Goal: Task Accomplishment & Management: Manage account settings

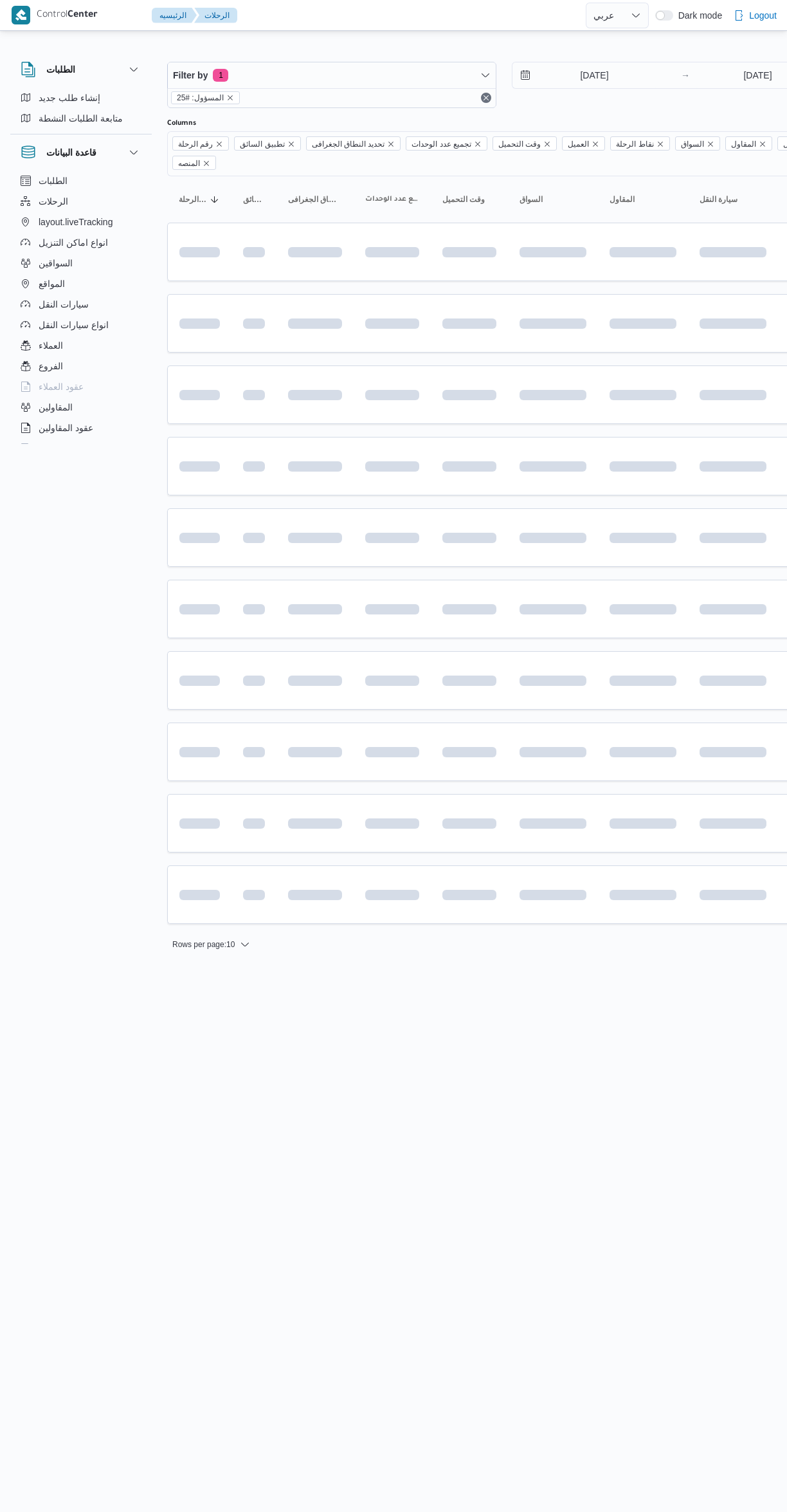
select select "ar"
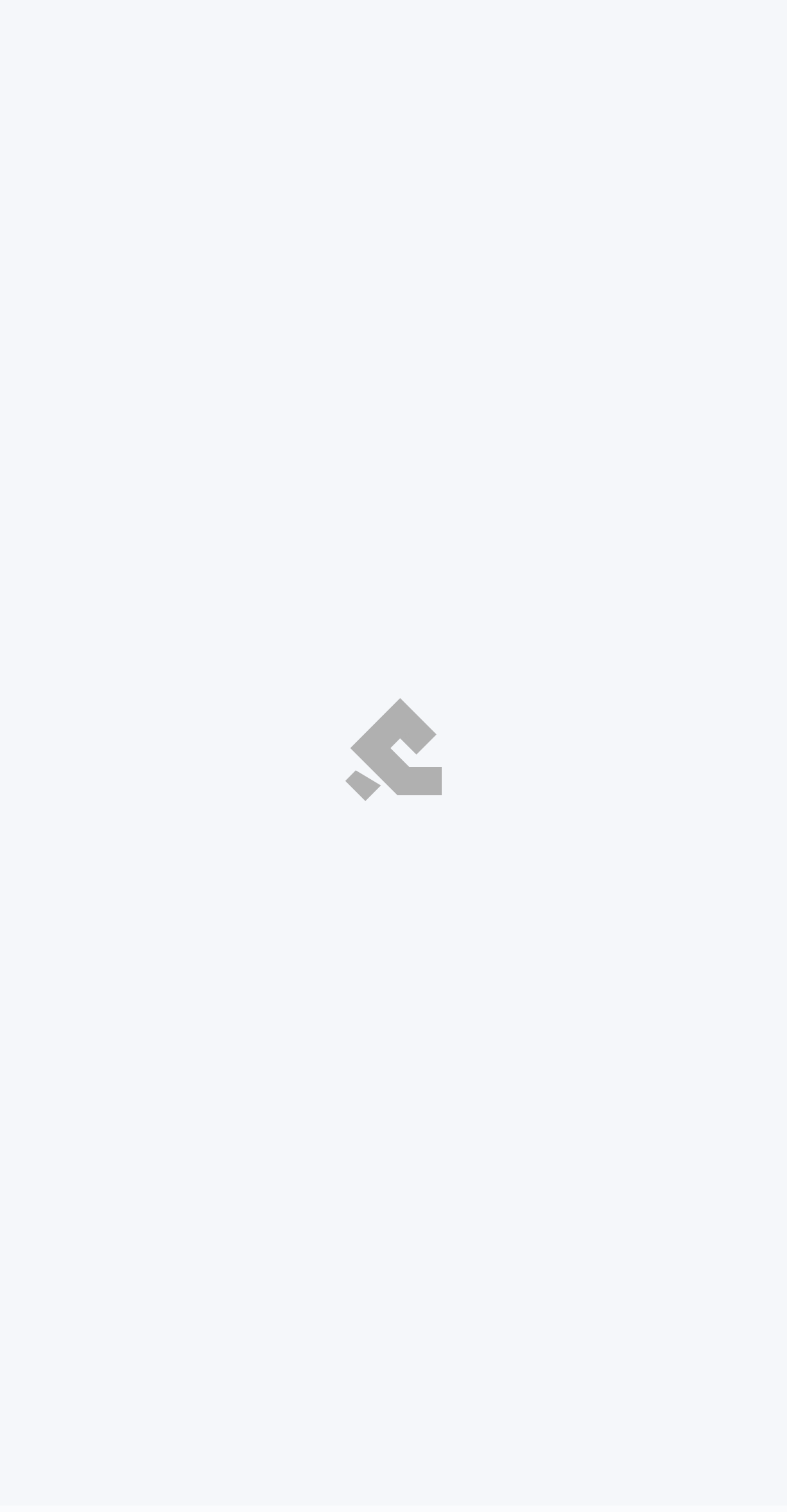
select select "ar"
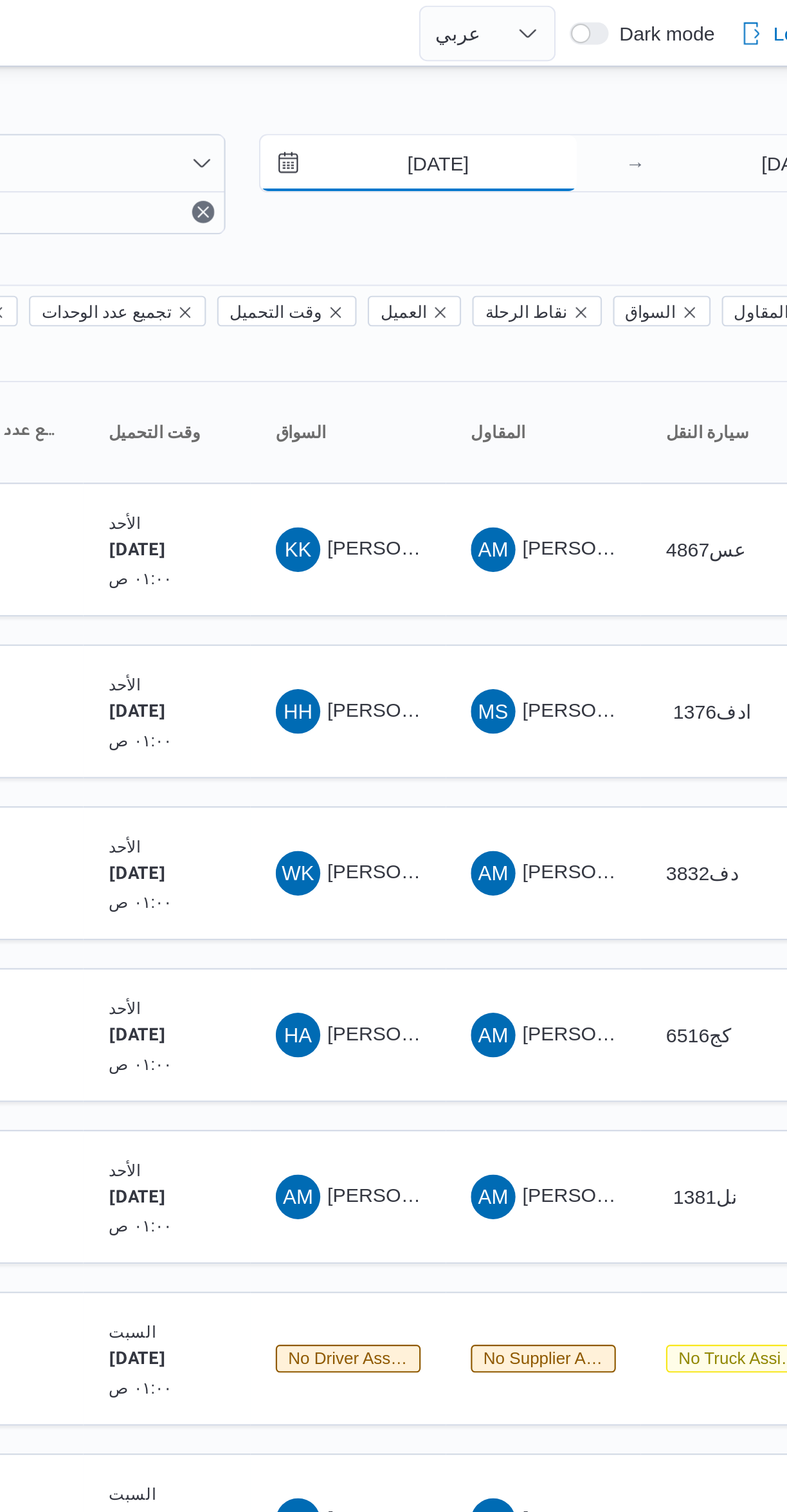
click at [580, 74] on input "[DATE]" at bounding box center [586, 74] width 146 height 25
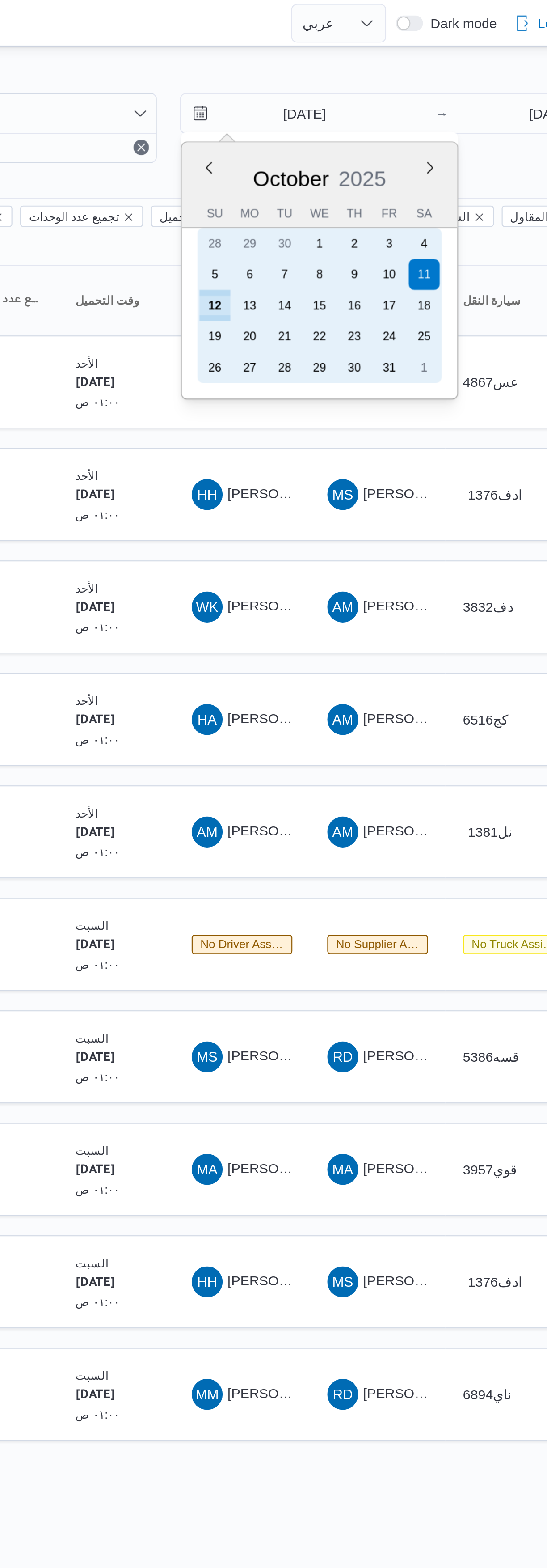
click at [372, 139] on div "12" at bounding box center [372, 141] width 15 height 15
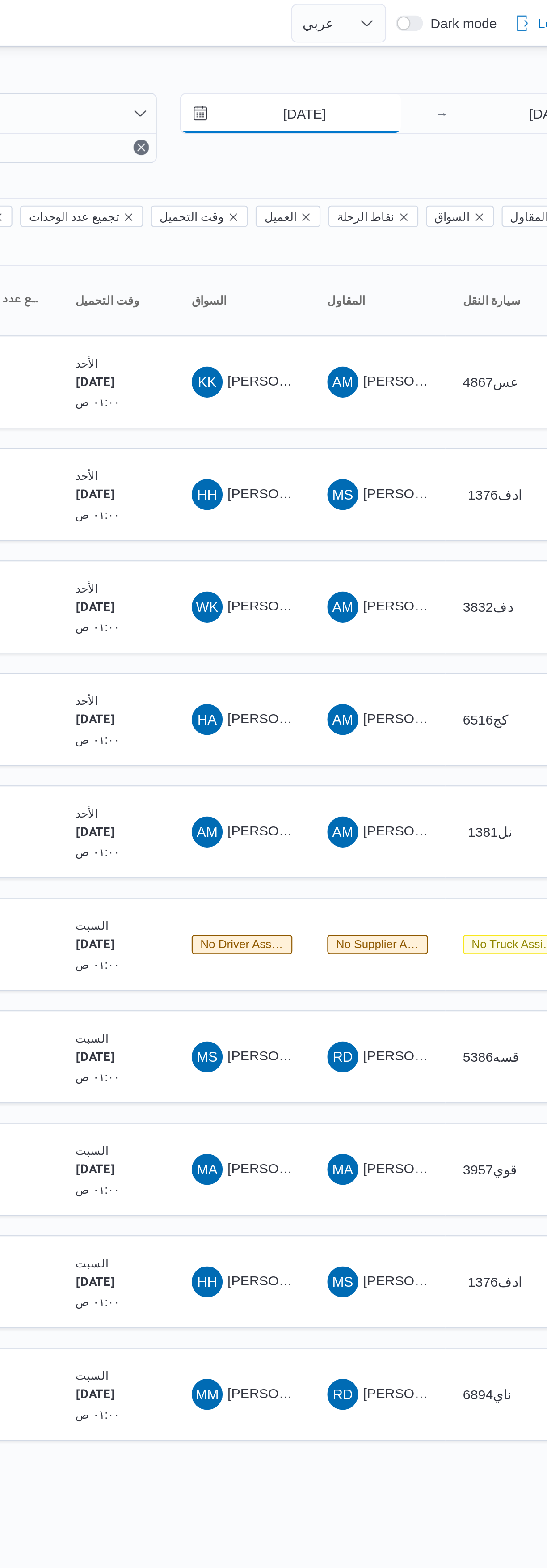
type input "[DATE]"
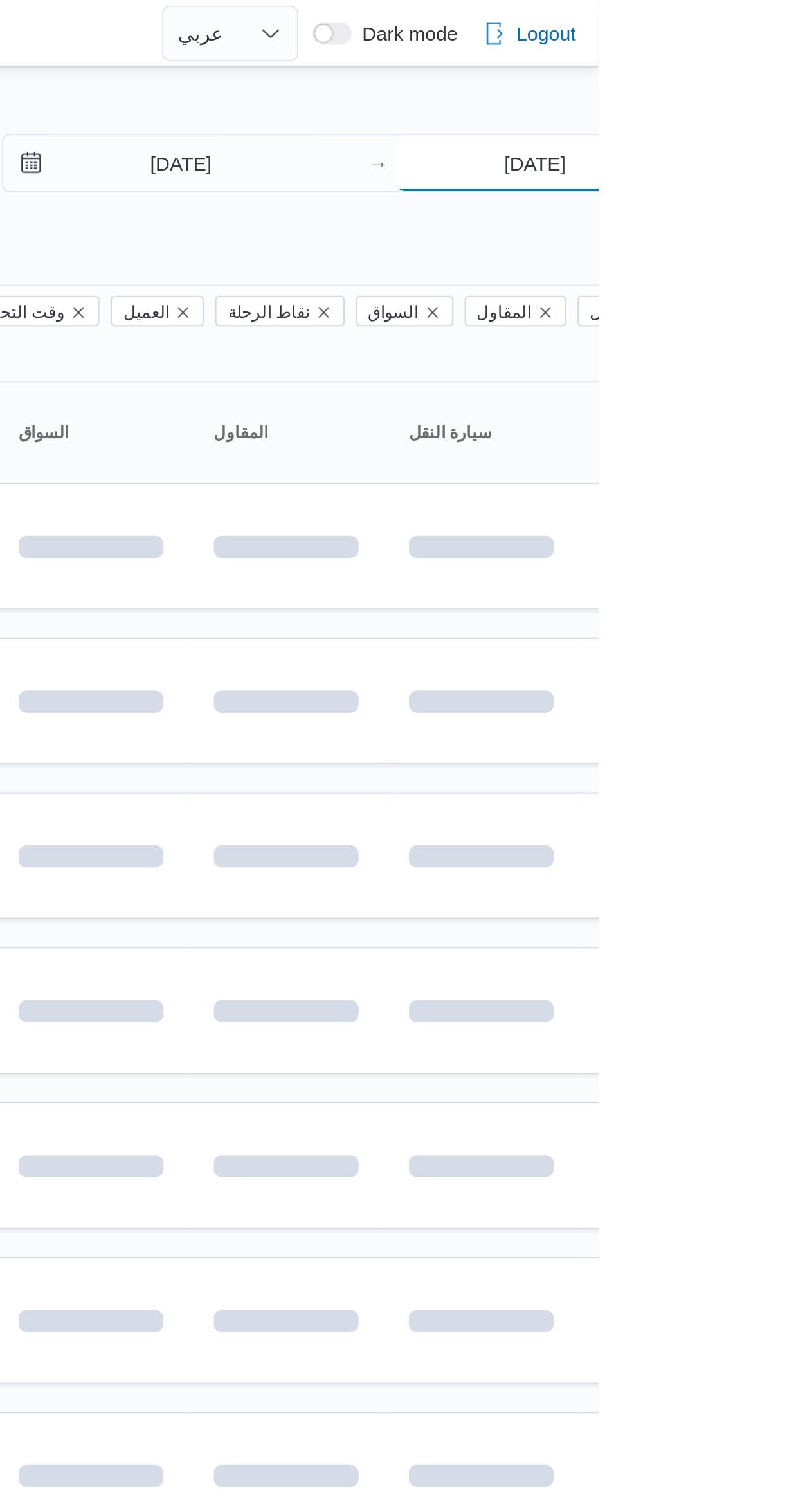
click at [725, 72] on input "[DATE]" at bounding box center [758, 74] width 128 height 25
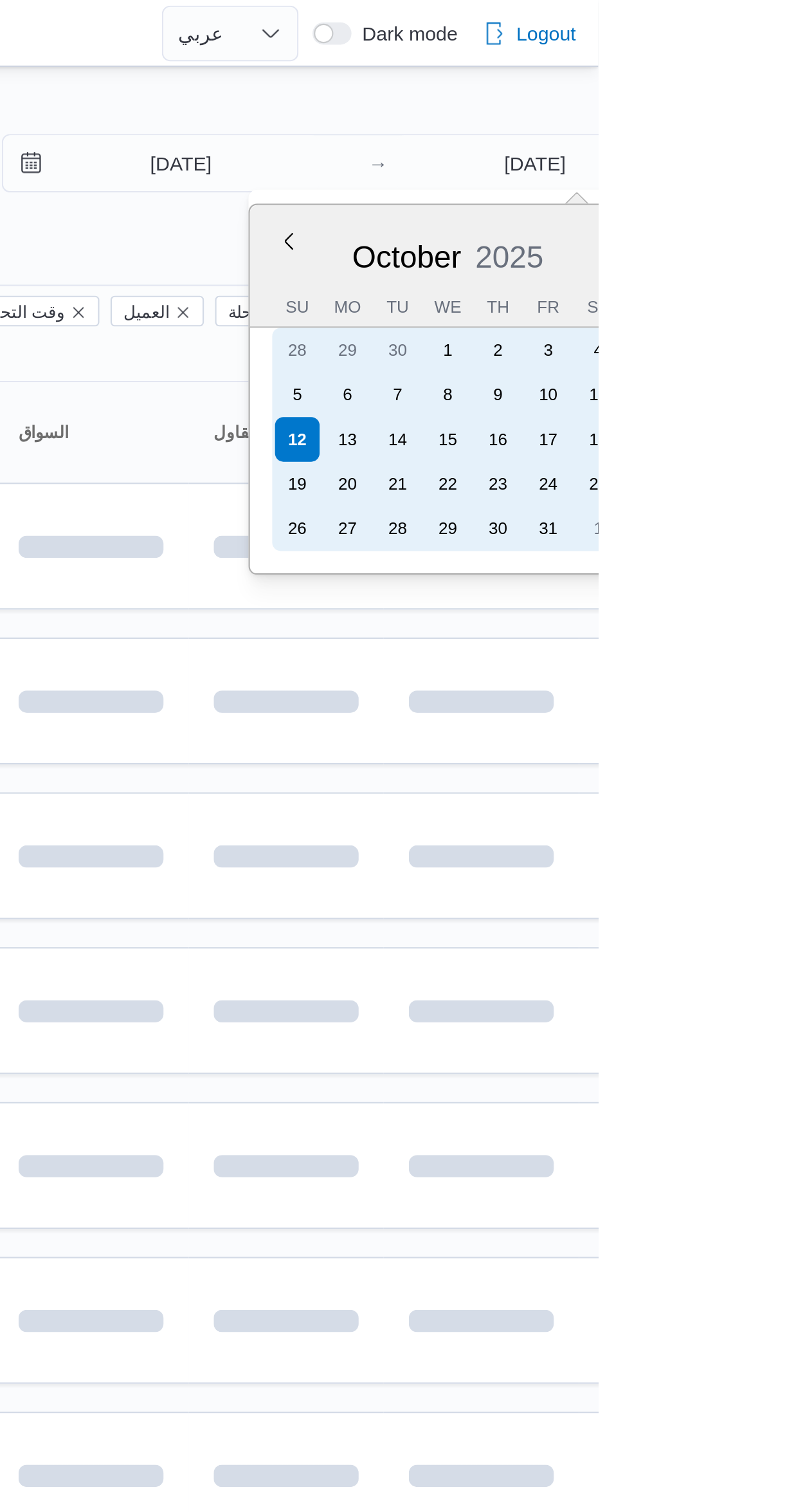
click at [648, 182] on div "5" at bounding box center [649, 182] width 21 height 21
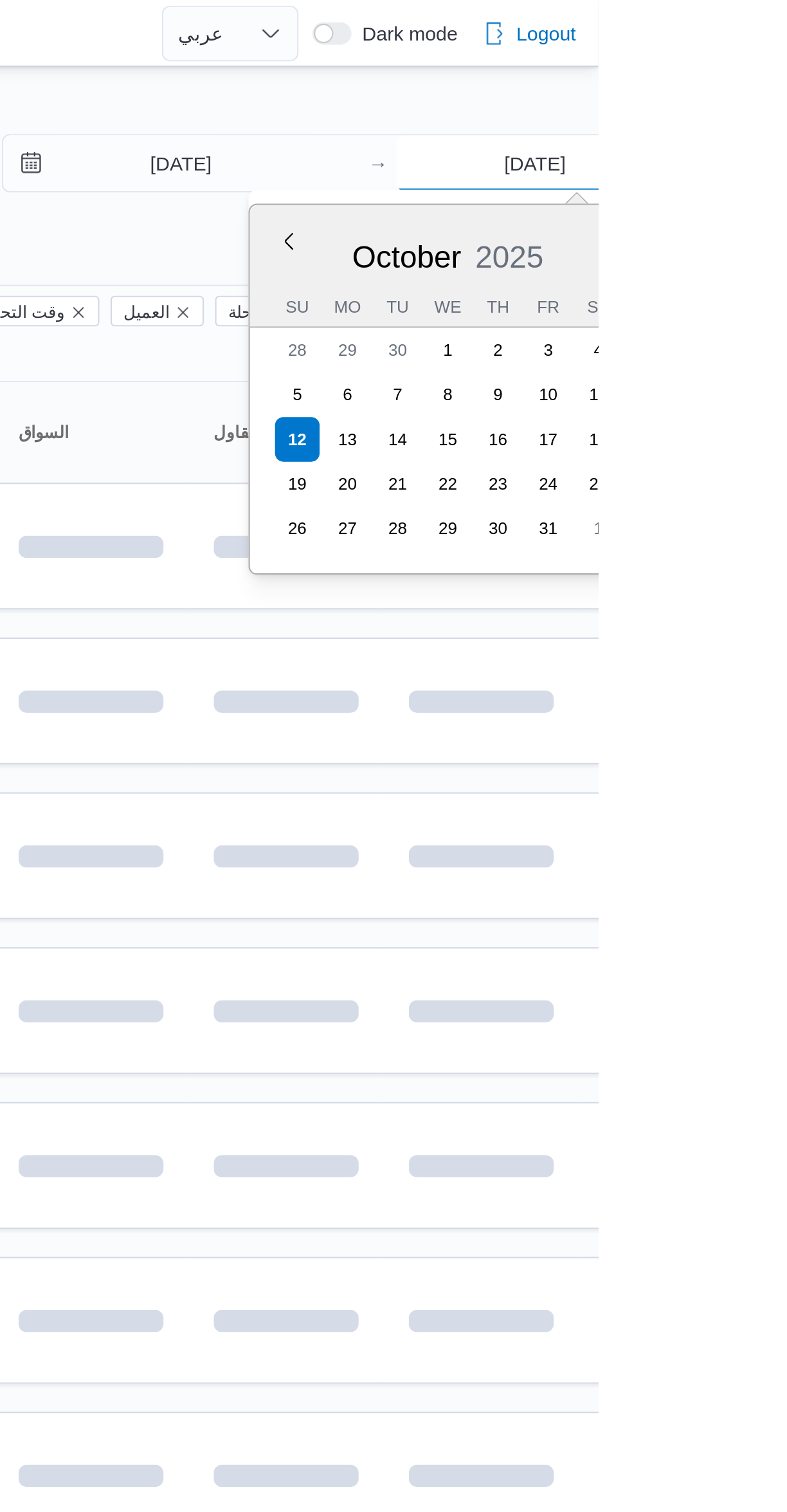
type input "5/10/2025"
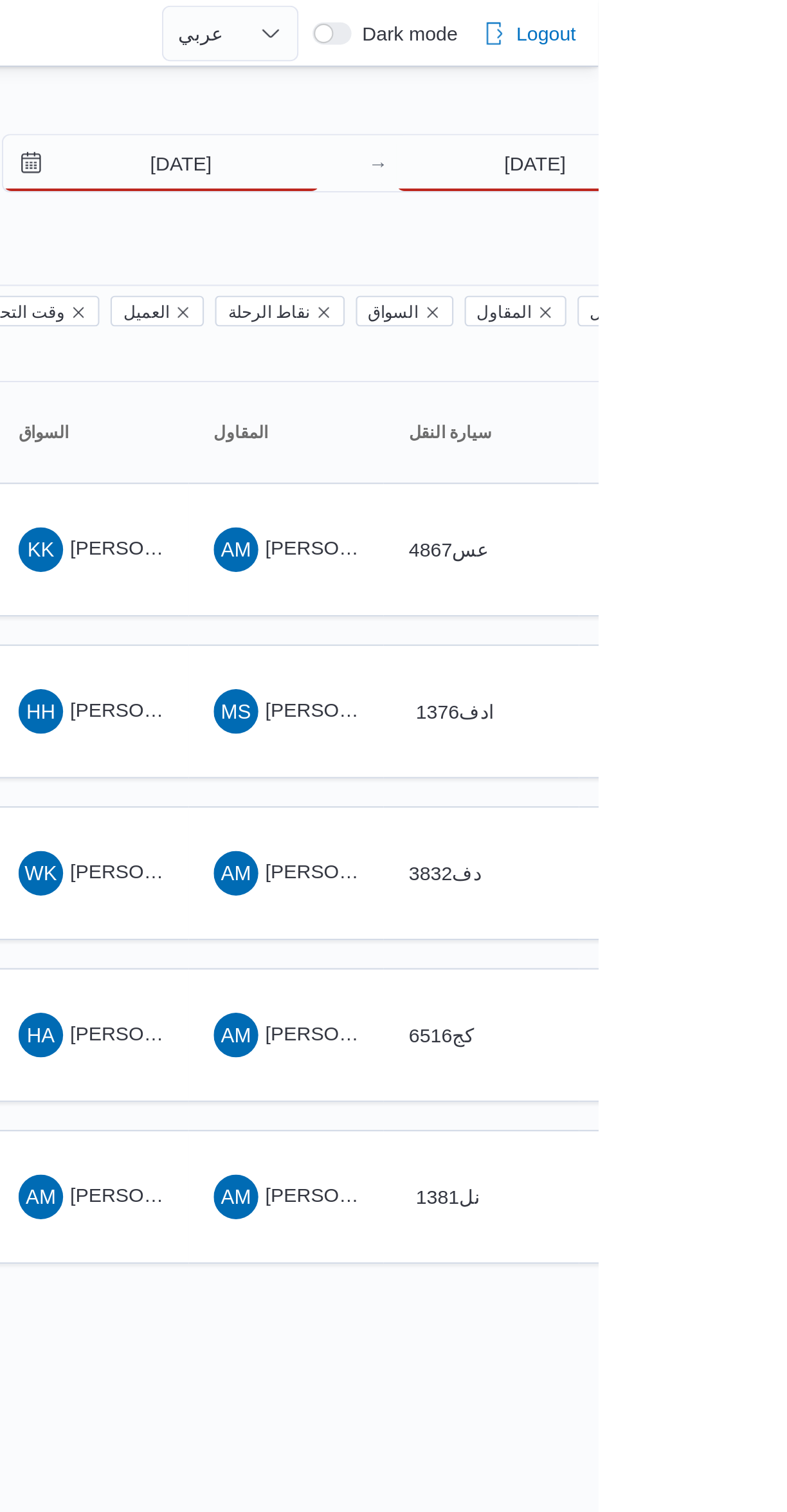
click at [592, 43] on div at bounding box center [553, 52] width 772 height 21
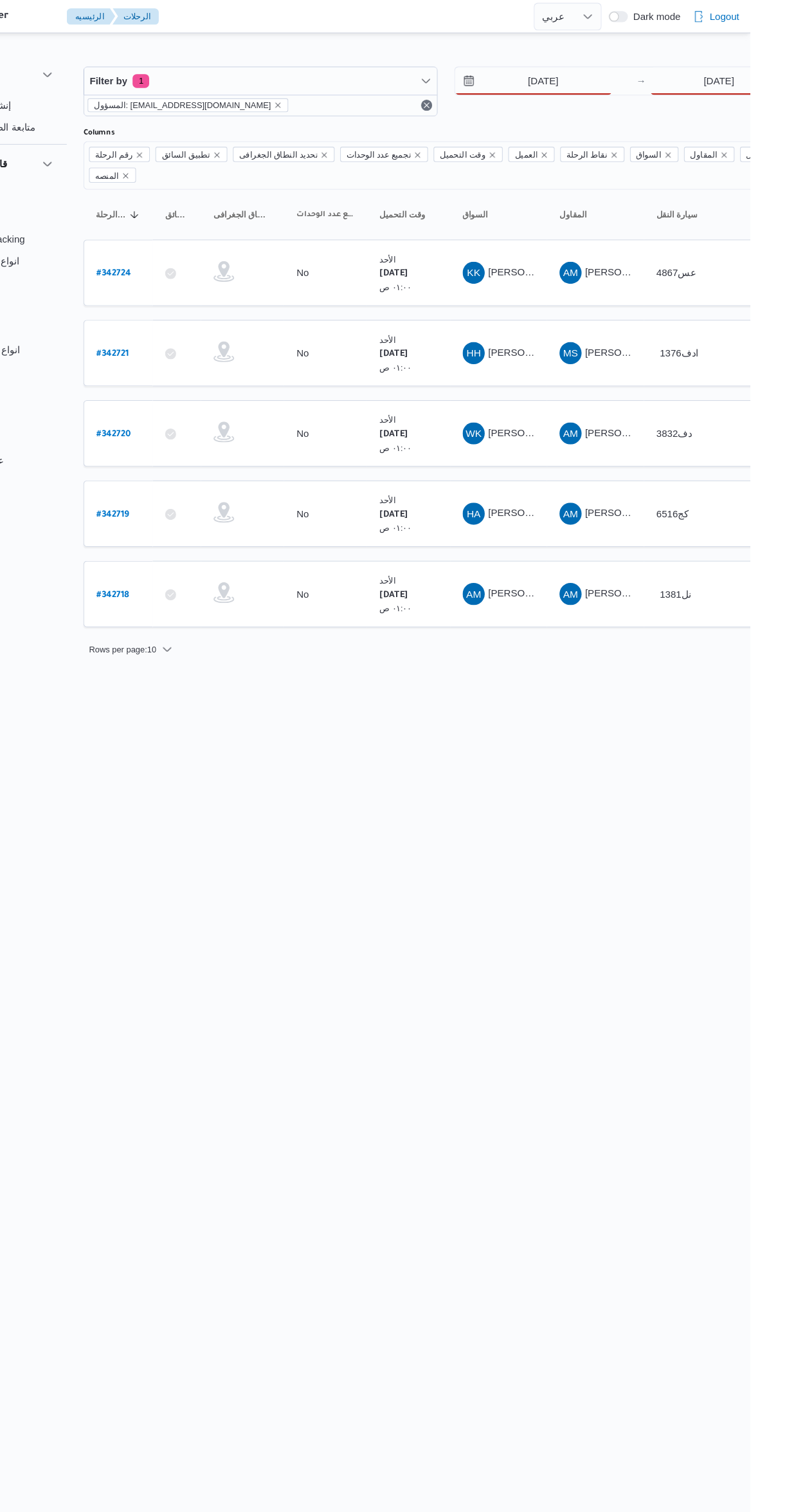
click at [199, 549] on b "# 342718" at bounding box center [194, 553] width 31 height 9
select select "ar"
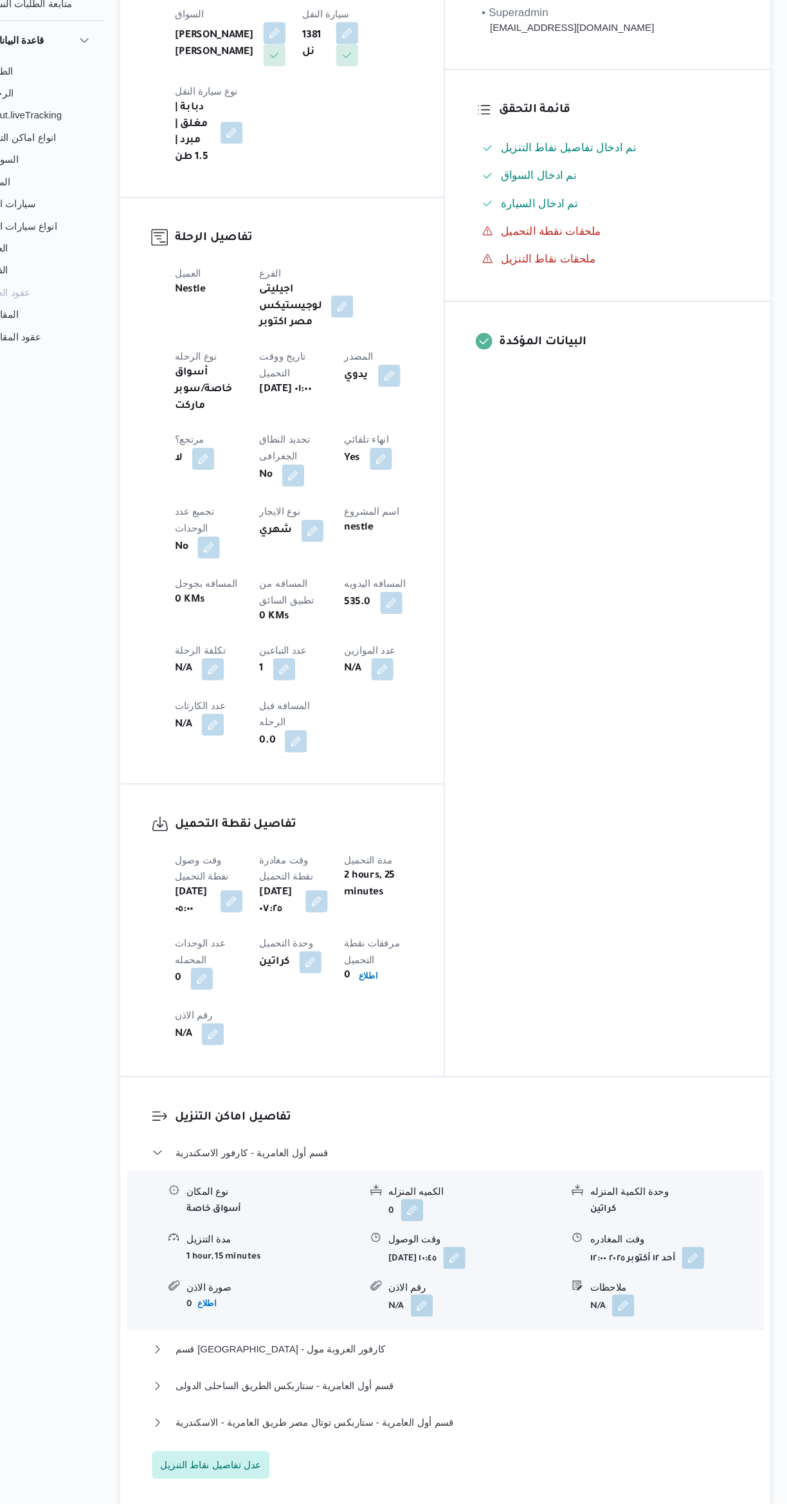
scroll to position [447, 0]
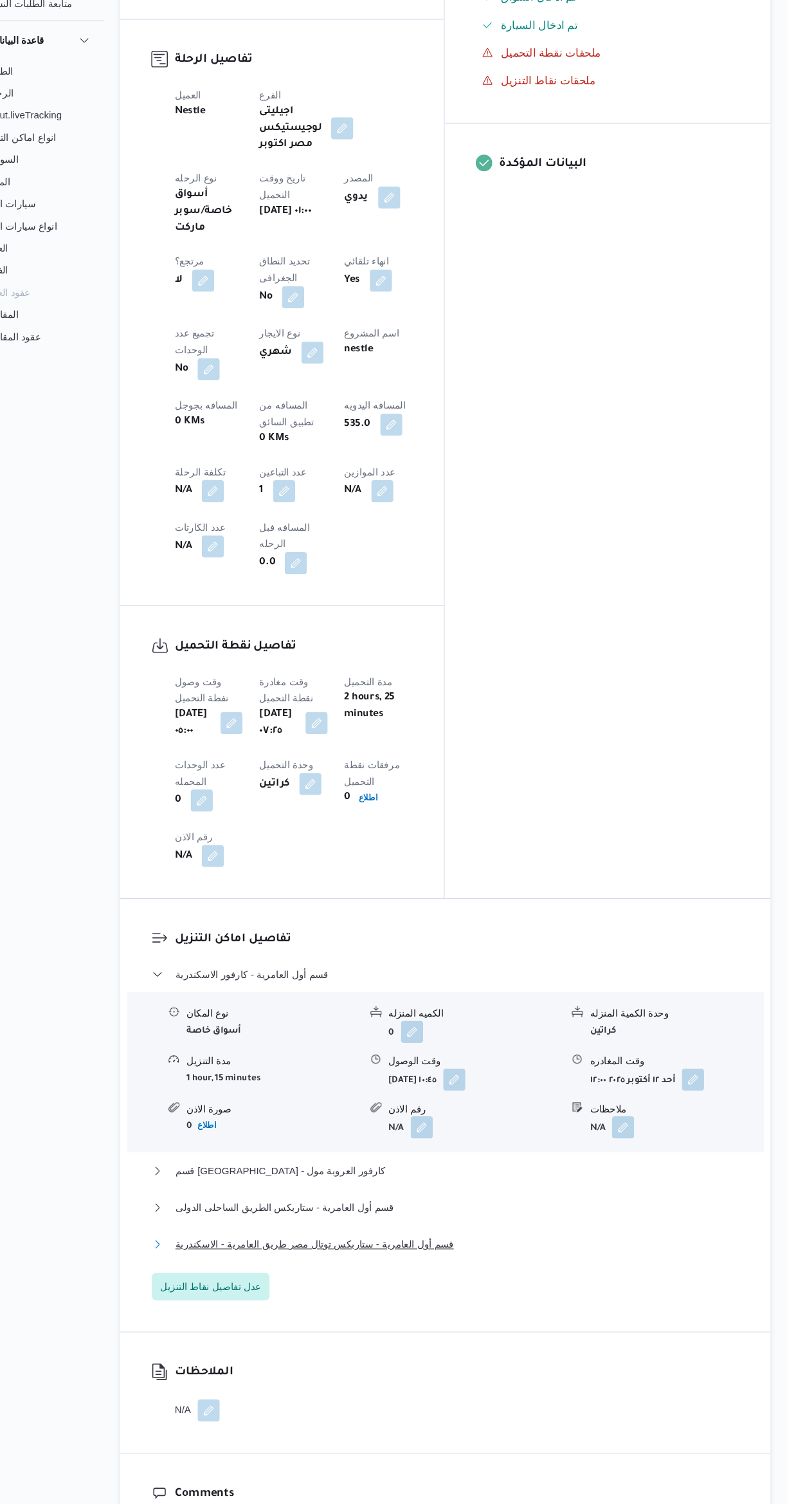
click at [542, 1263] on button "قسم أول العامرية - ستاربكس توتال مصر طريق العامرية - الاسكندرية" at bounding box center [470, 1271] width 546 height 16
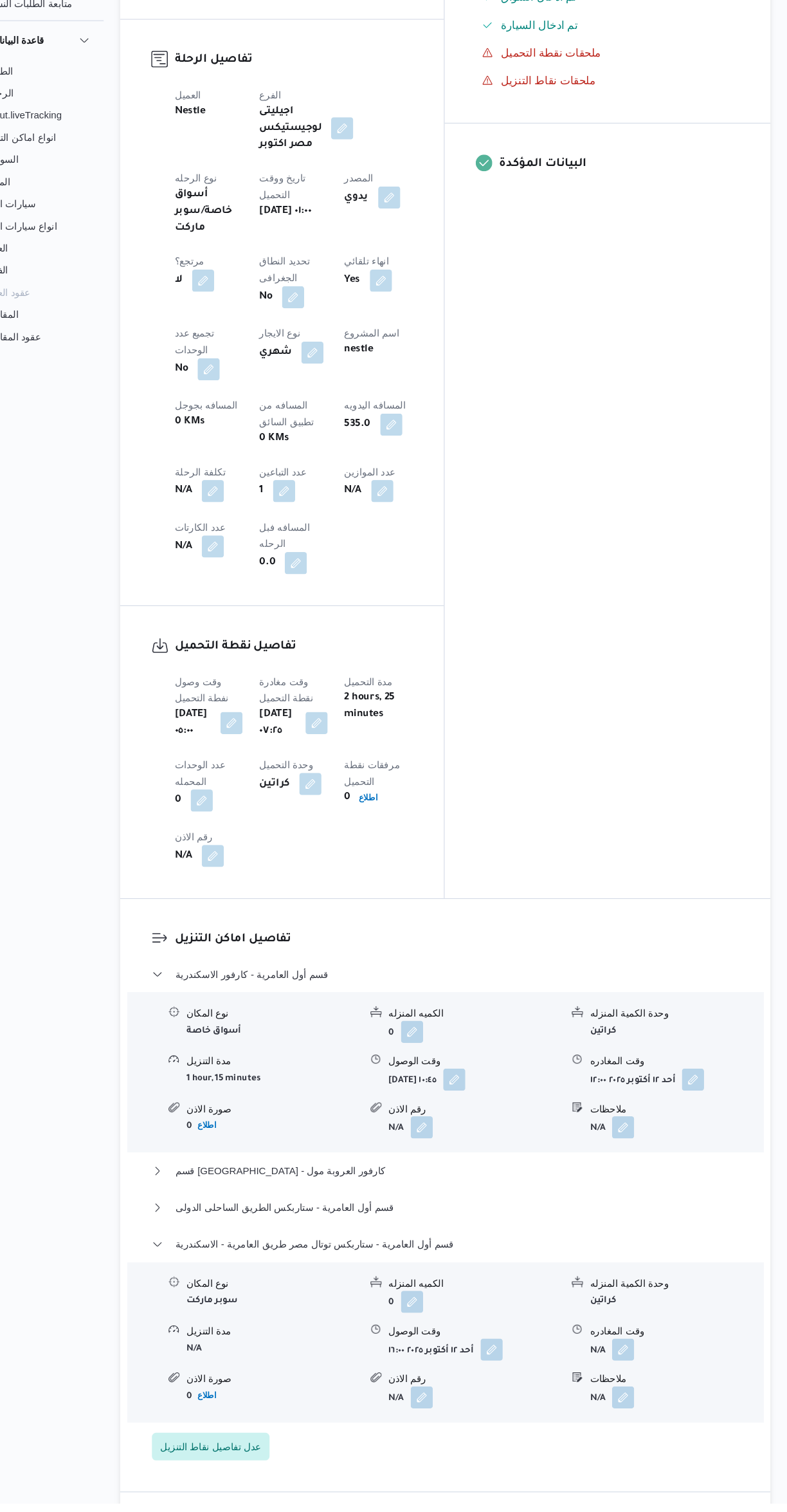
click at [627, 1359] on button "button" at bounding box center [635, 1369] width 21 height 21
click at [597, 1220] on input "وقت المغادره" at bounding box center [601, 1219] width 146 height 25
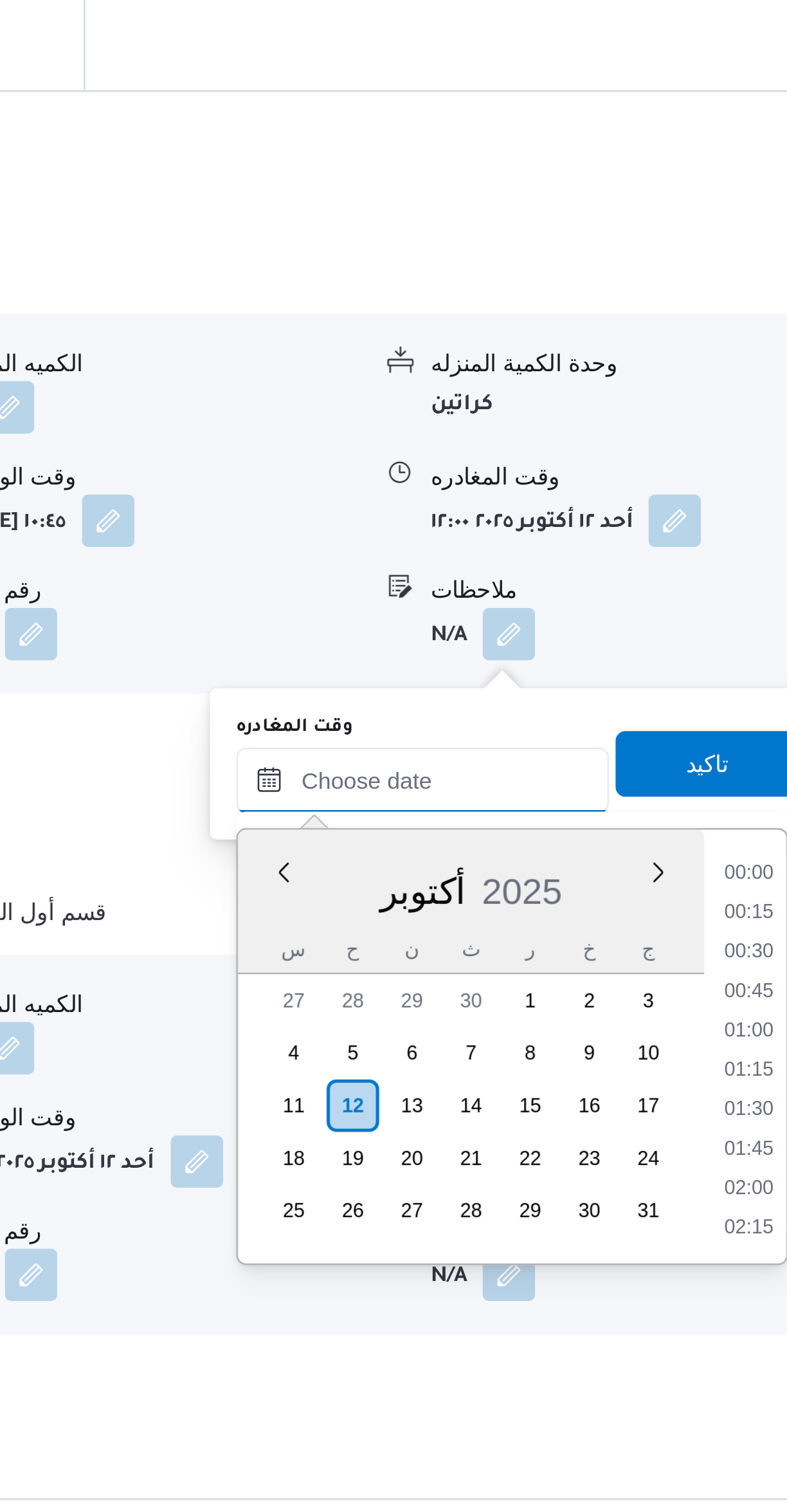
scroll to position [1172, 0]
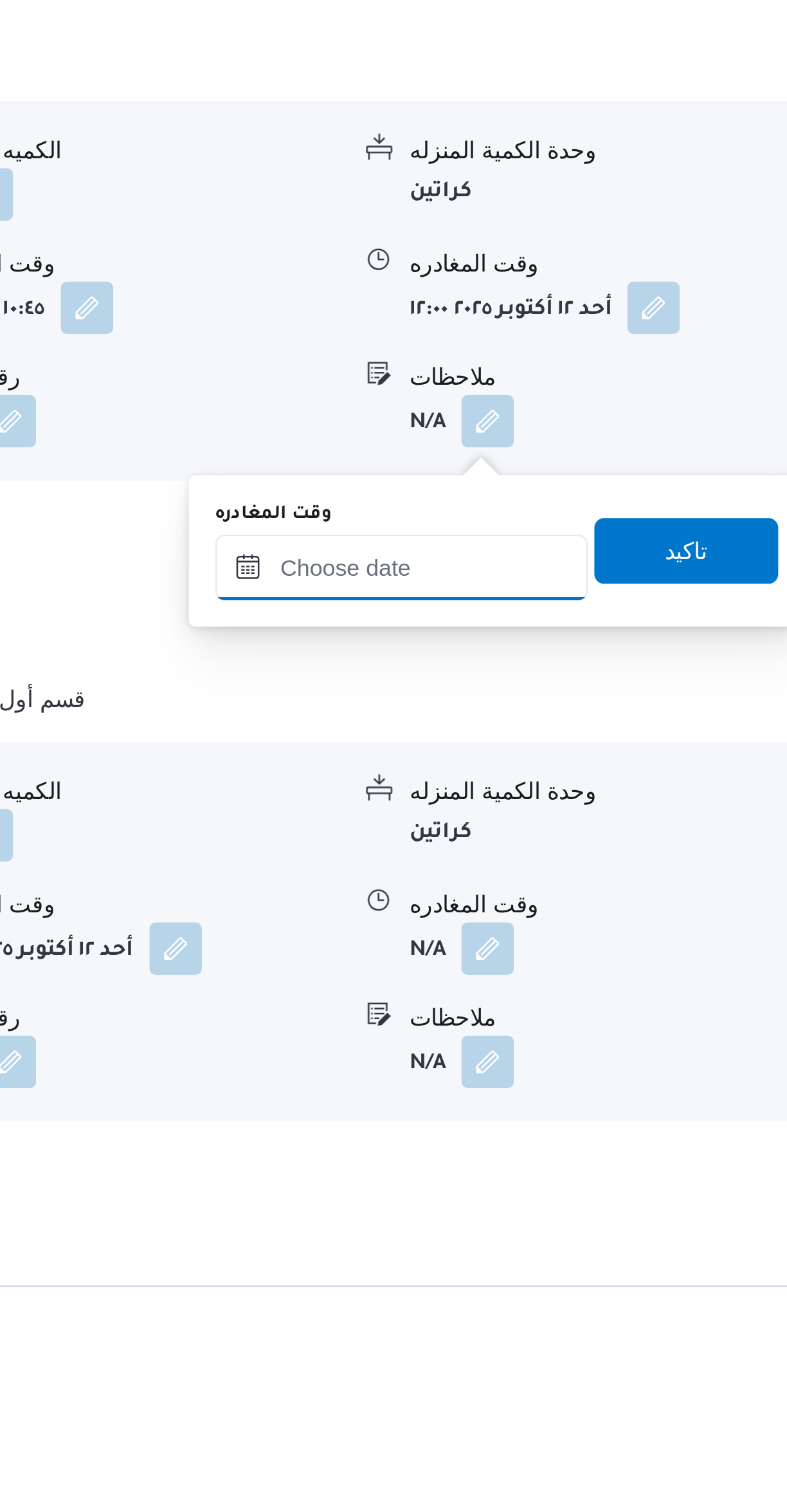
click at [594, 1100] on input "وقت المغادره" at bounding box center [601, 1098] width 146 height 25
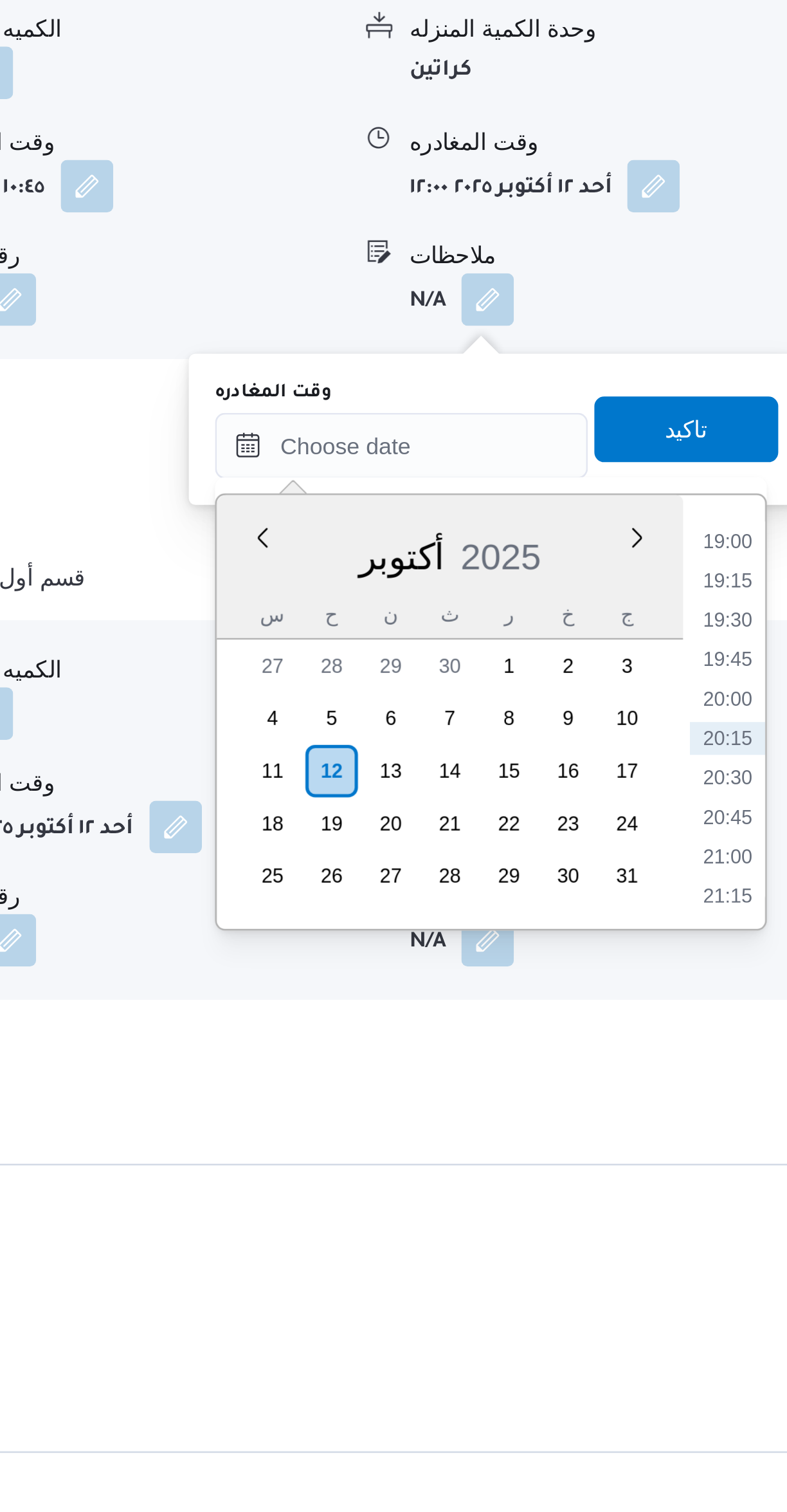
click at [728, 1130] on li "19:00" at bounding box center [729, 1131] width 30 height 13
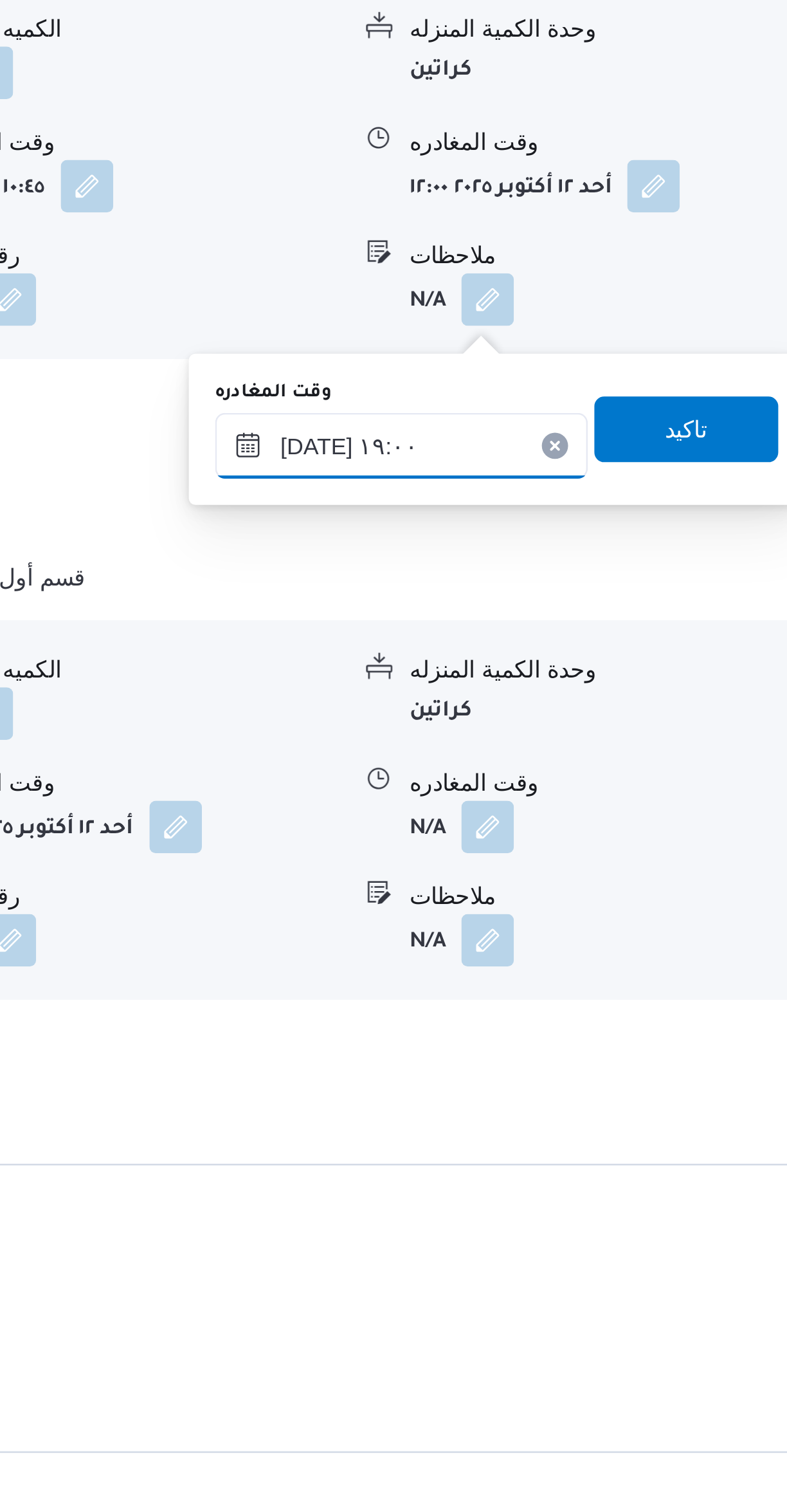
click at [588, 1097] on input "١٢/١٠/٢٠٢٥ ١٩:٠٠" at bounding box center [601, 1094] width 146 height 25
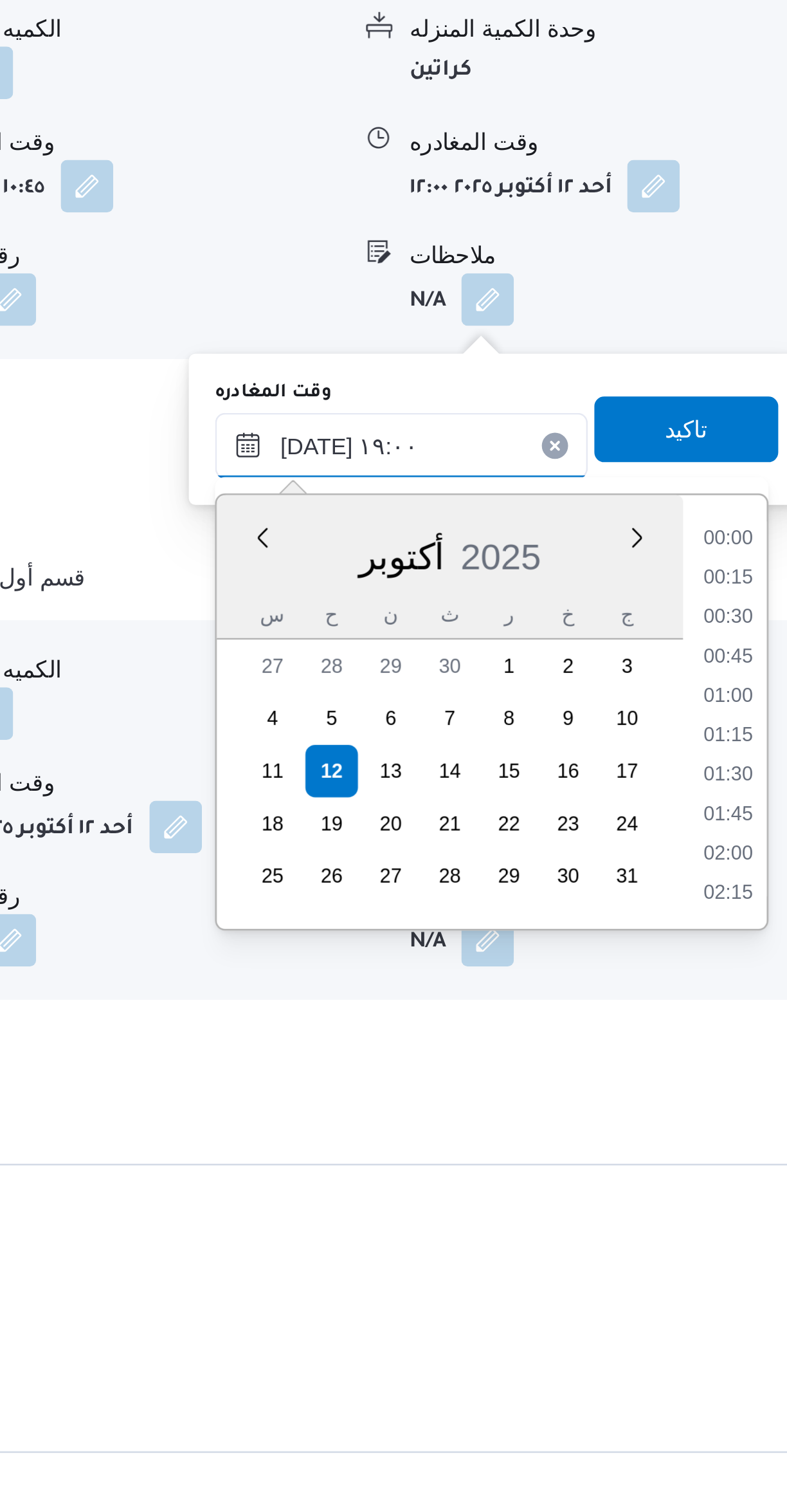
scroll to position [1095, 0]
click at [721, 1131] on li "17:45" at bounding box center [729, 1131] width 30 height 13
type input "١٢/١٠/٢٠٢٥ ١٧:٤٥"
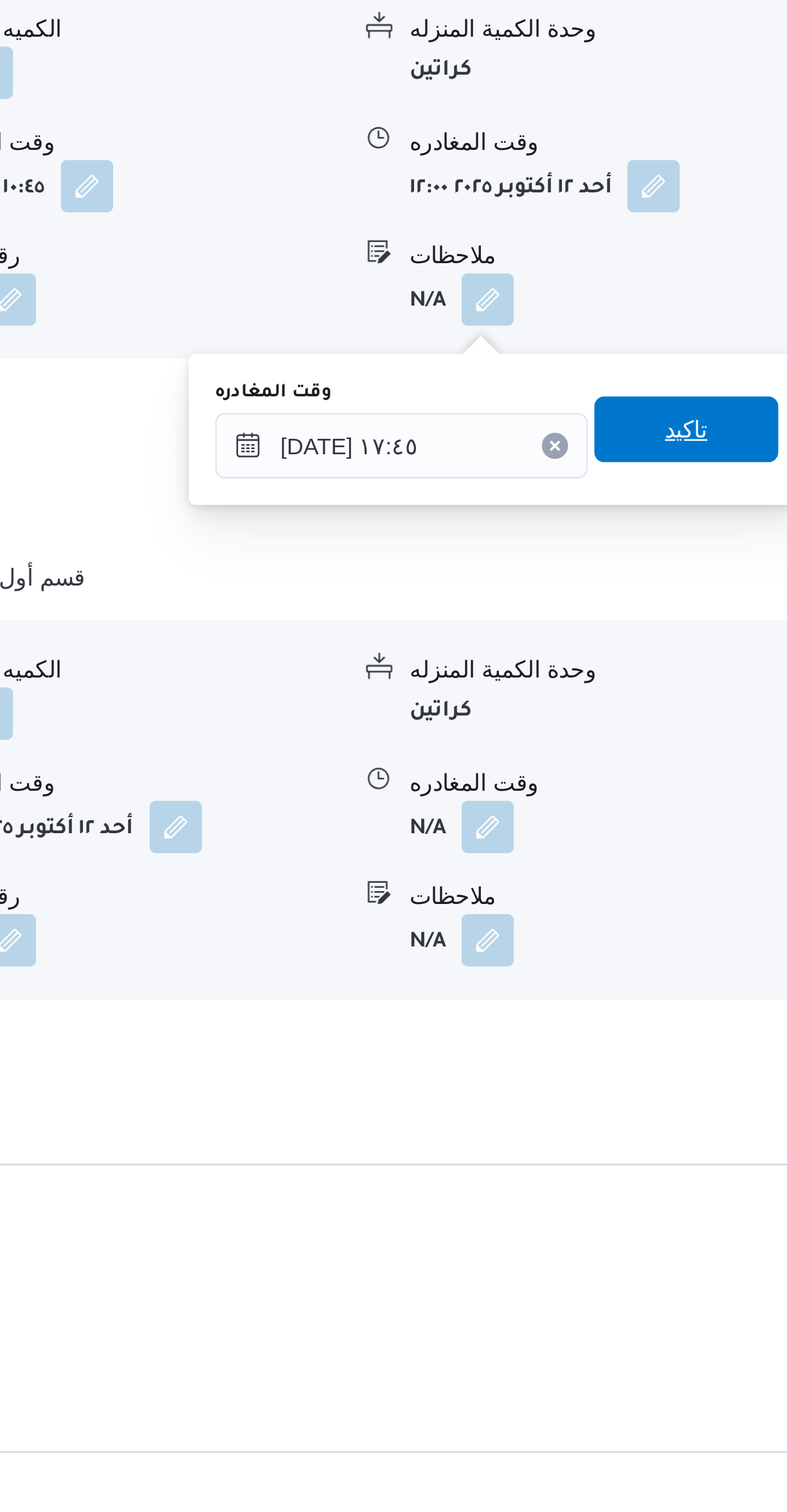
click at [710, 1085] on span "تاكيد" at bounding box center [713, 1087] width 72 height 25
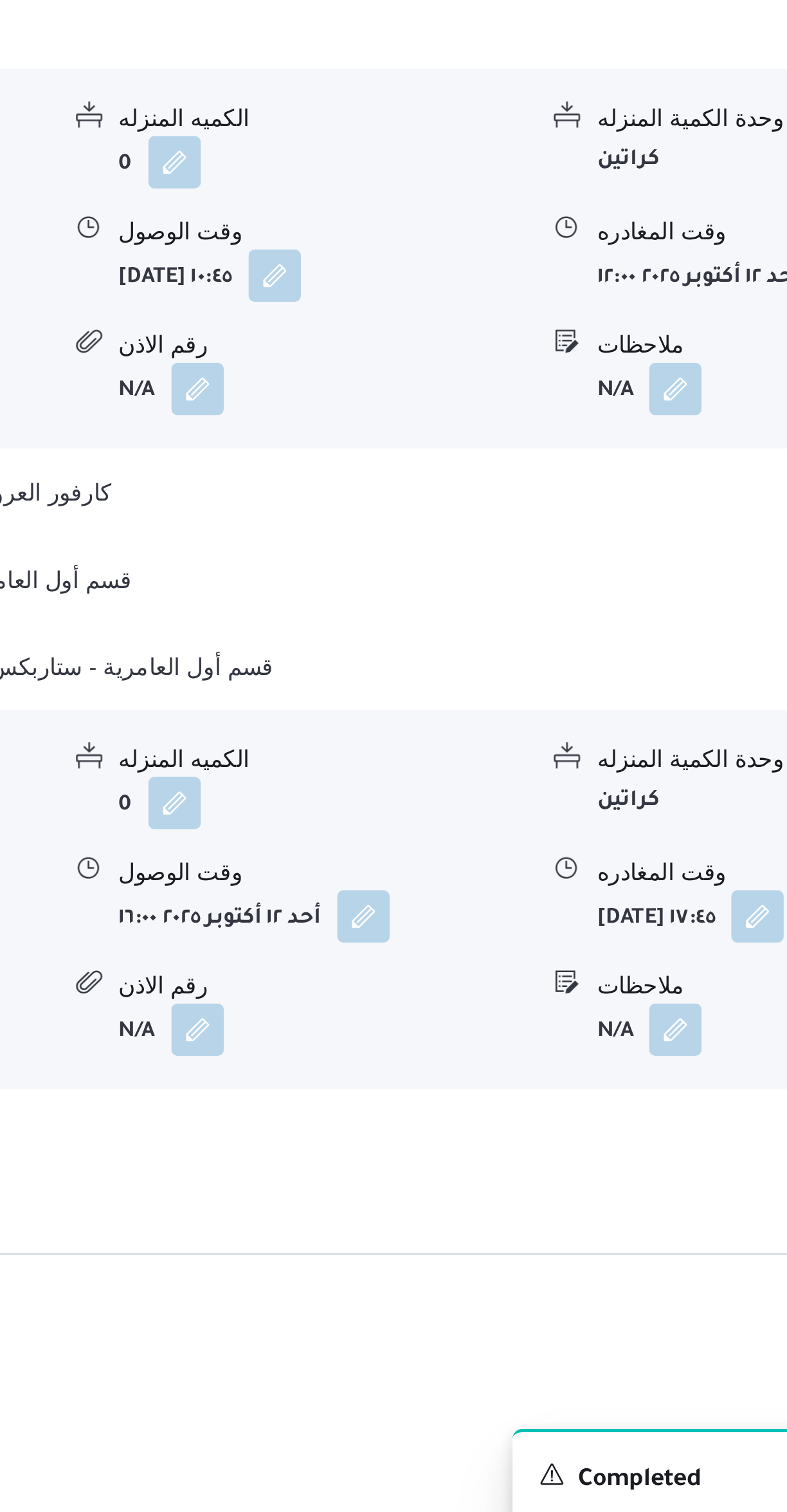
scroll to position [572, 0]
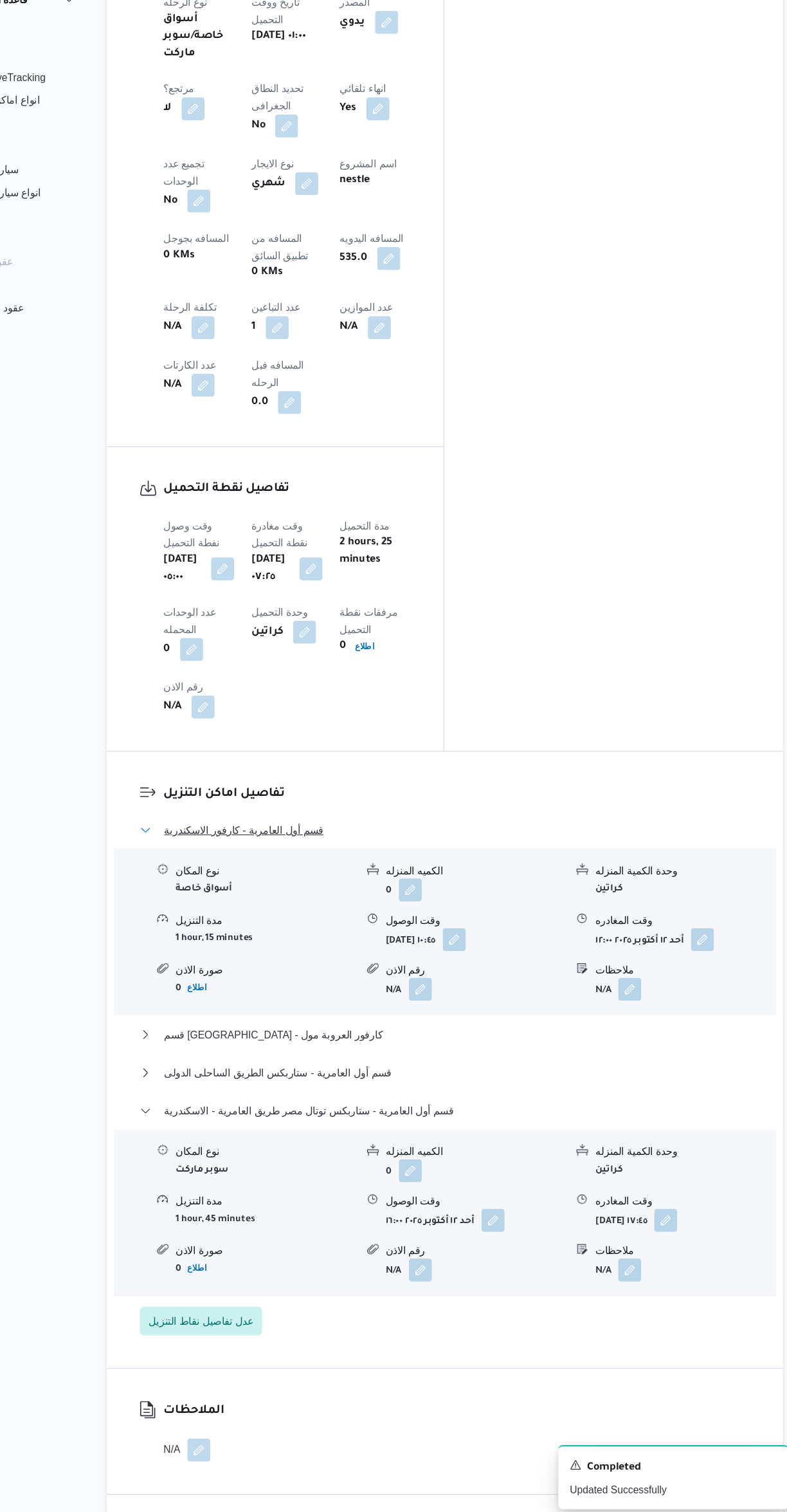
click at [228, 887] on span "قسم أول العامرية - كارفور الاسكندرية" at bounding box center [290, 895] width 142 height 16
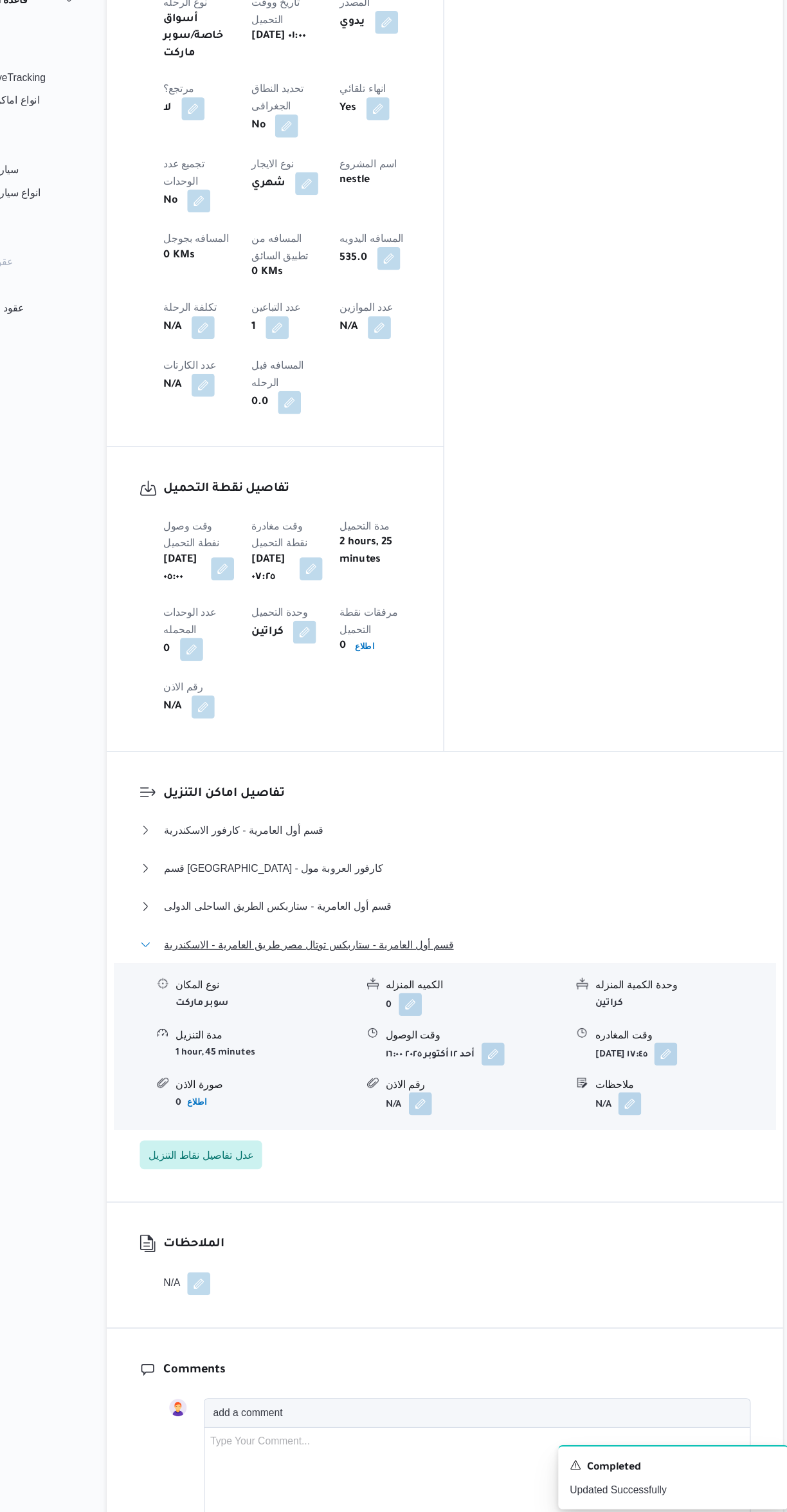
click at [250, 989] on span "قسم أول العامرية - ستاربكس توتال مصر طريق العامرية - الاسكندرية" at bounding box center [348, 997] width 258 height 16
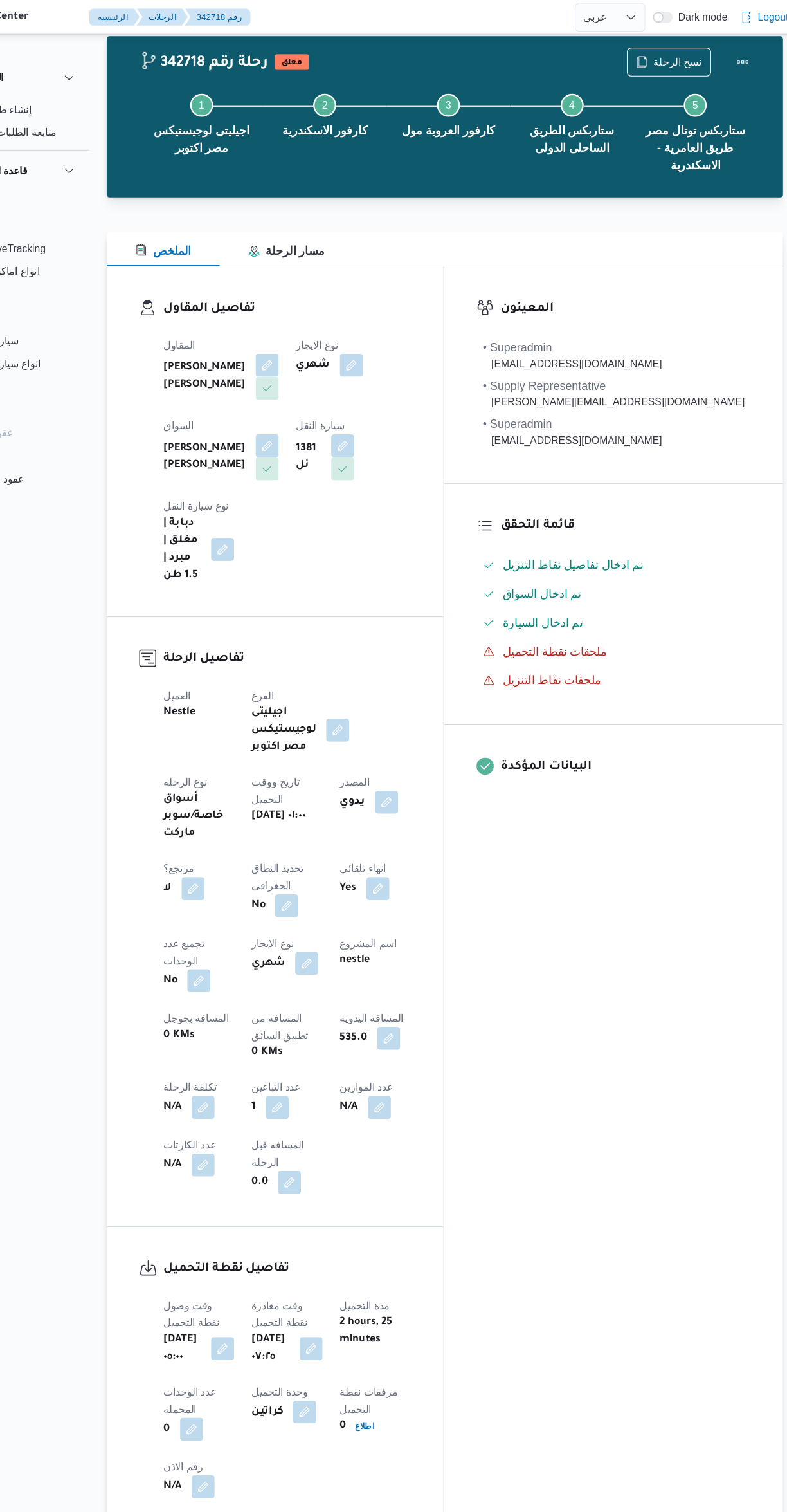
scroll to position [0, 0]
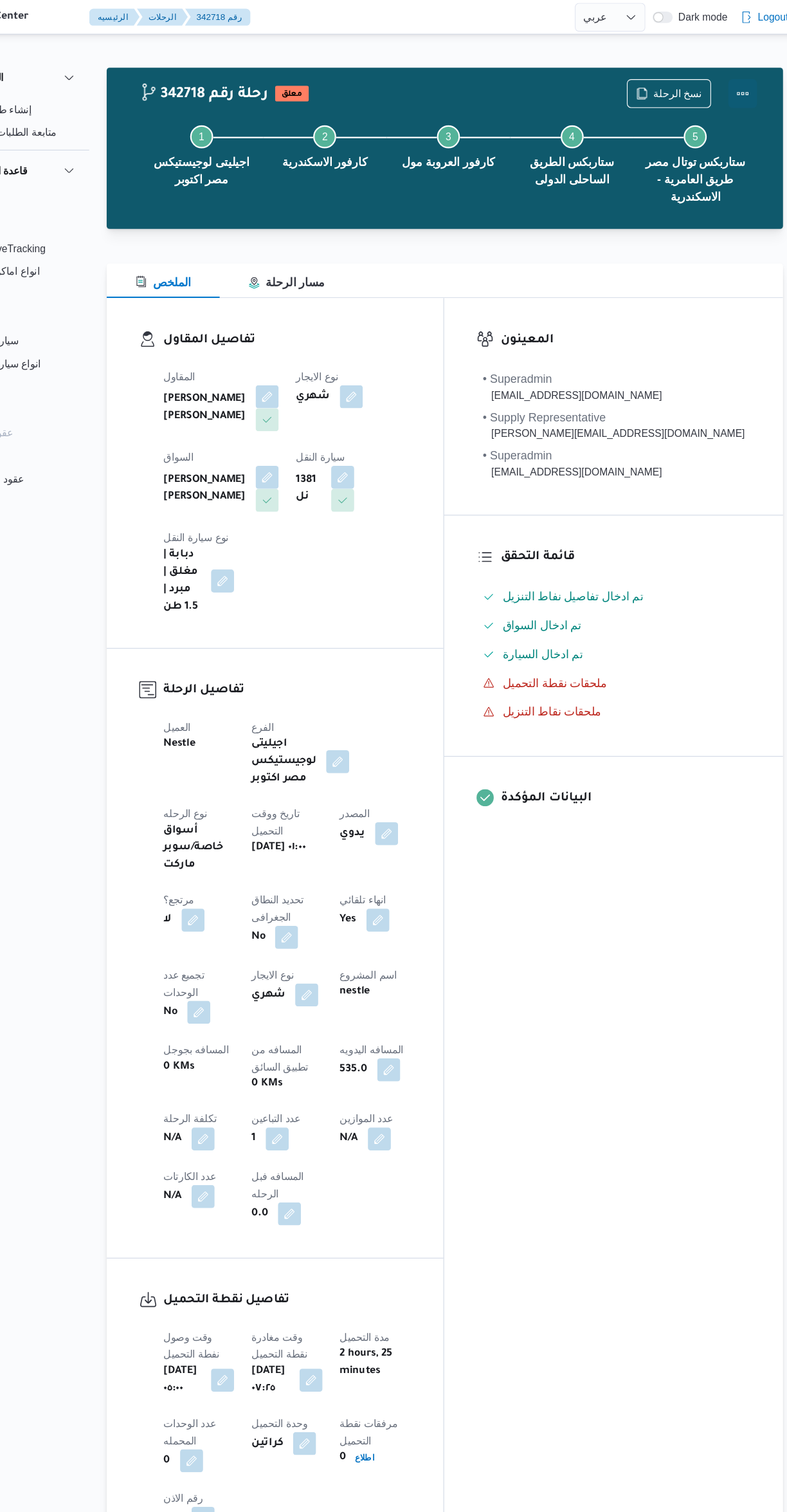
click at [728, 79] on button "Actions" at bounding box center [735, 83] width 25 height 25
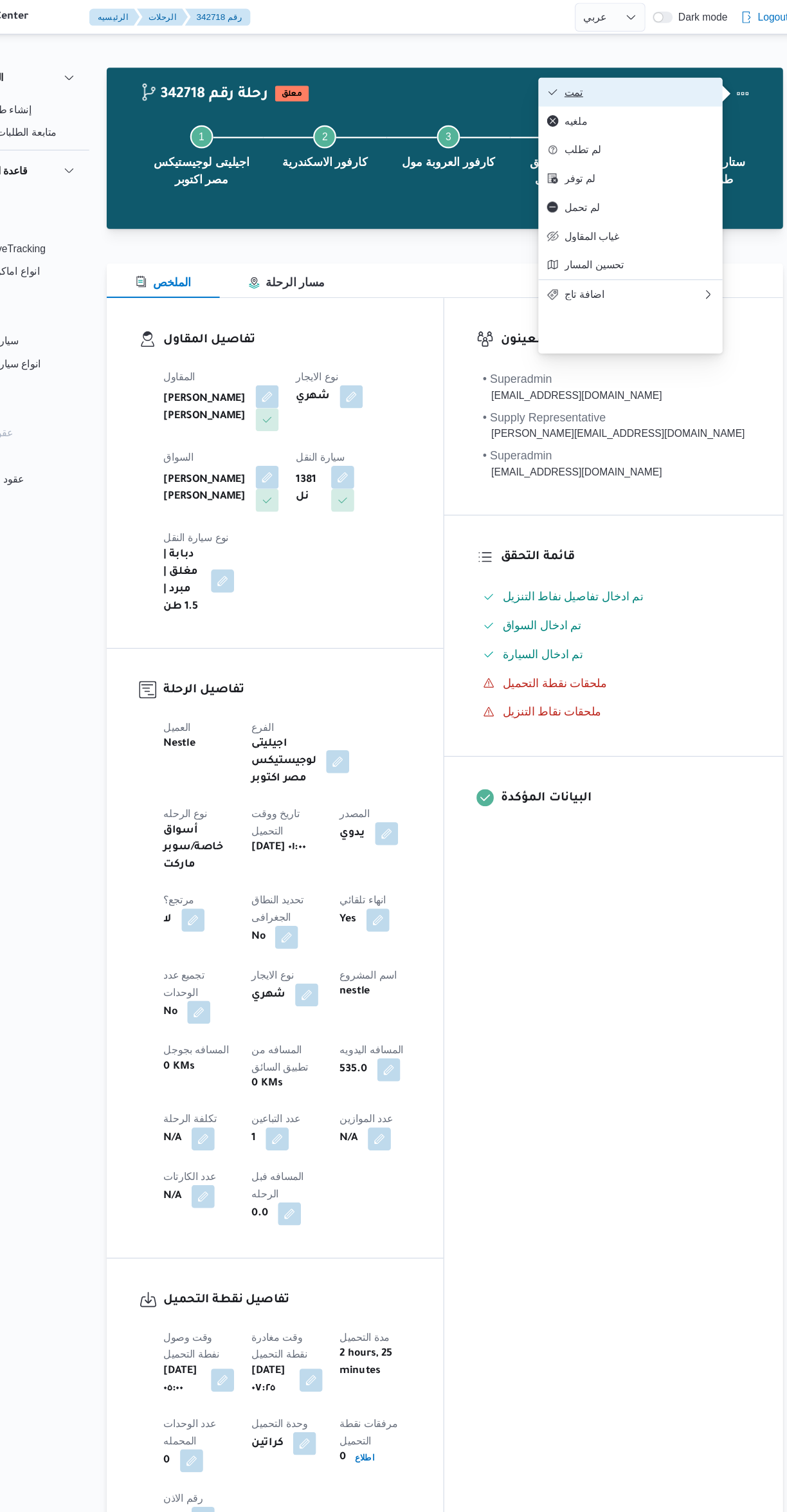
click at [646, 88] on span "تمت" at bounding box center [643, 82] width 134 height 11
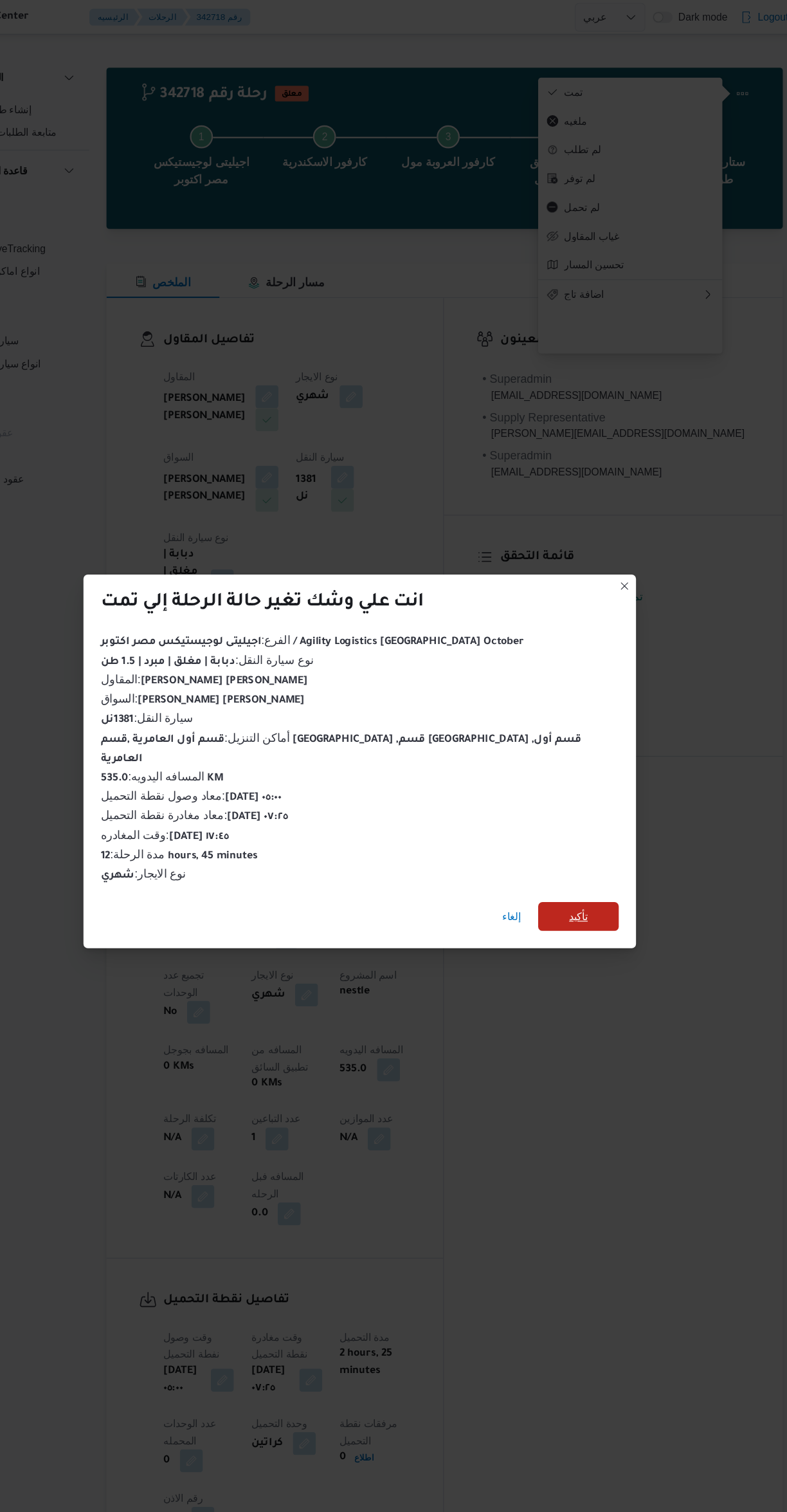
click at [573, 810] on span "تأكيد" at bounding box center [589, 819] width 72 height 25
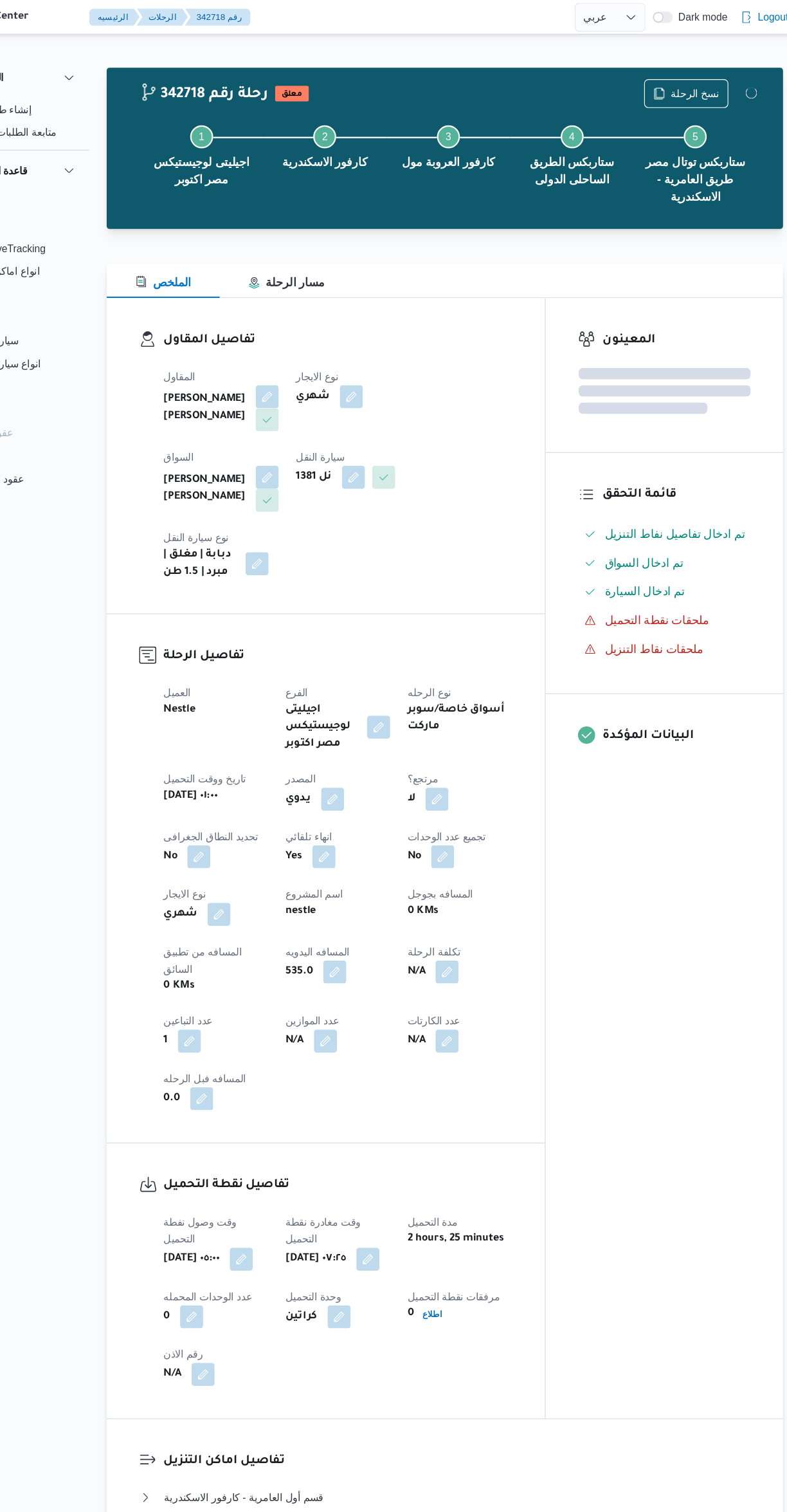
click at [670, 954] on div "المعينون قائمة التحقق تم ادخال تفاصيل نفاط التنزيل تم ادخال السواق تم ادخال الس…" at bounding box center [665, 766] width 212 height 1001
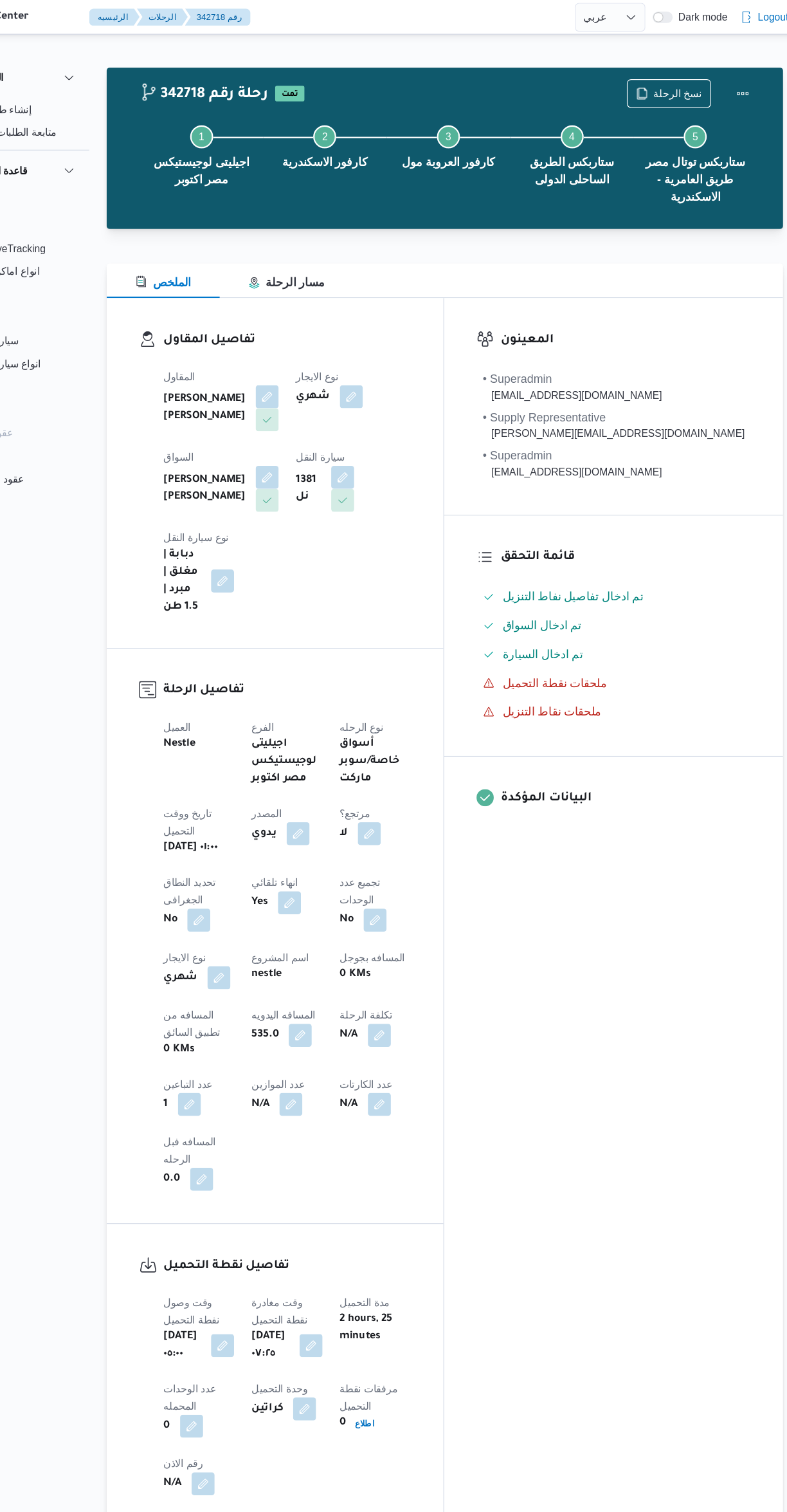
select select "ar"
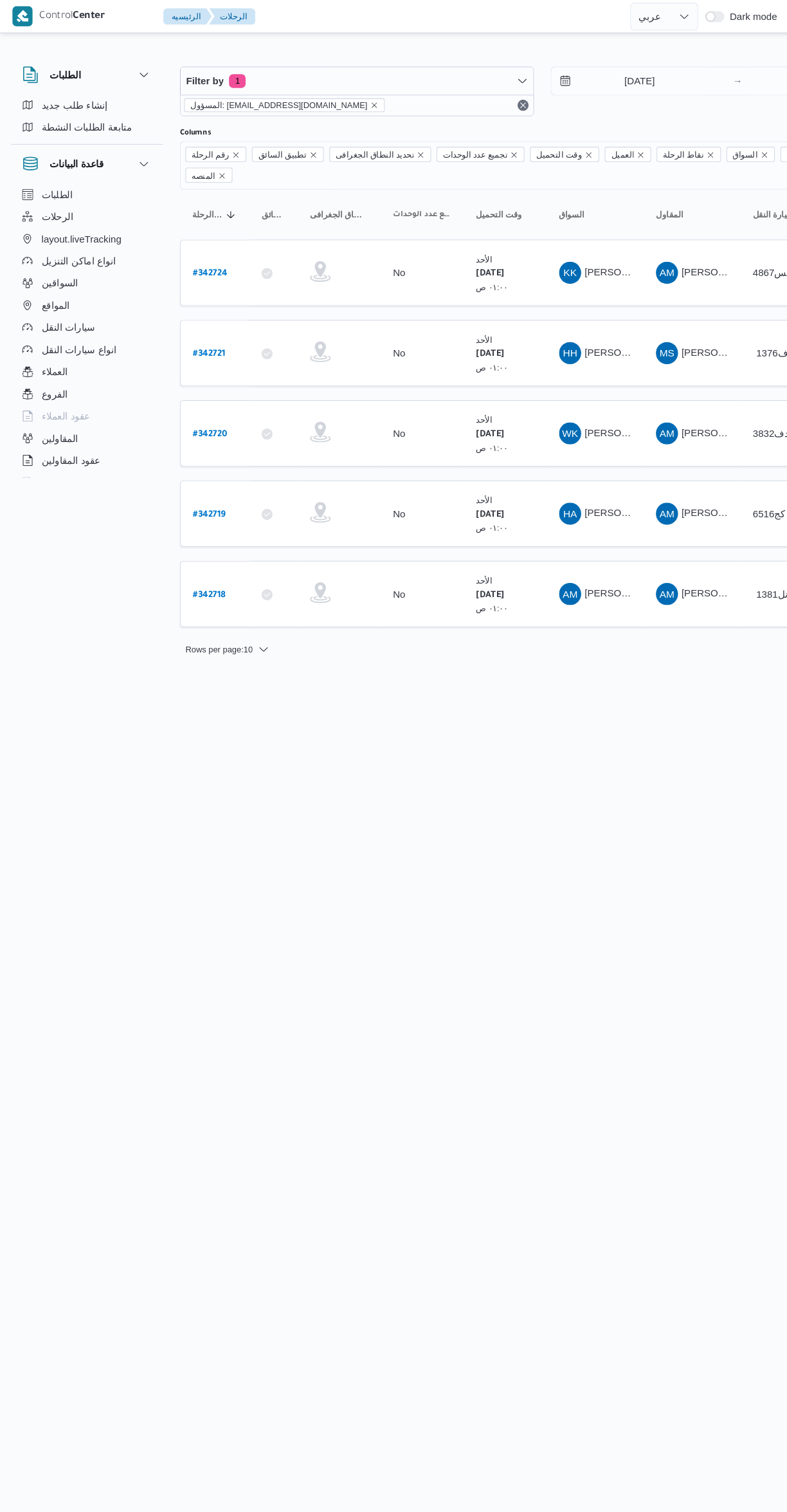
click at [198, 250] on b "# 342724" at bounding box center [195, 255] width 32 height 9
select select "ar"
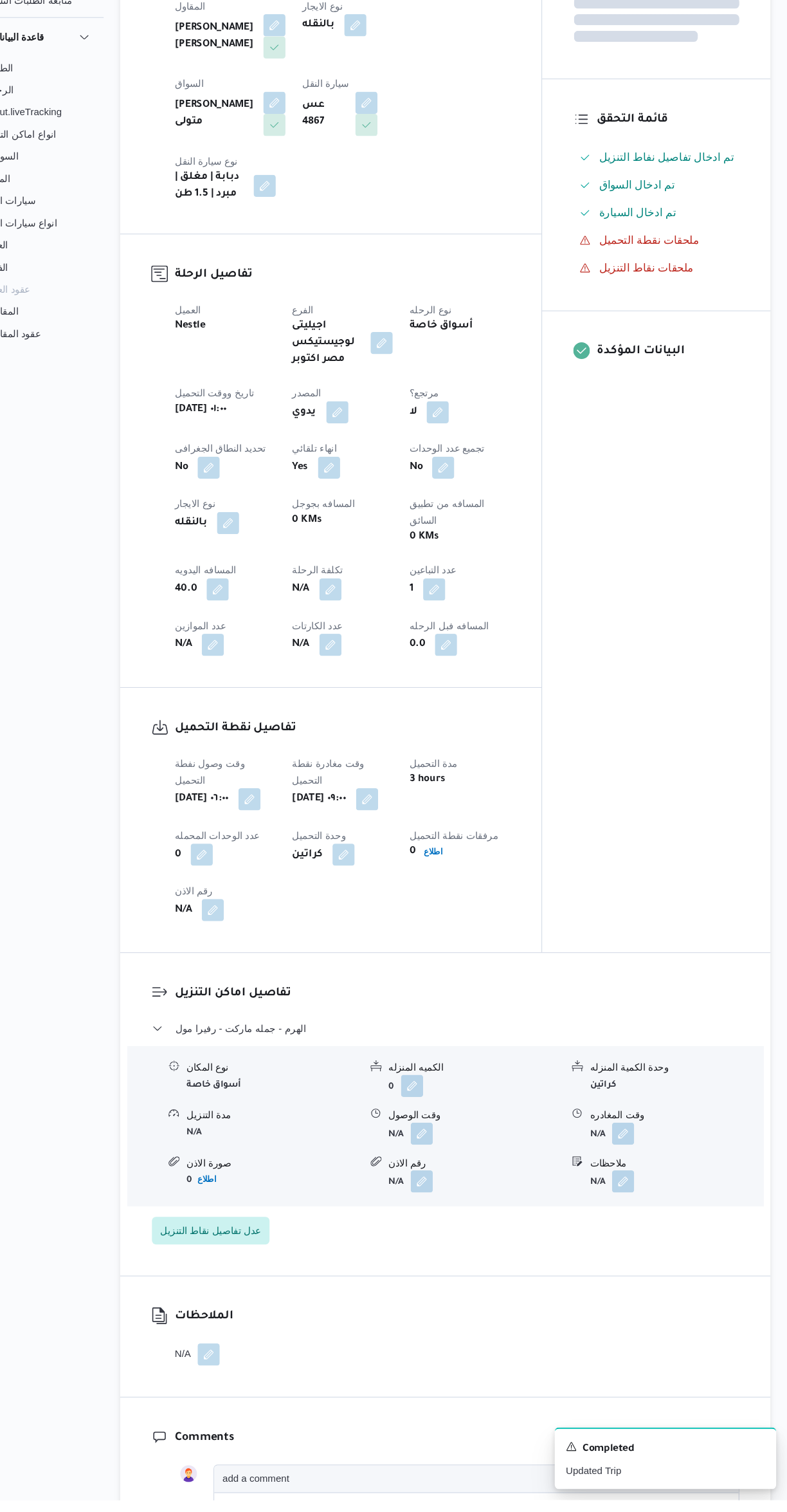
scroll to position [186, 0]
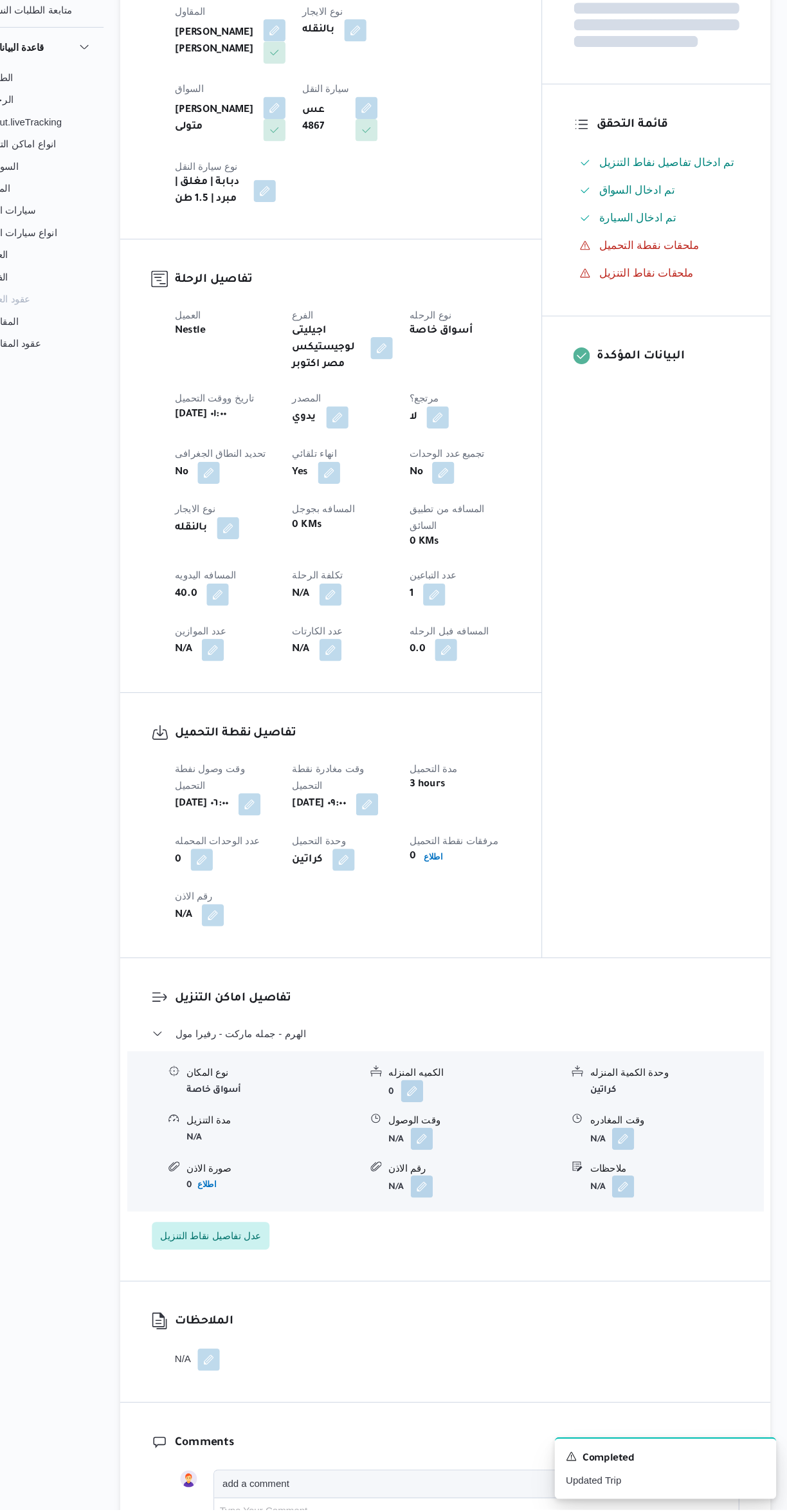
click at [456, 1157] on button "button" at bounding box center [448, 1167] width 21 height 21
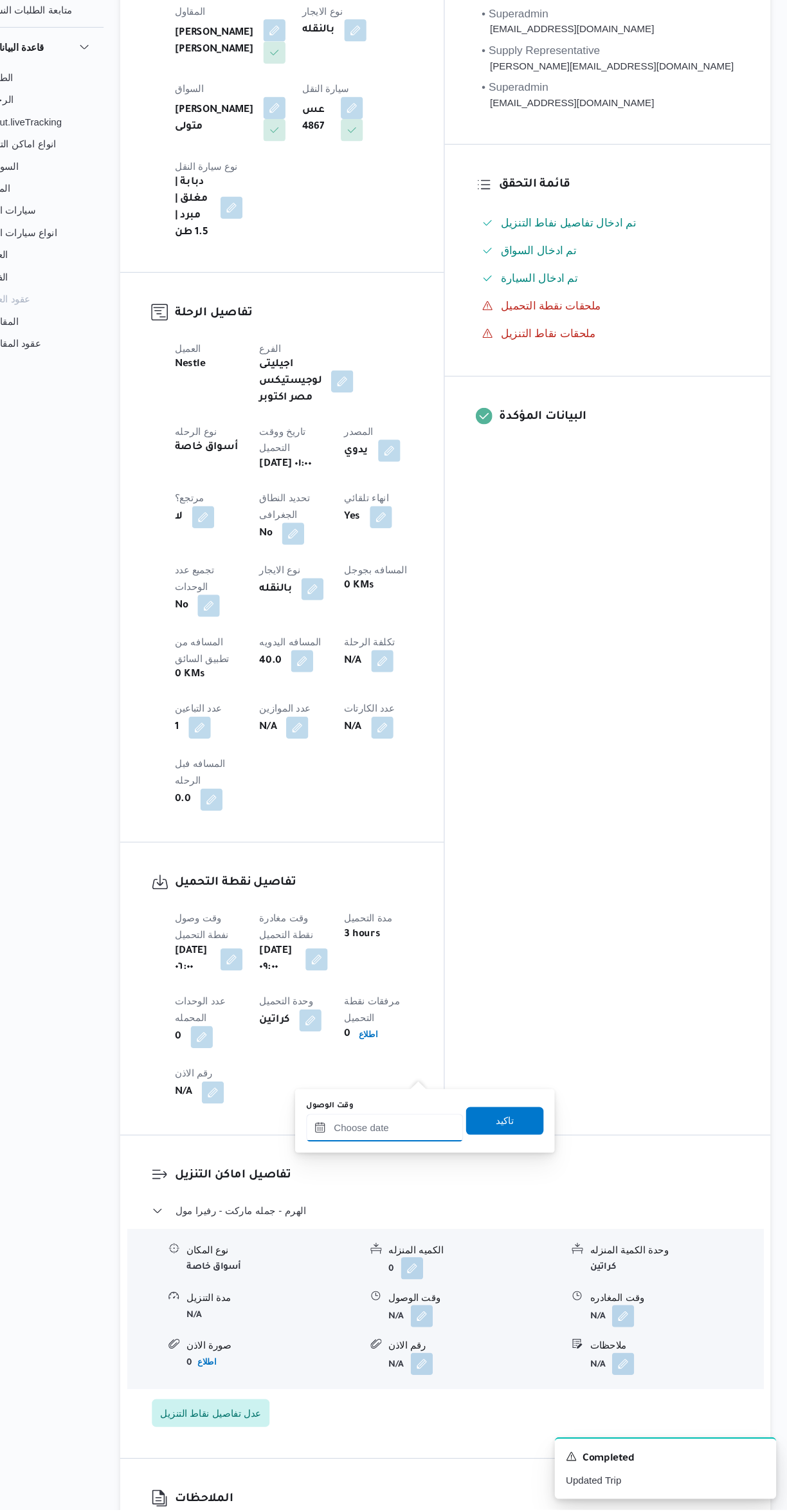
click at [434, 1157] on input "وقت الوصول" at bounding box center [413, 1156] width 146 height 25
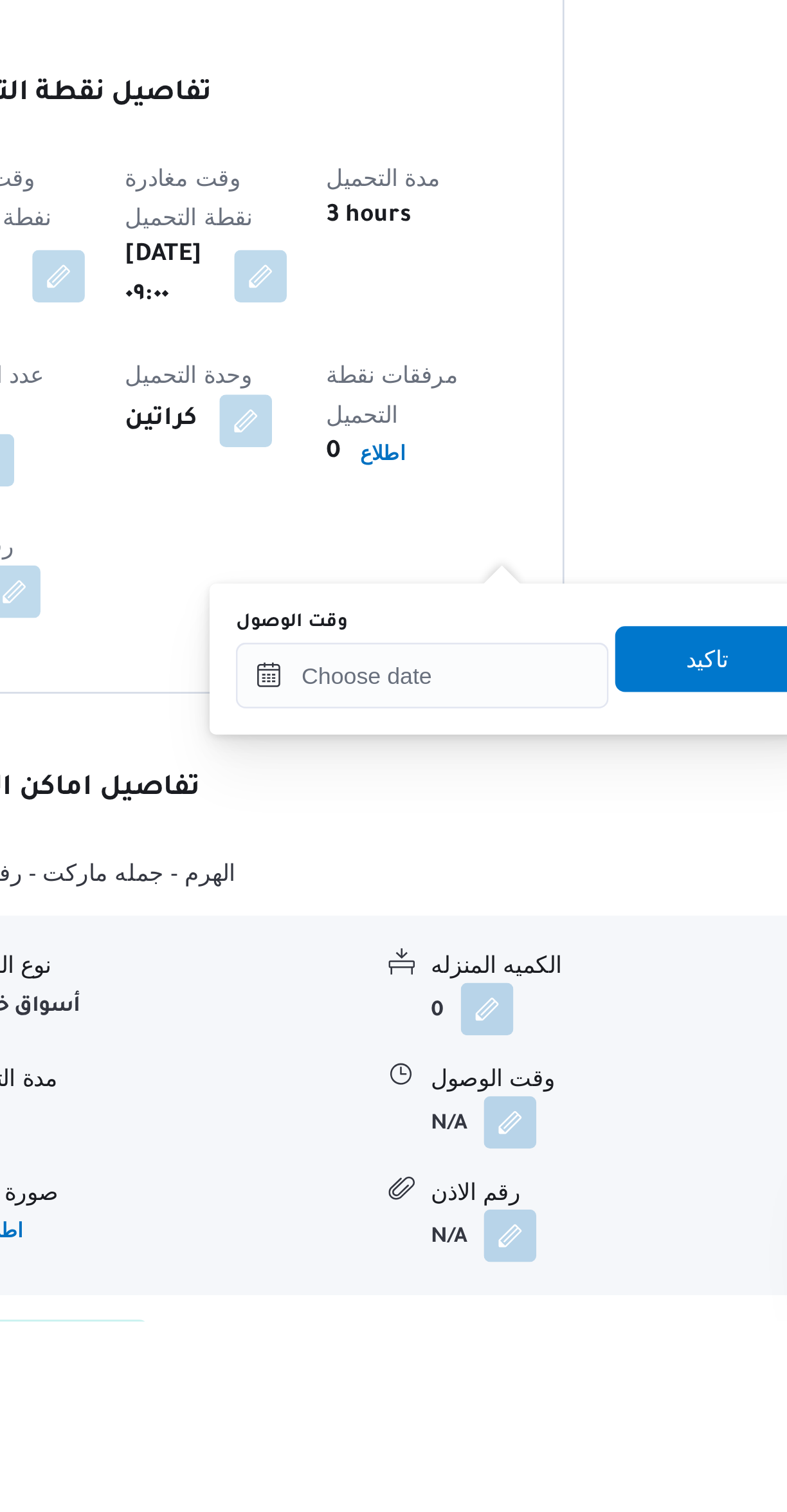
scroll to position [84, 0]
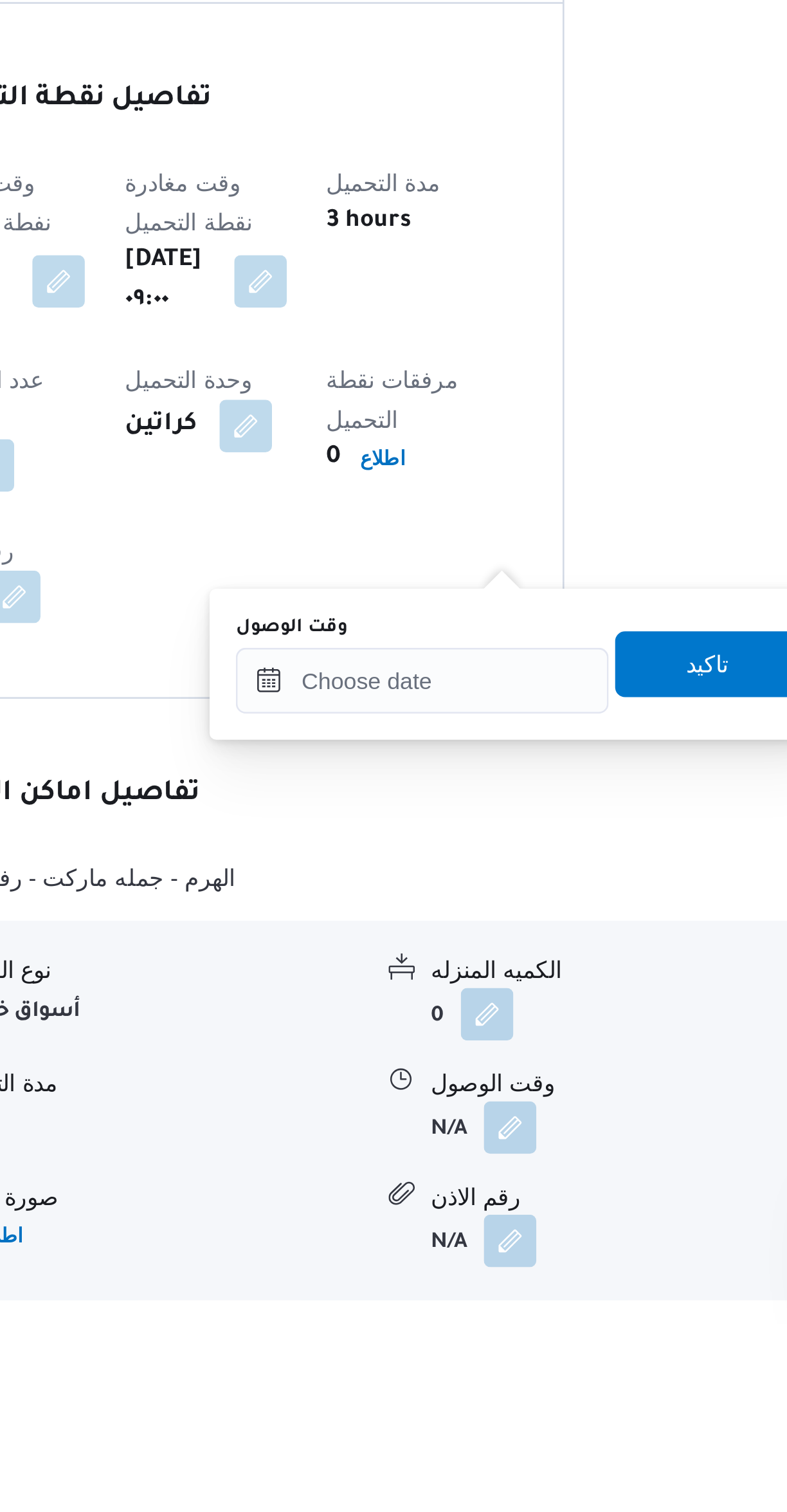
click at [401, 1228] on div "You are in a dialog. To close this dialog, hit escape. وقت الوصول تاكيد" at bounding box center [451, 1253] width 242 height 60
click at [388, 1260] on input "وقت الوصول" at bounding box center [413, 1259] width 146 height 25
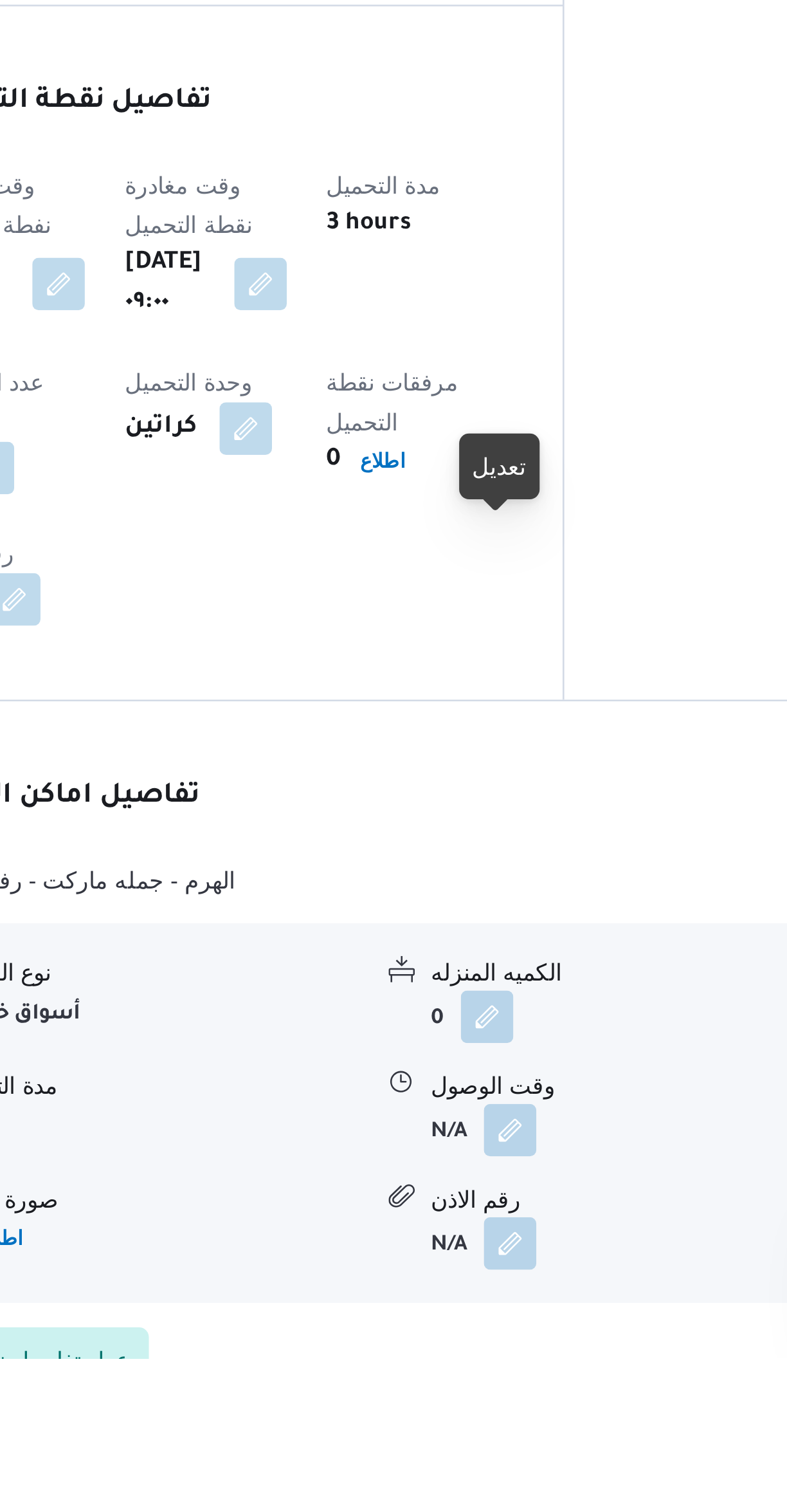
scroll to position [95, 0]
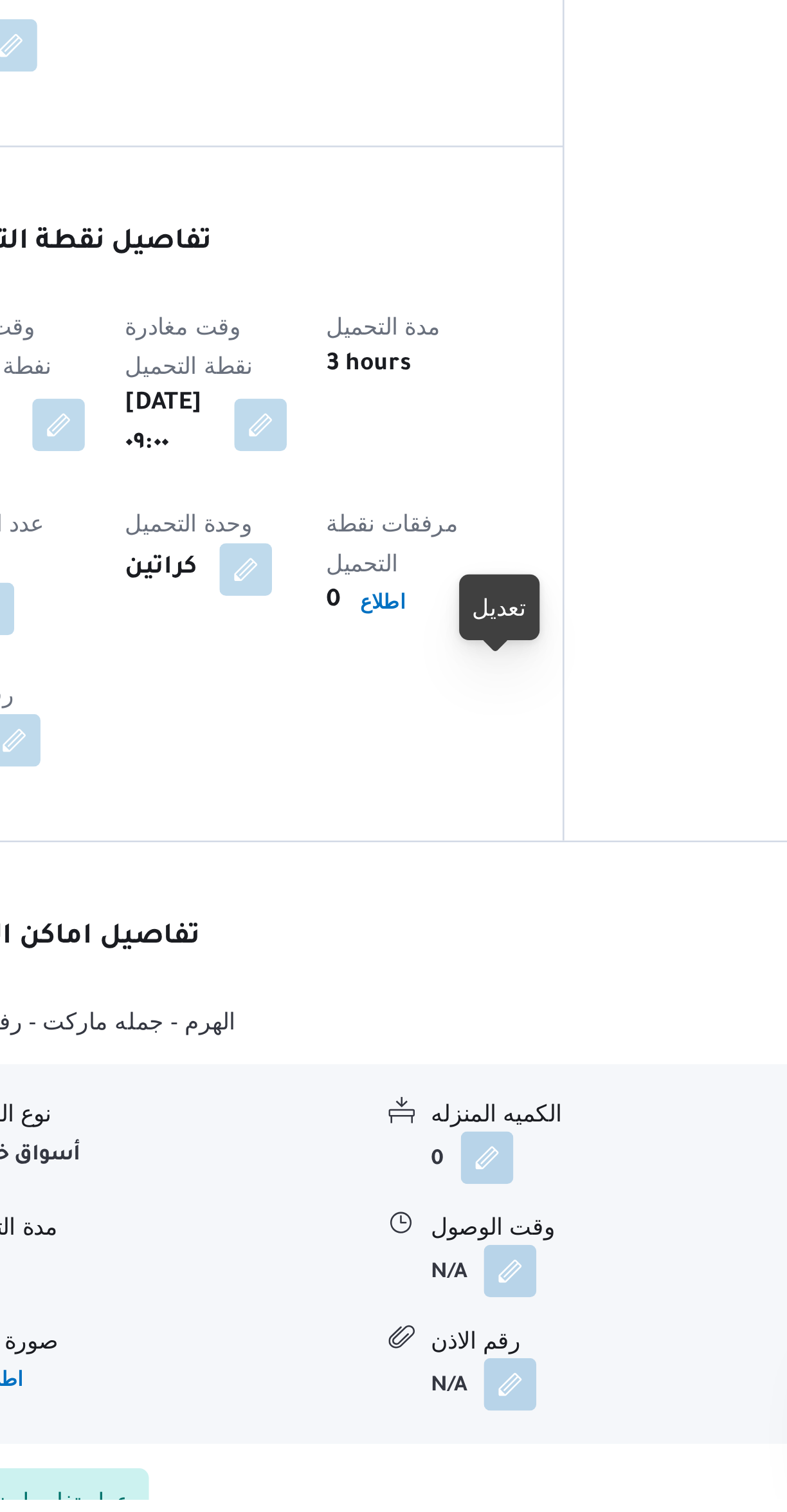
click at [438, 1412] on button "button" at bounding box center [448, 1423] width 21 height 21
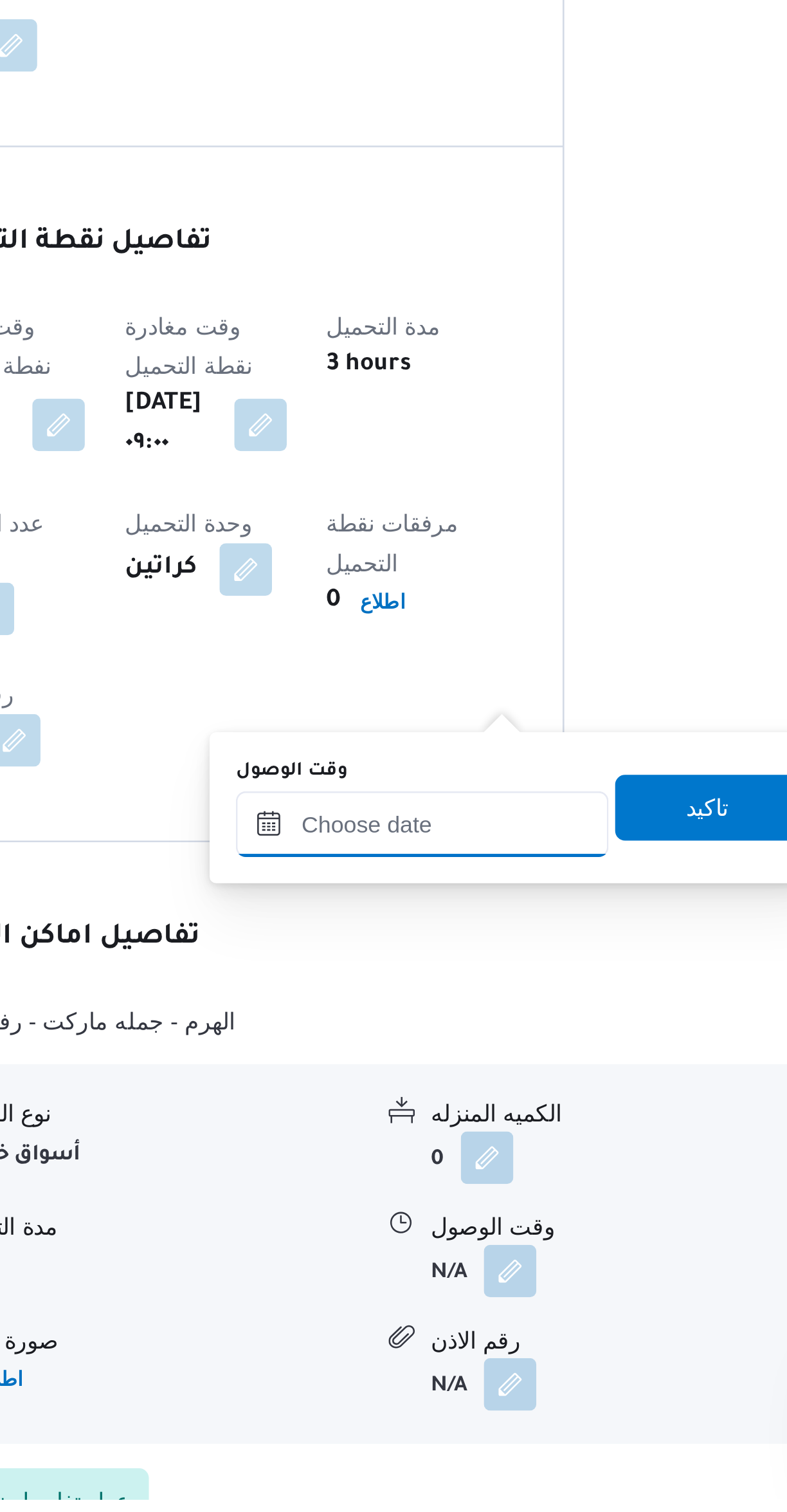
click at [395, 1241] on input "وقت الوصول" at bounding box center [413, 1247] width 146 height 25
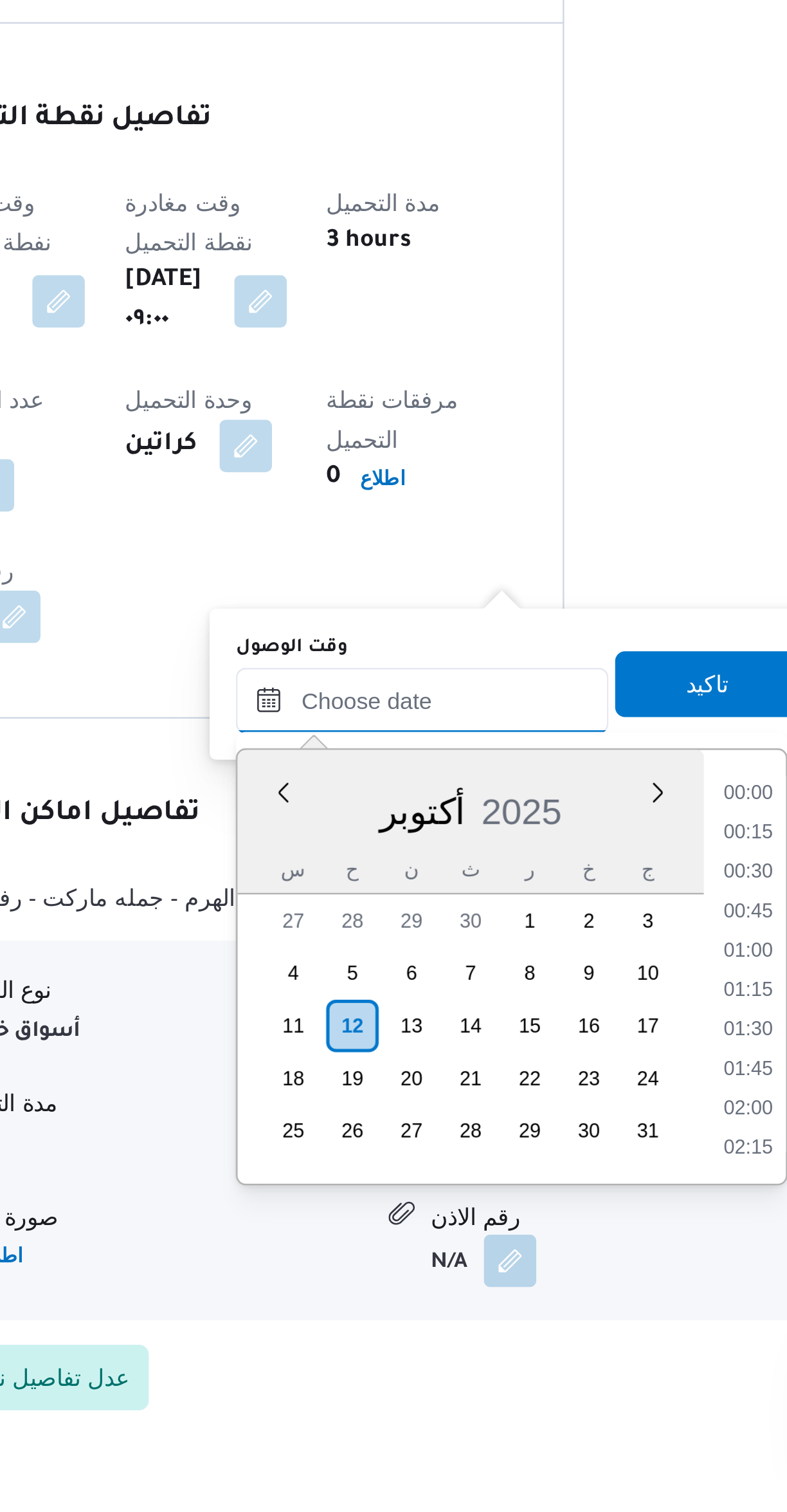
scroll to position [1172, 0]
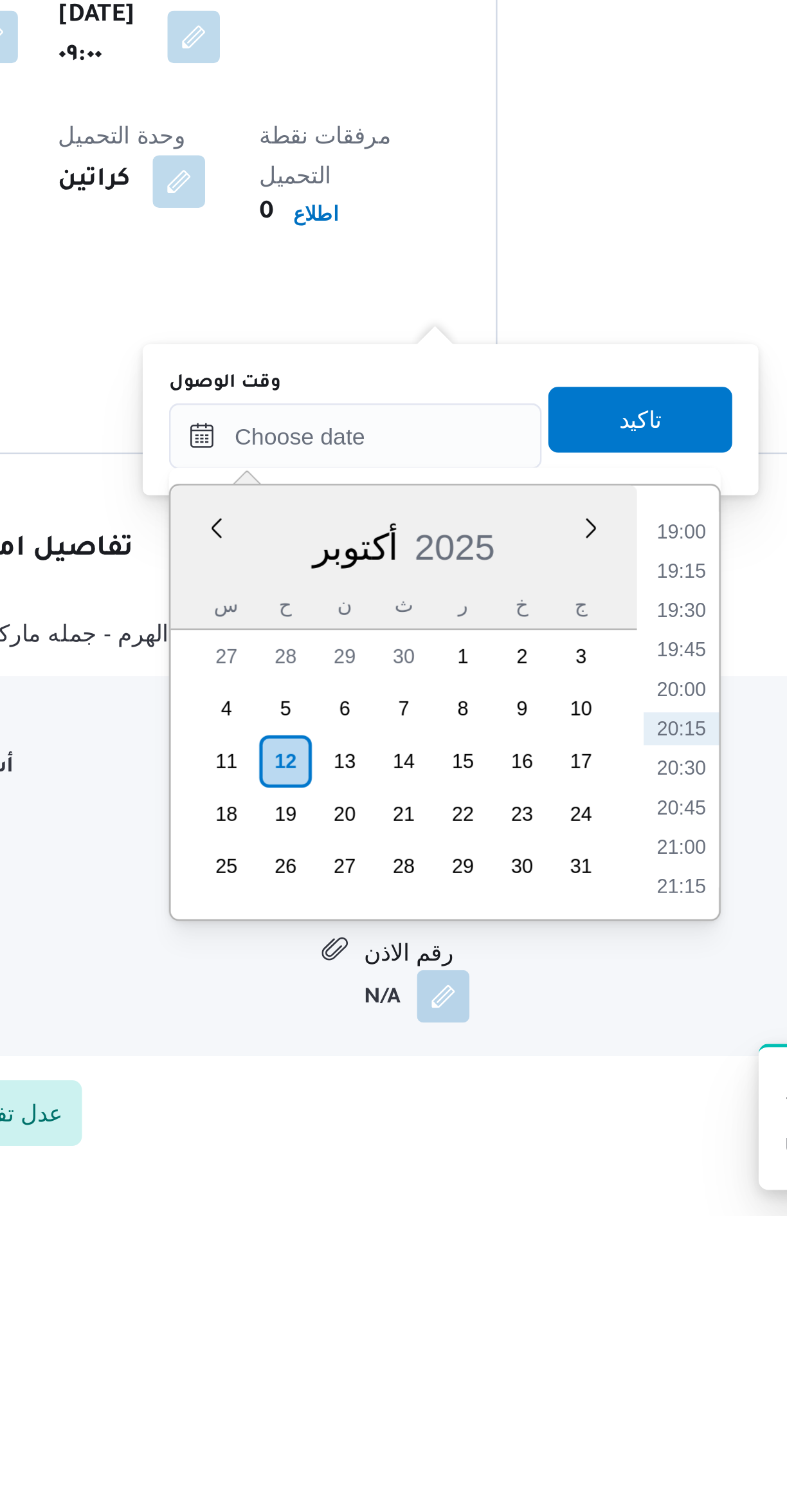
click at [538, 1273] on li "19:30" at bounding box center [541, 1274] width 30 height 13
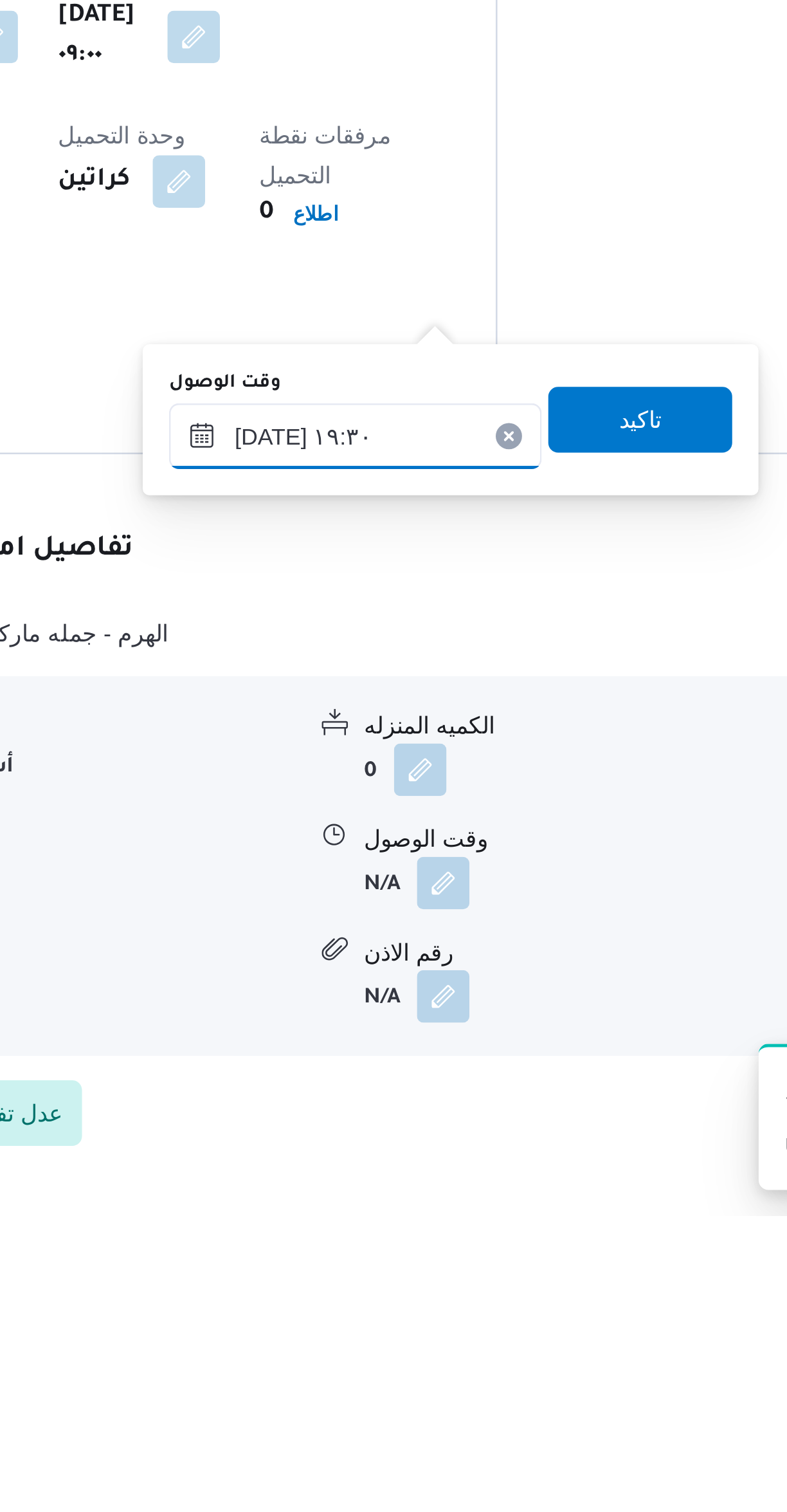
click at [372, 1209] on input "١٢/١٠/٢٠٢٥ ١٩:٣٠" at bounding box center [413, 1206] width 146 height 25
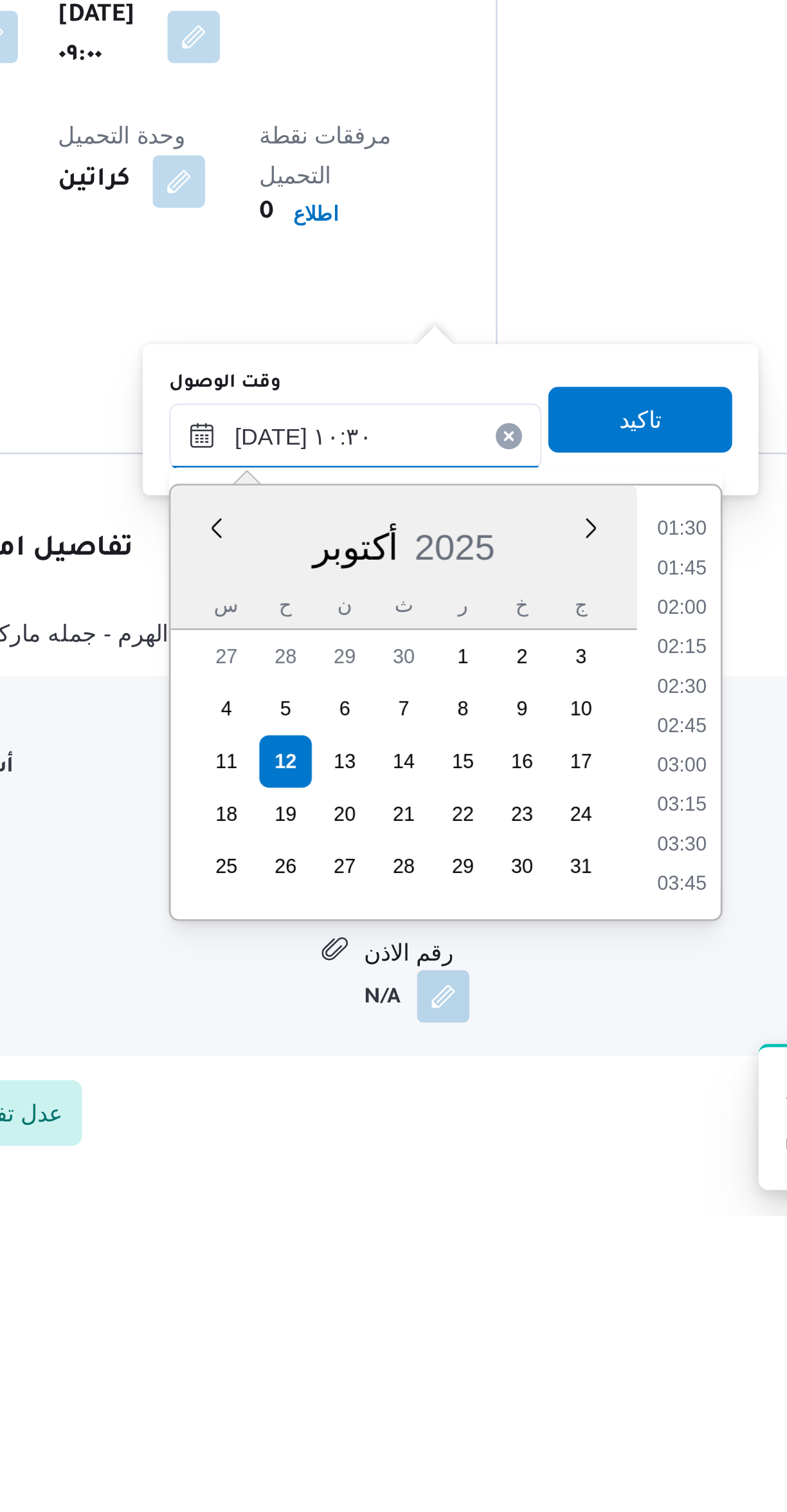
scroll to position [513, 0]
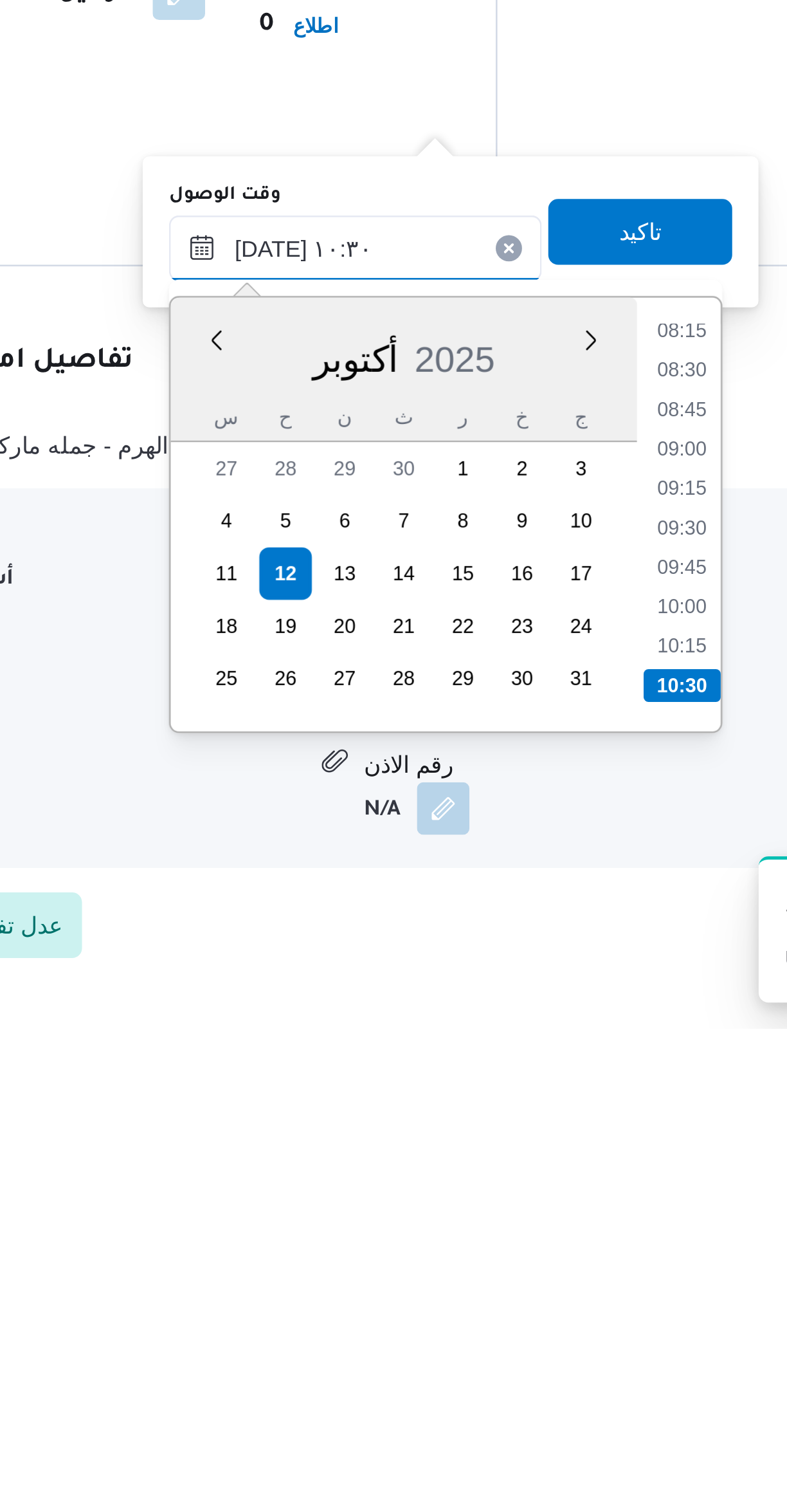
type input "١٢/١٠/٢٠٢٥ ١٠:٣٠"
click at [545, 1374] on li "10:30" at bounding box center [541, 1377] width 31 height 13
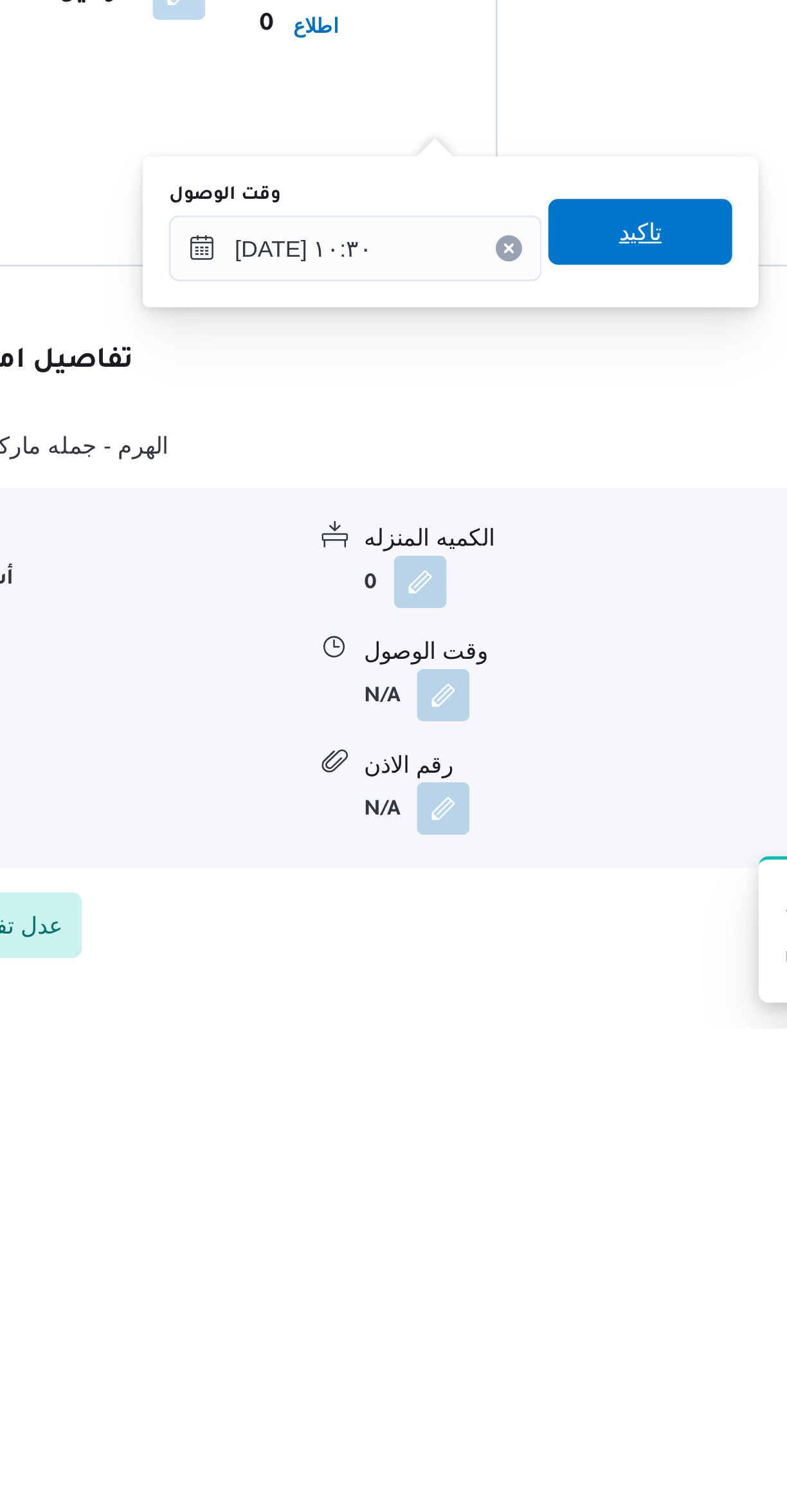
click at [541, 1197] on span "تاكيد" at bounding box center [524, 1199] width 72 height 25
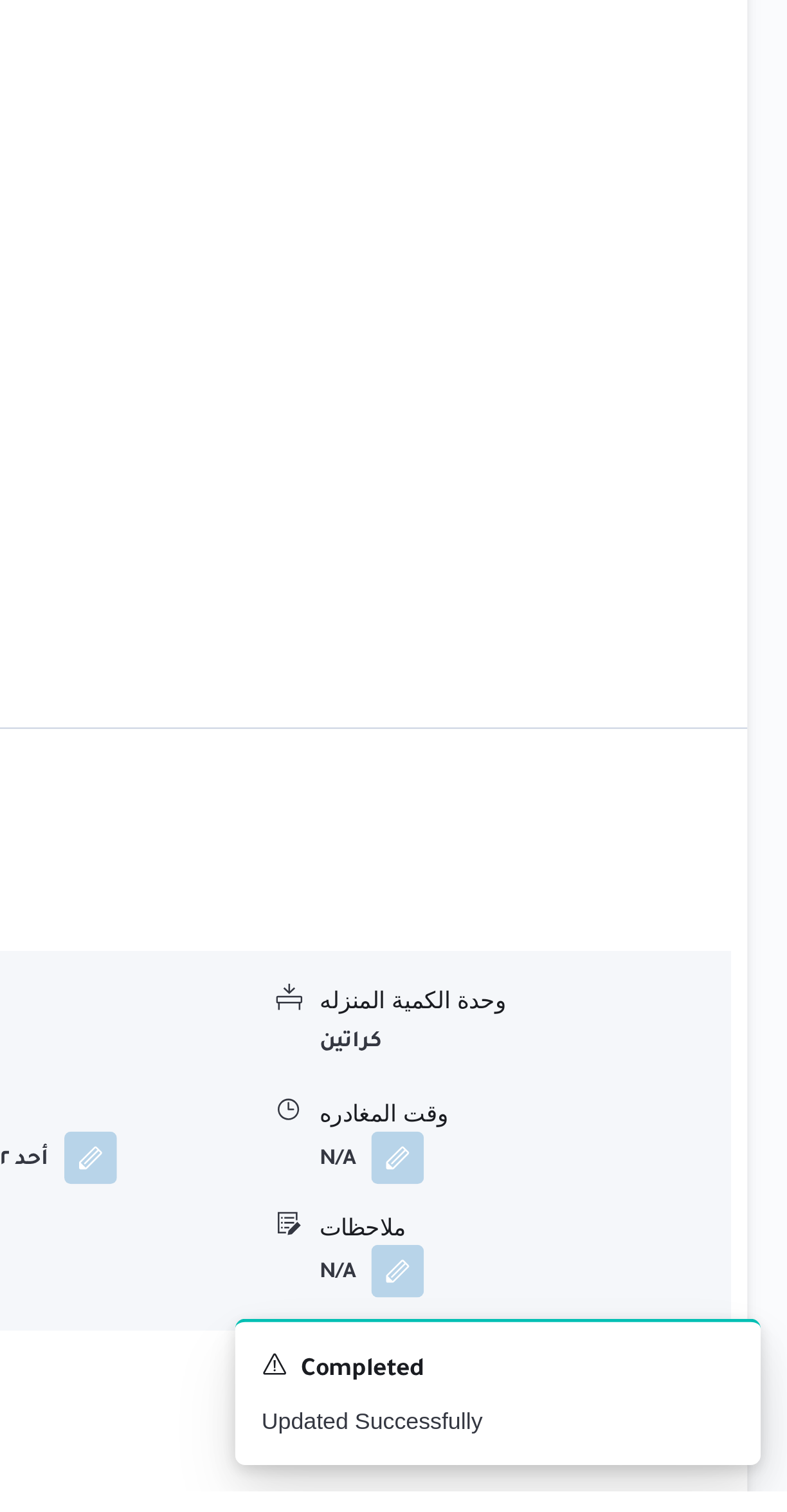
scroll to position [137, 0]
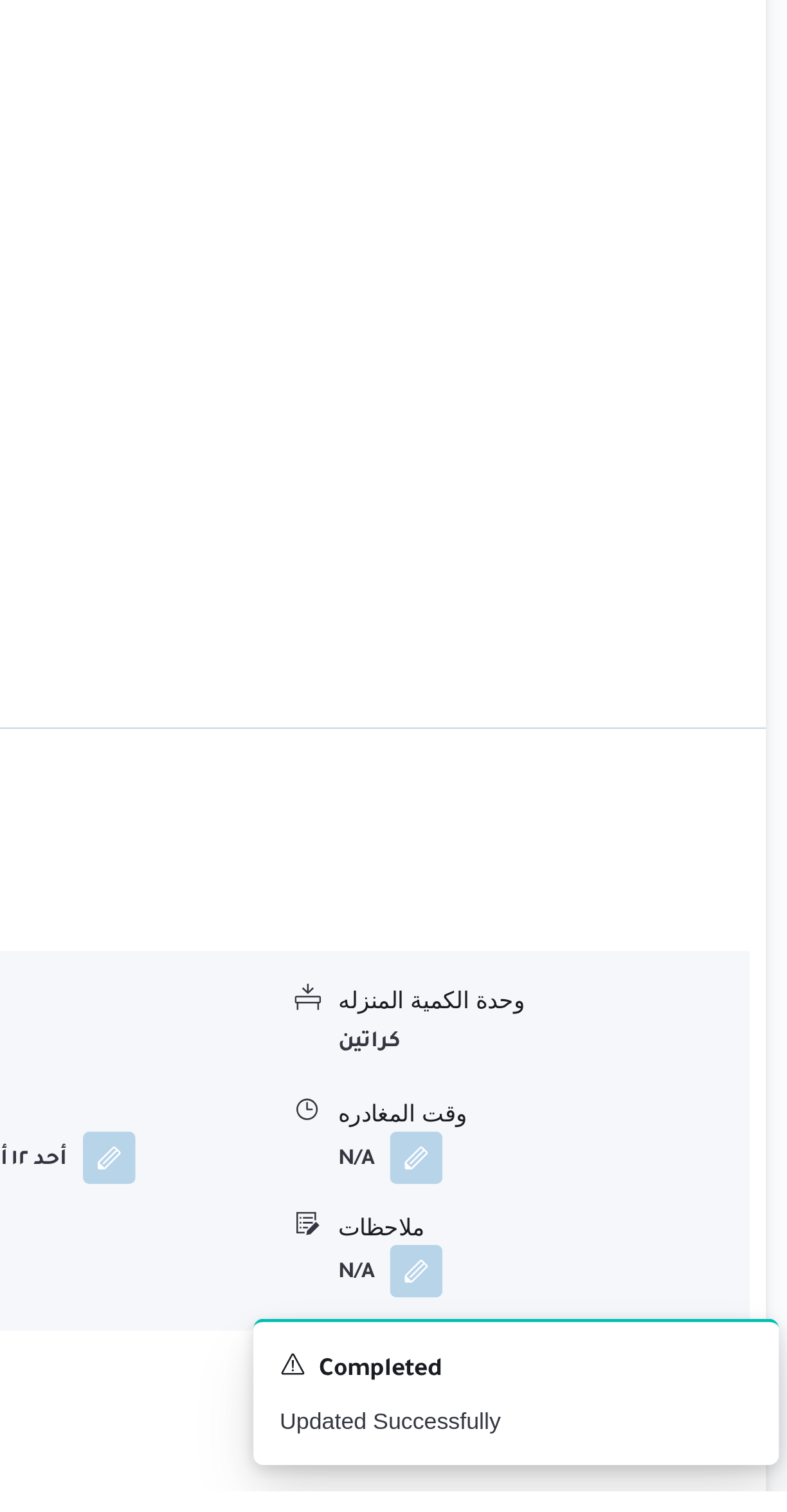
click at [645, 1371] on button "button" at bounding box center [635, 1382] width 21 height 21
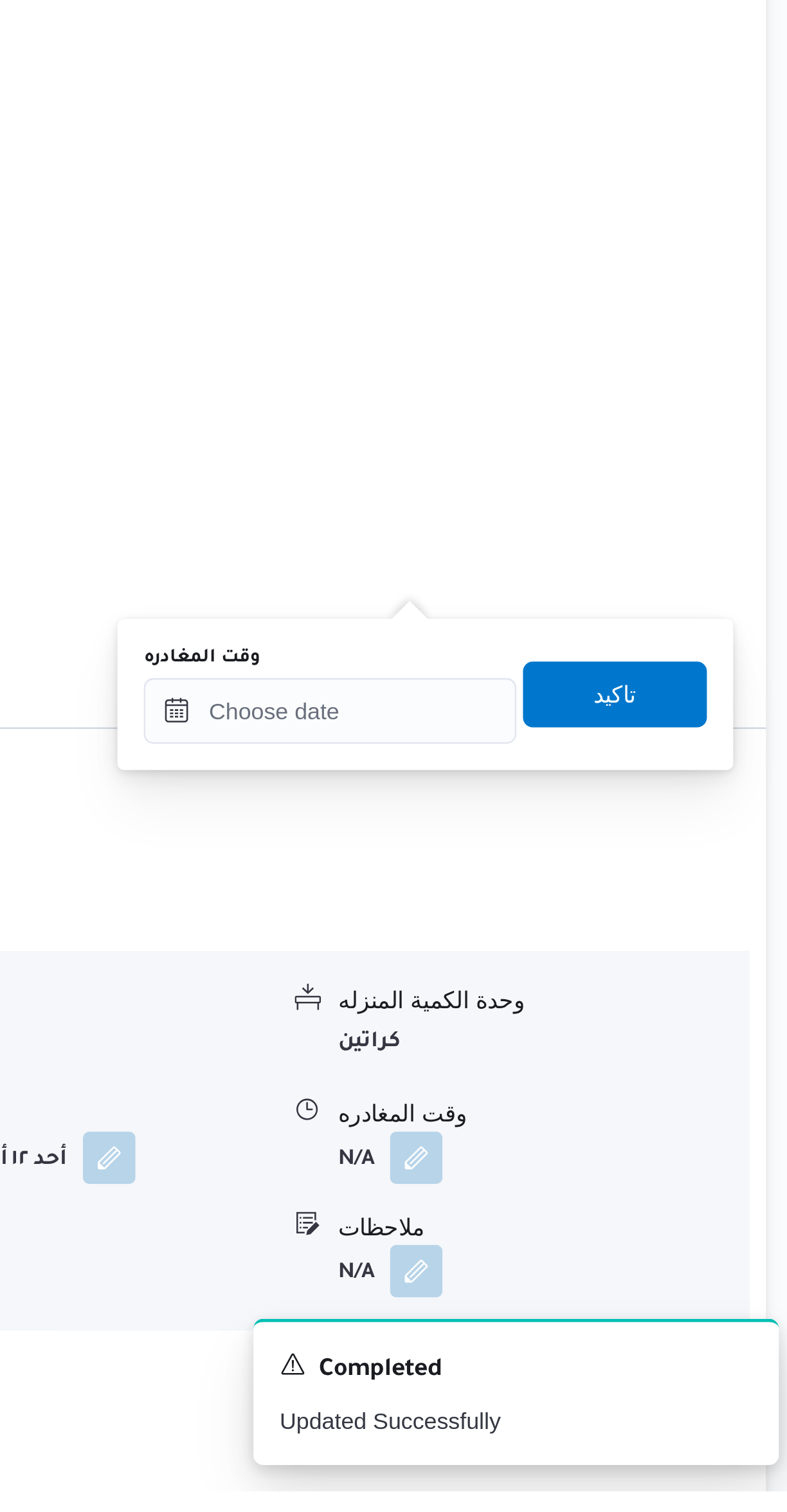
click at [622, 1220] on div "You are in a dialog. To close this dialog, hit escape. وقت المغادره تاكيد" at bounding box center [638, 1199] width 242 height 60
click at [599, 1209] on input "وقت المغادره" at bounding box center [601, 1206] width 146 height 25
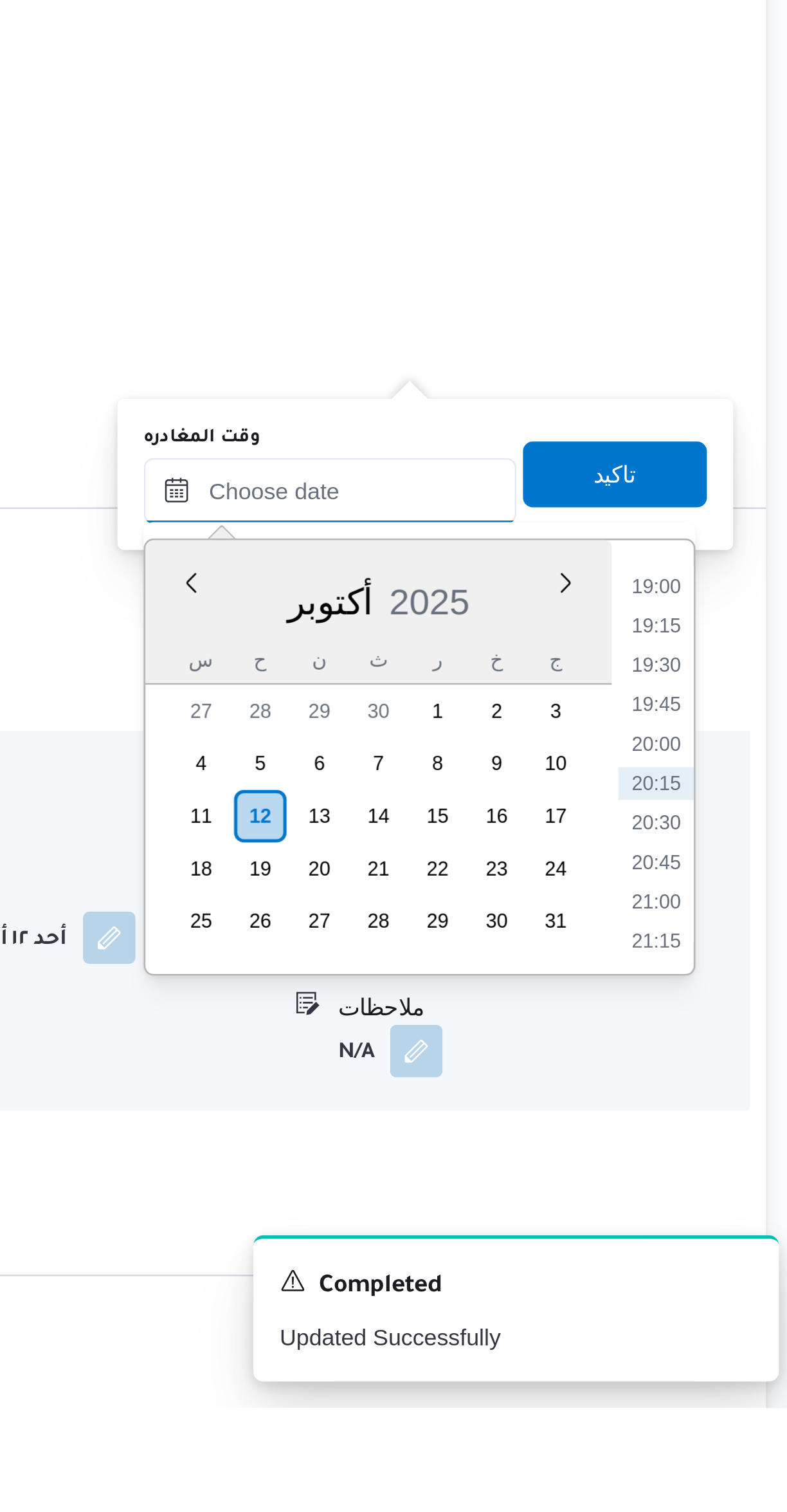
scroll to position [190, 0]
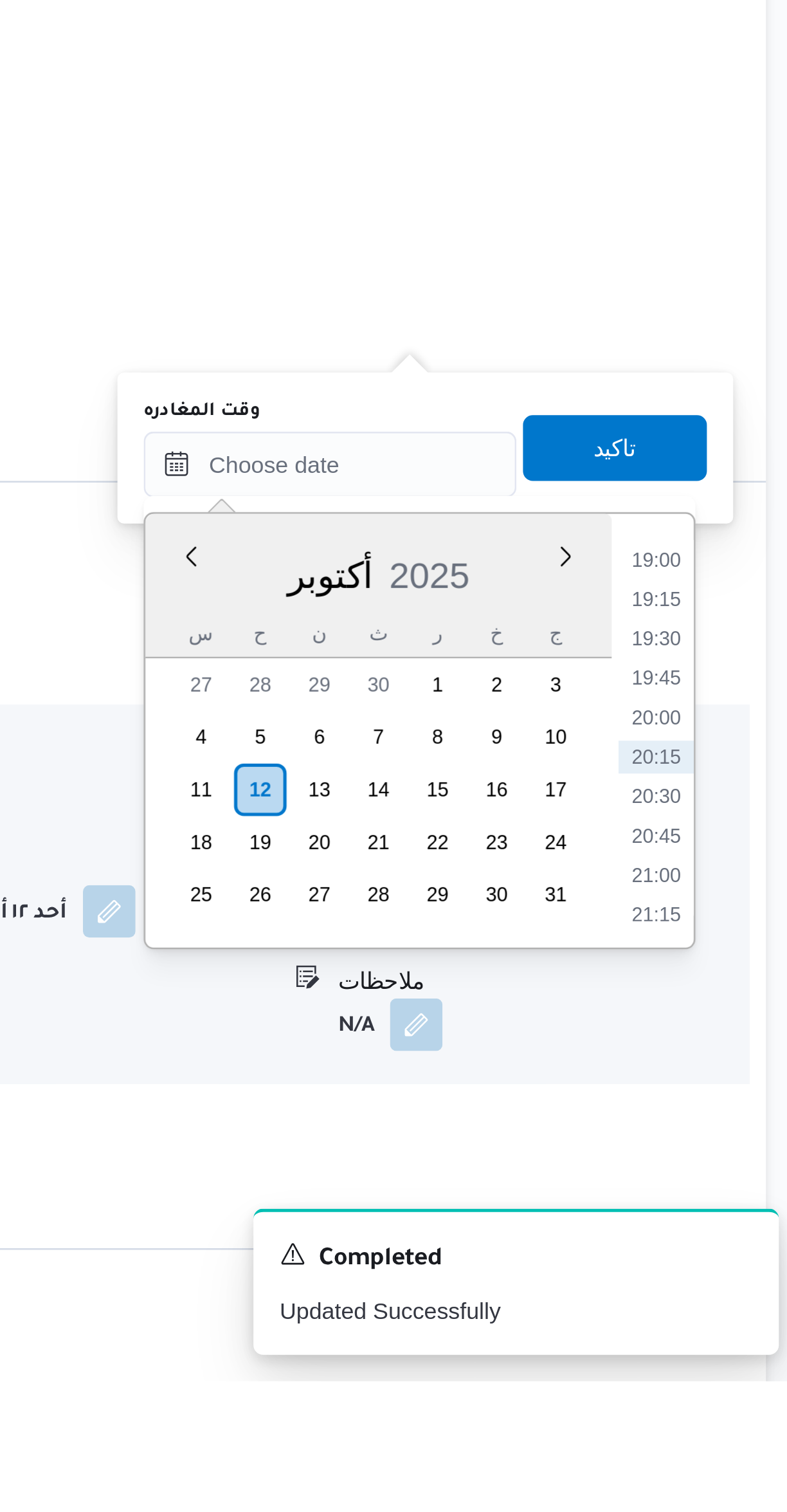
click at [734, 1192] on li "19:00" at bounding box center [729, 1190] width 30 height 13
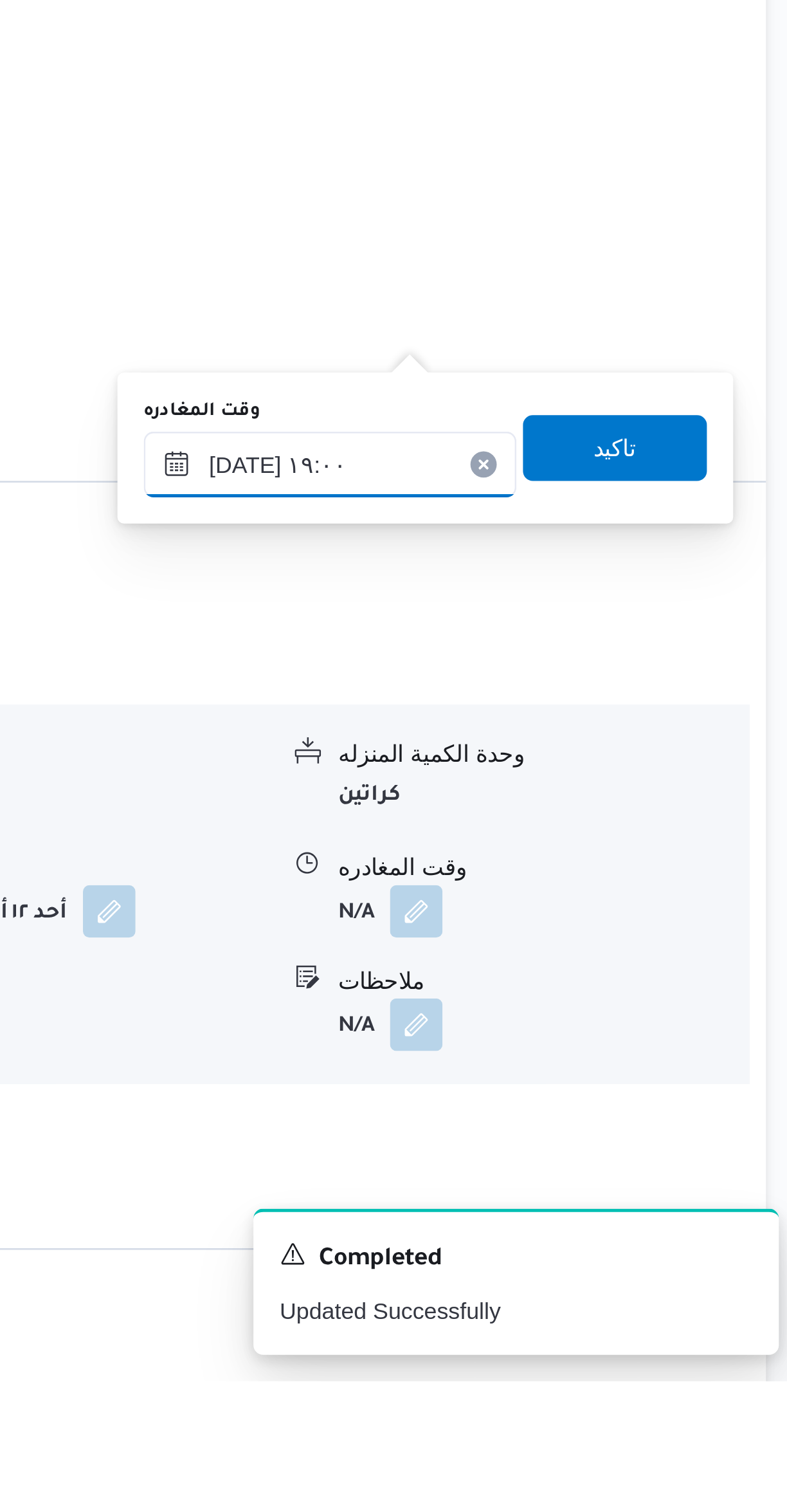
click at [588, 1149] on input "١٢/١٠/٢٠٢٥ ١٩:٠٠" at bounding box center [601, 1152] width 146 height 25
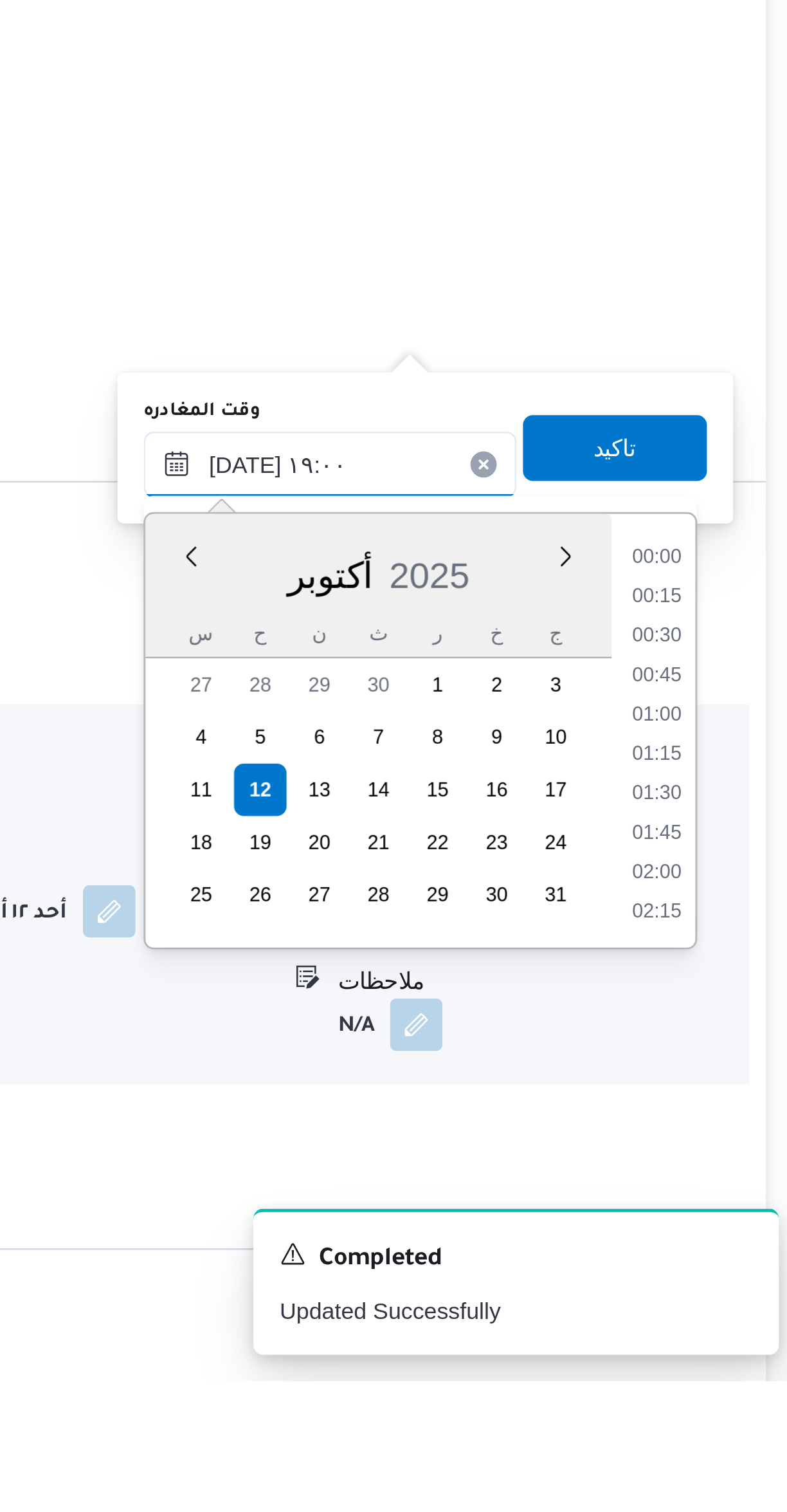
scroll to position [1095, 0]
click at [733, 1185] on li "17:45" at bounding box center [729, 1190] width 30 height 13
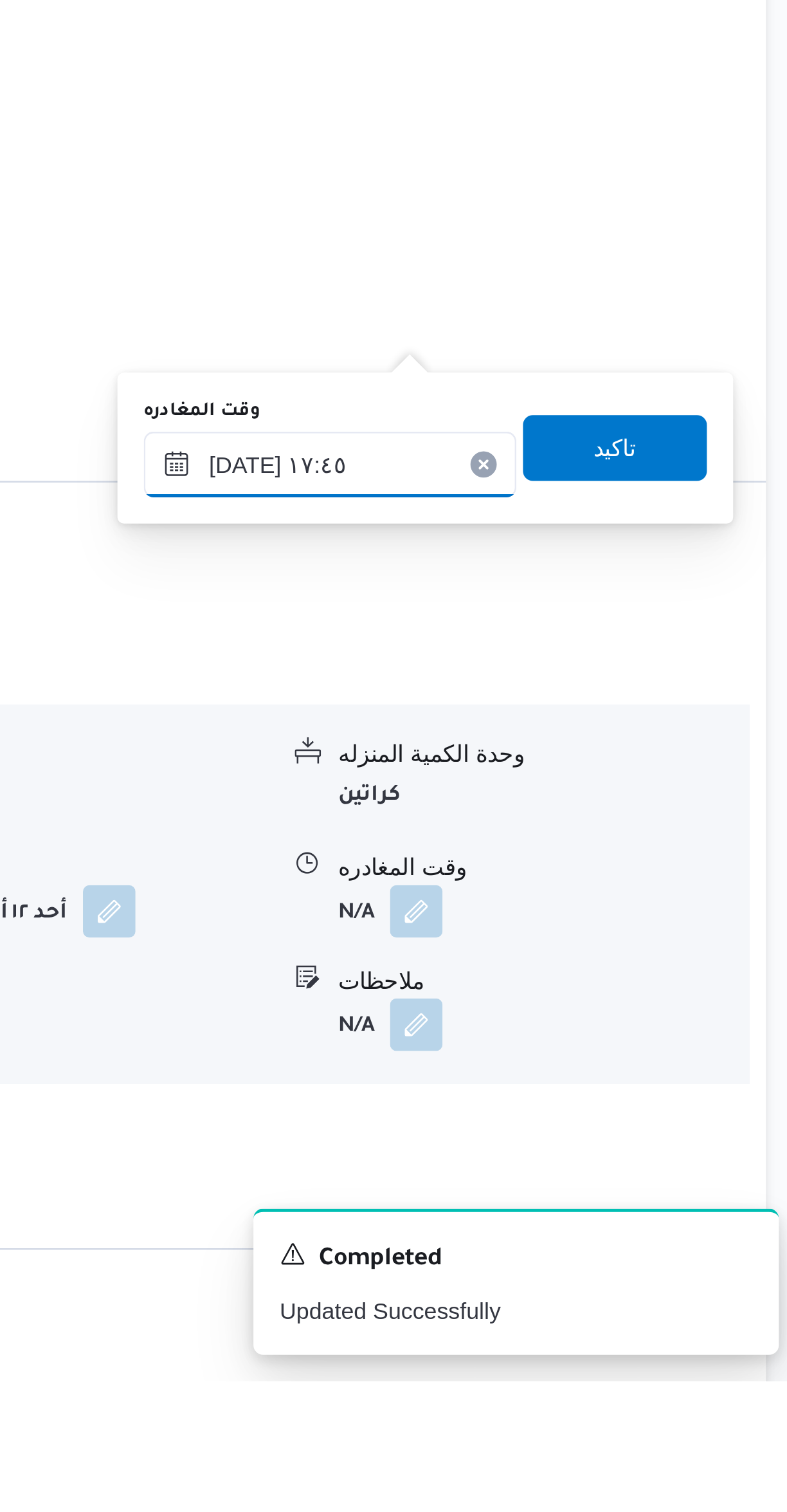
click at [595, 1152] on input "١٢/١٠/٢٠٢٥ ١٧:٤٥" at bounding box center [601, 1152] width 146 height 25
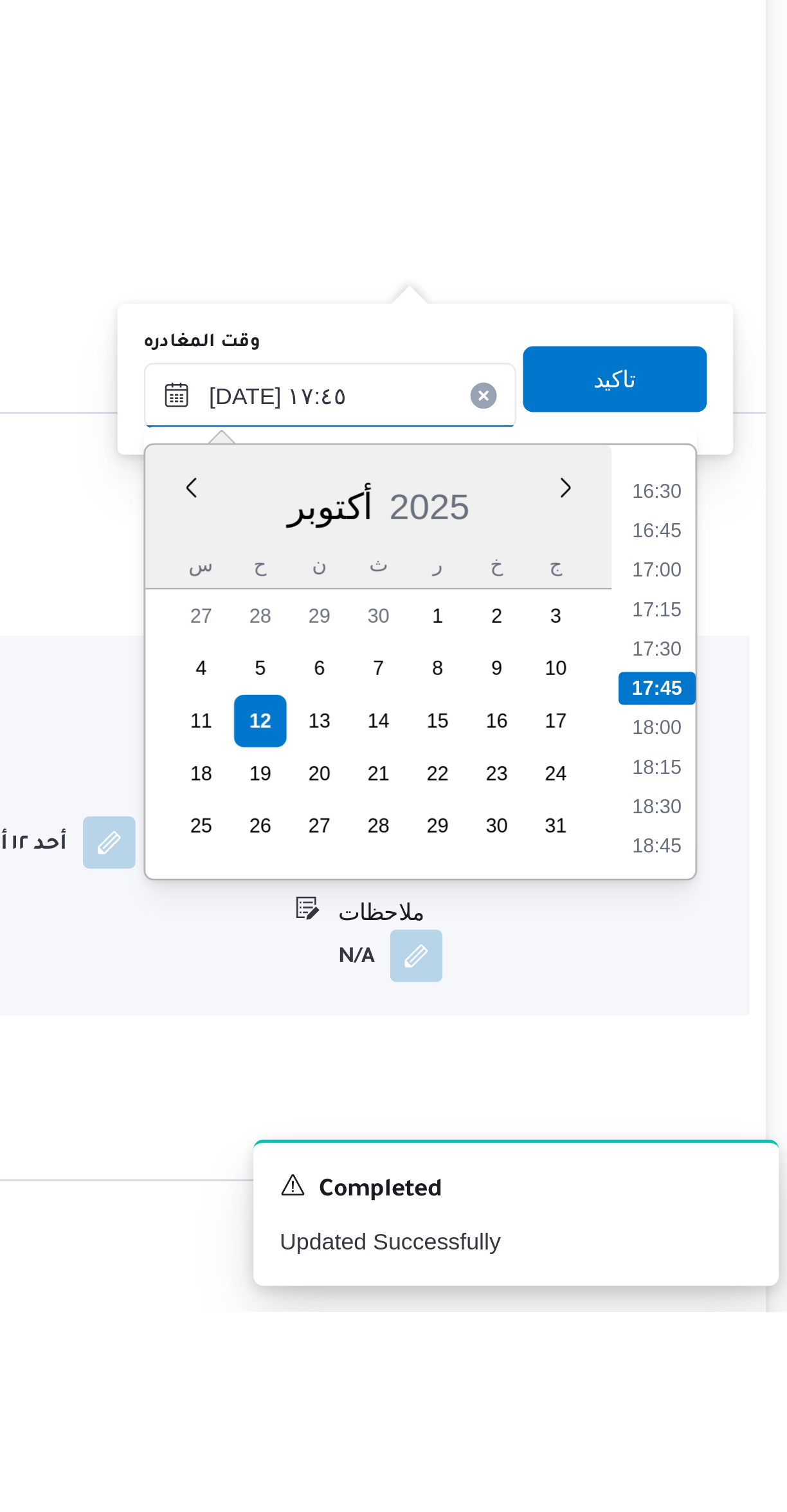
scroll to position [190, 0]
click at [734, 1215] on li "17:00" at bounding box center [729, 1220] width 30 height 13
type input "١٢/١٠/٢٠٢٥ ١٧:٠٠"
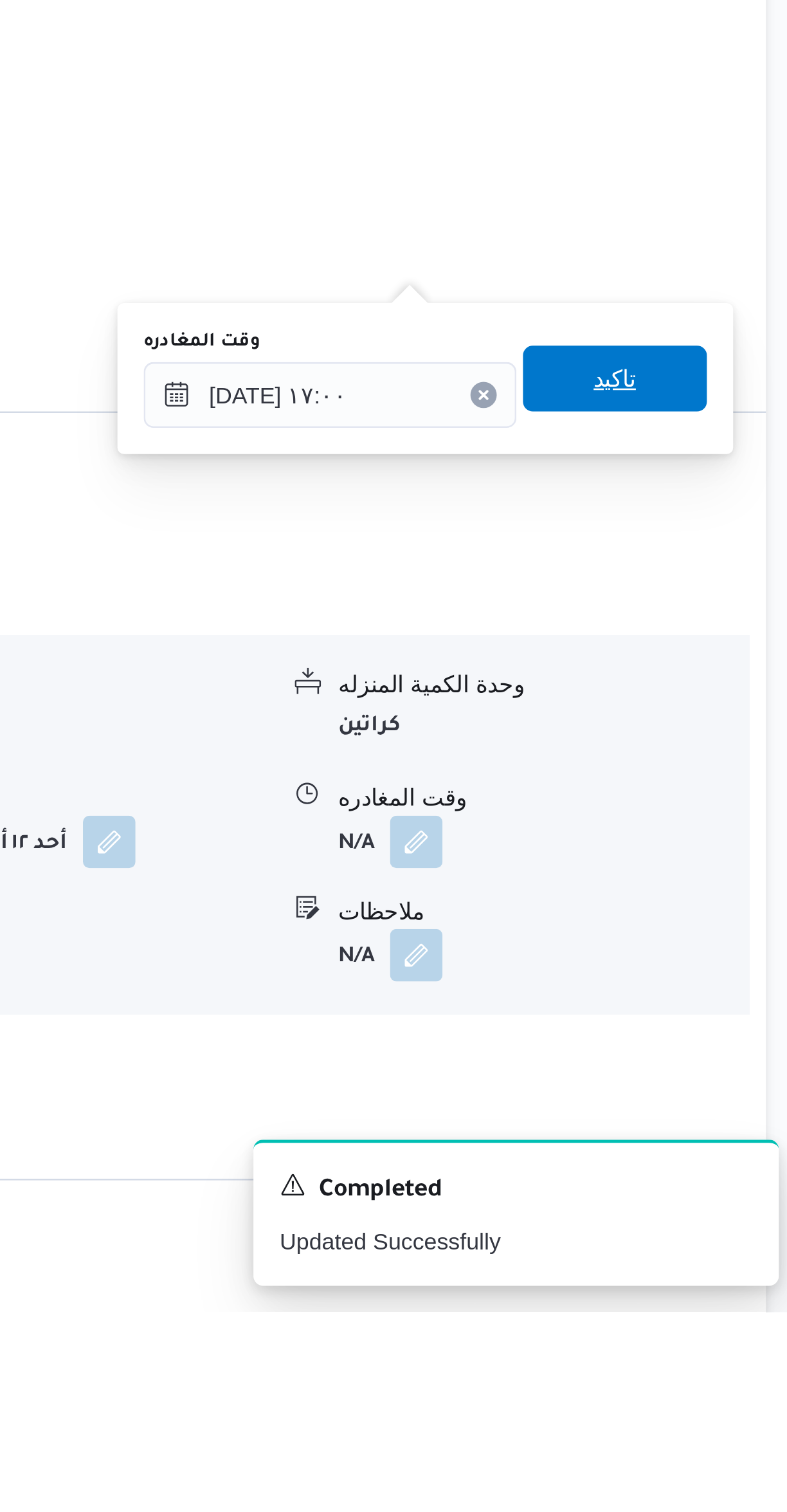
click at [727, 1141] on span "تاكيد" at bounding box center [713, 1146] width 72 height 25
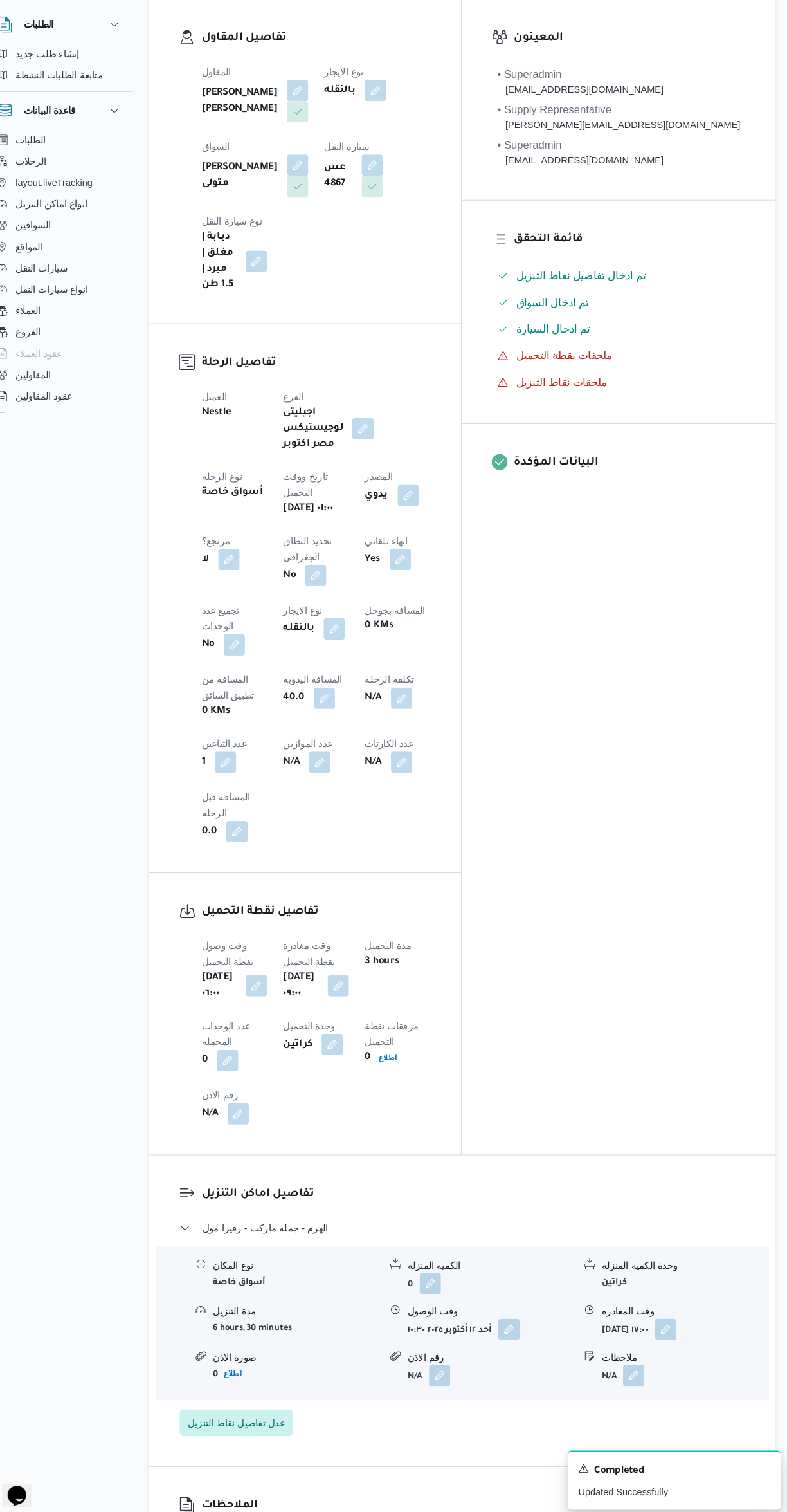
scroll to position [0, 0]
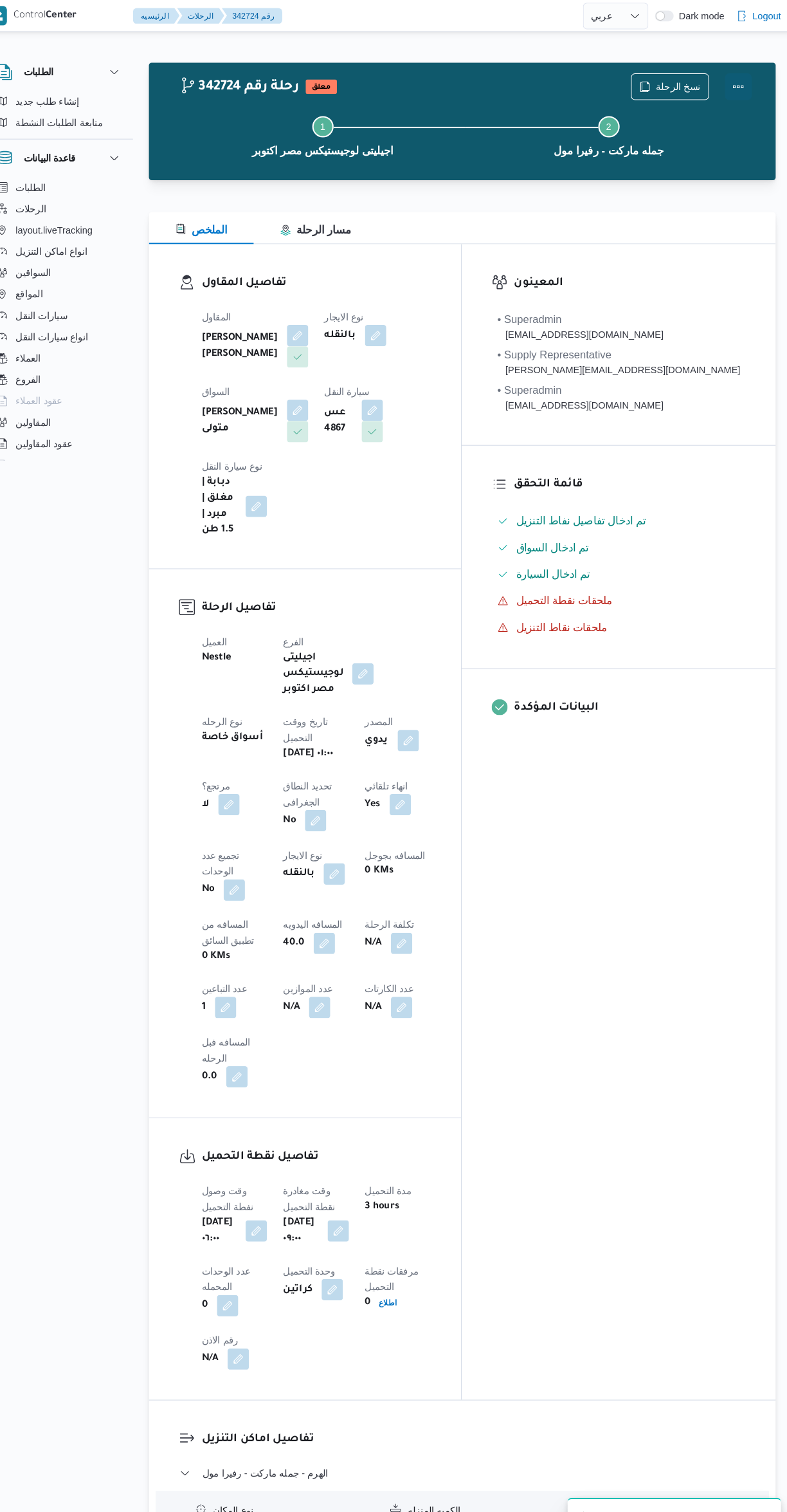
click at [736, 89] on button "Actions" at bounding box center [735, 83] width 25 height 25
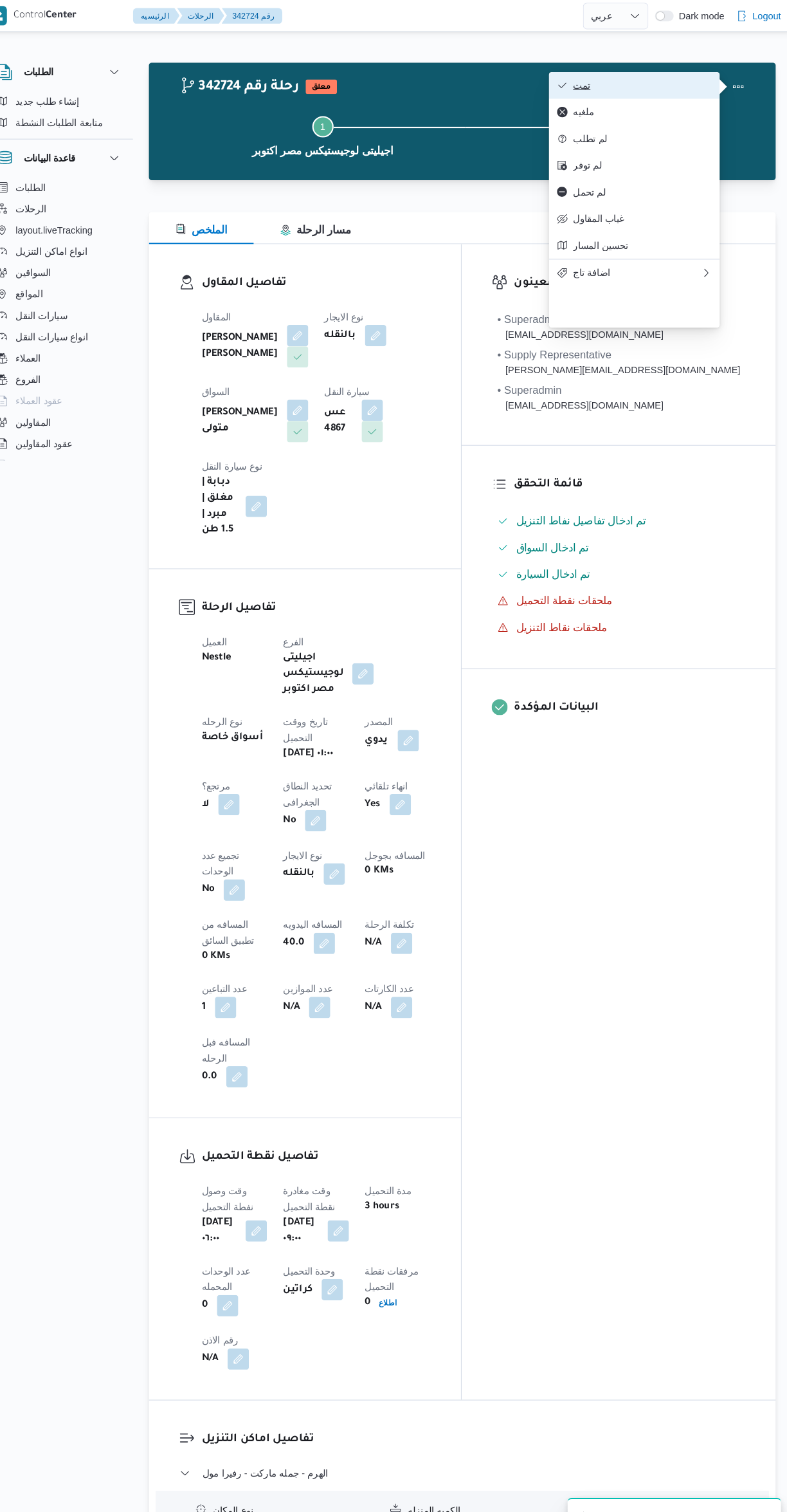
click at [651, 82] on span "تمت" at bounding box center [643, 82] width 134 height 11
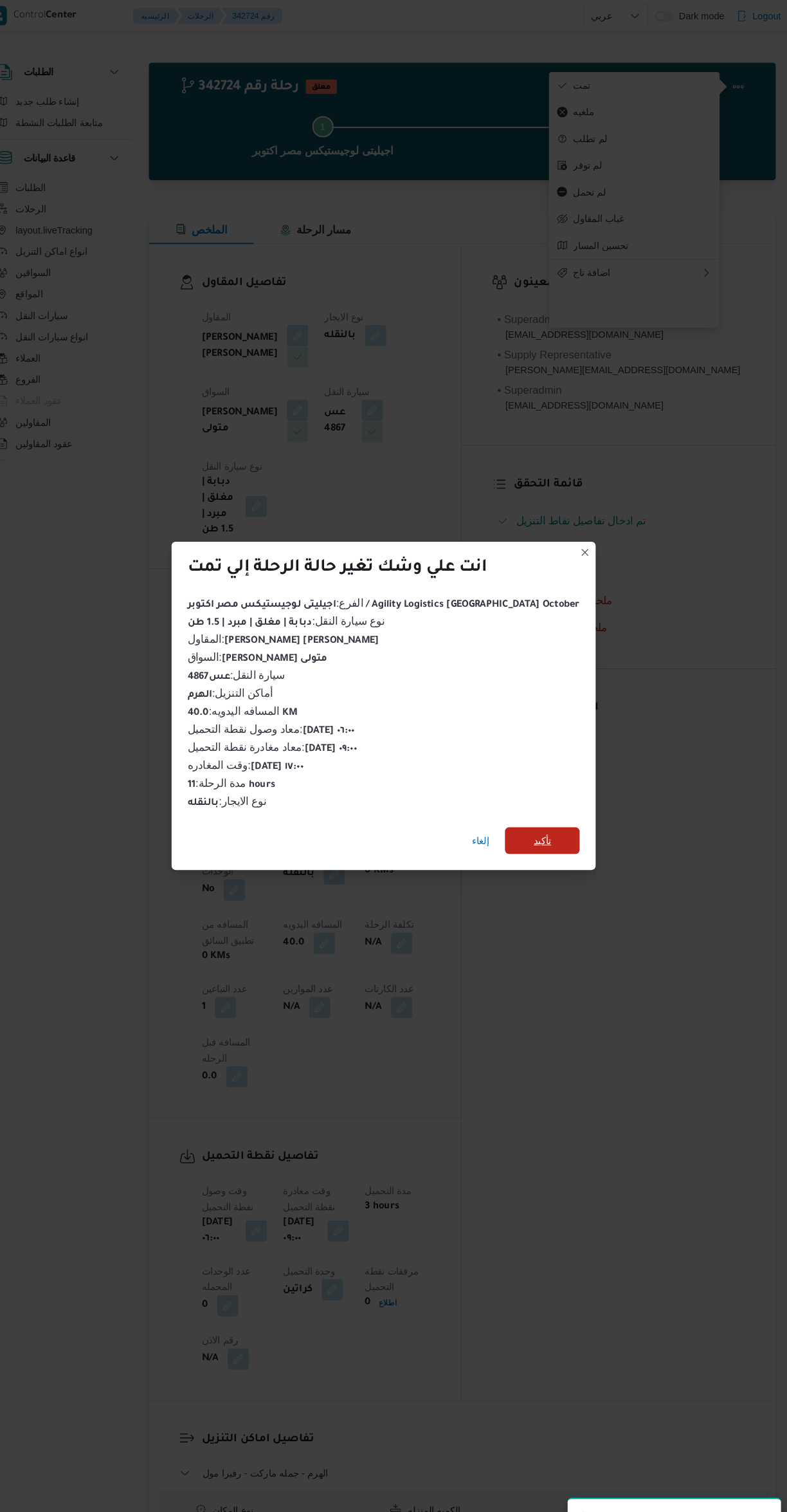
click at [549, 801] on span "تأكيد" at bounding box center [546, 810] width 72 height 25
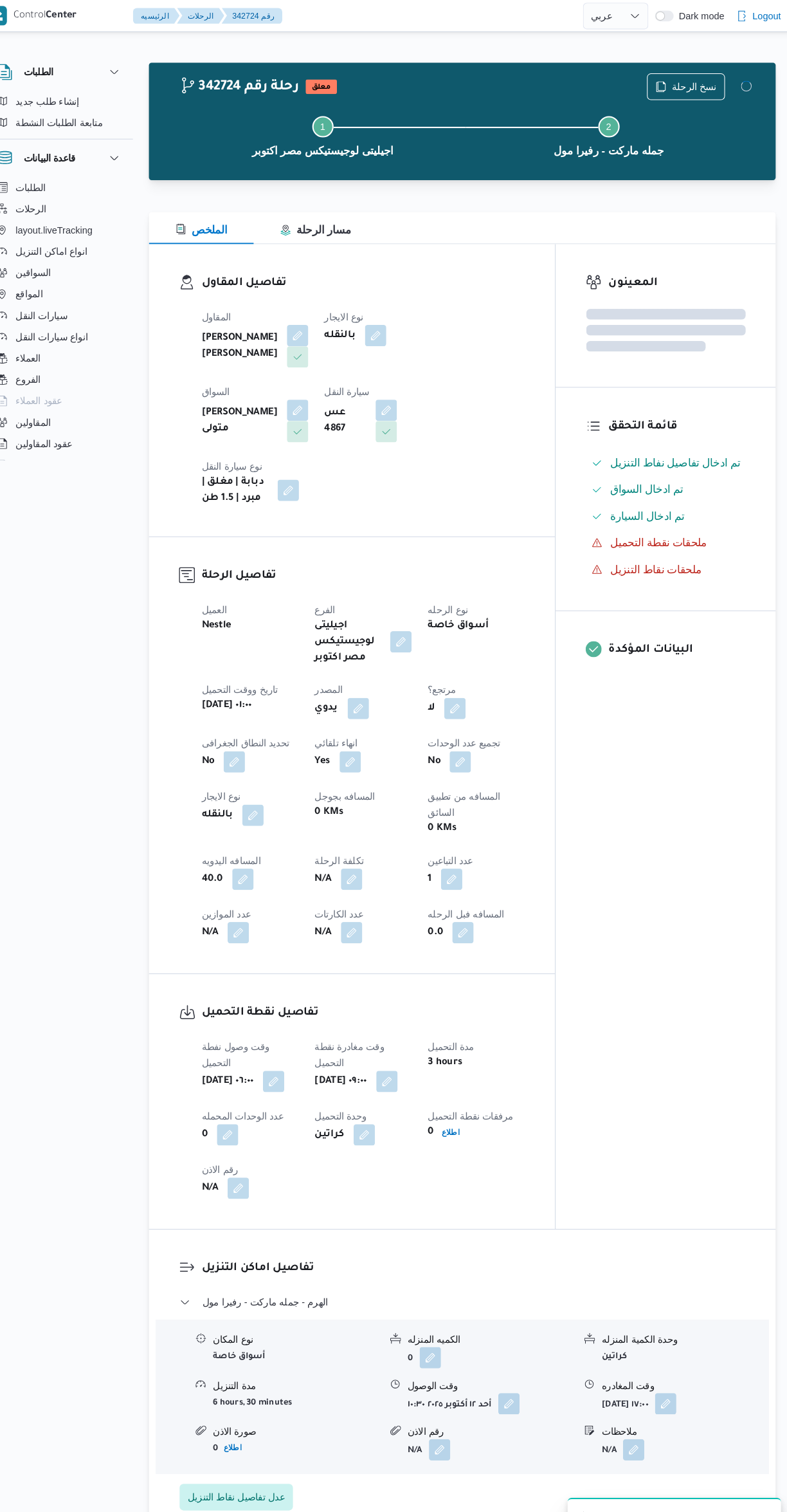
click at [668, 943] on div "المعينون قائمة التحقق تم ادخال تفاصيل نفاط التنزيل تم ادخال السواق تم ادخال الس…" at bounding box center [665, 710] width 212 height 949
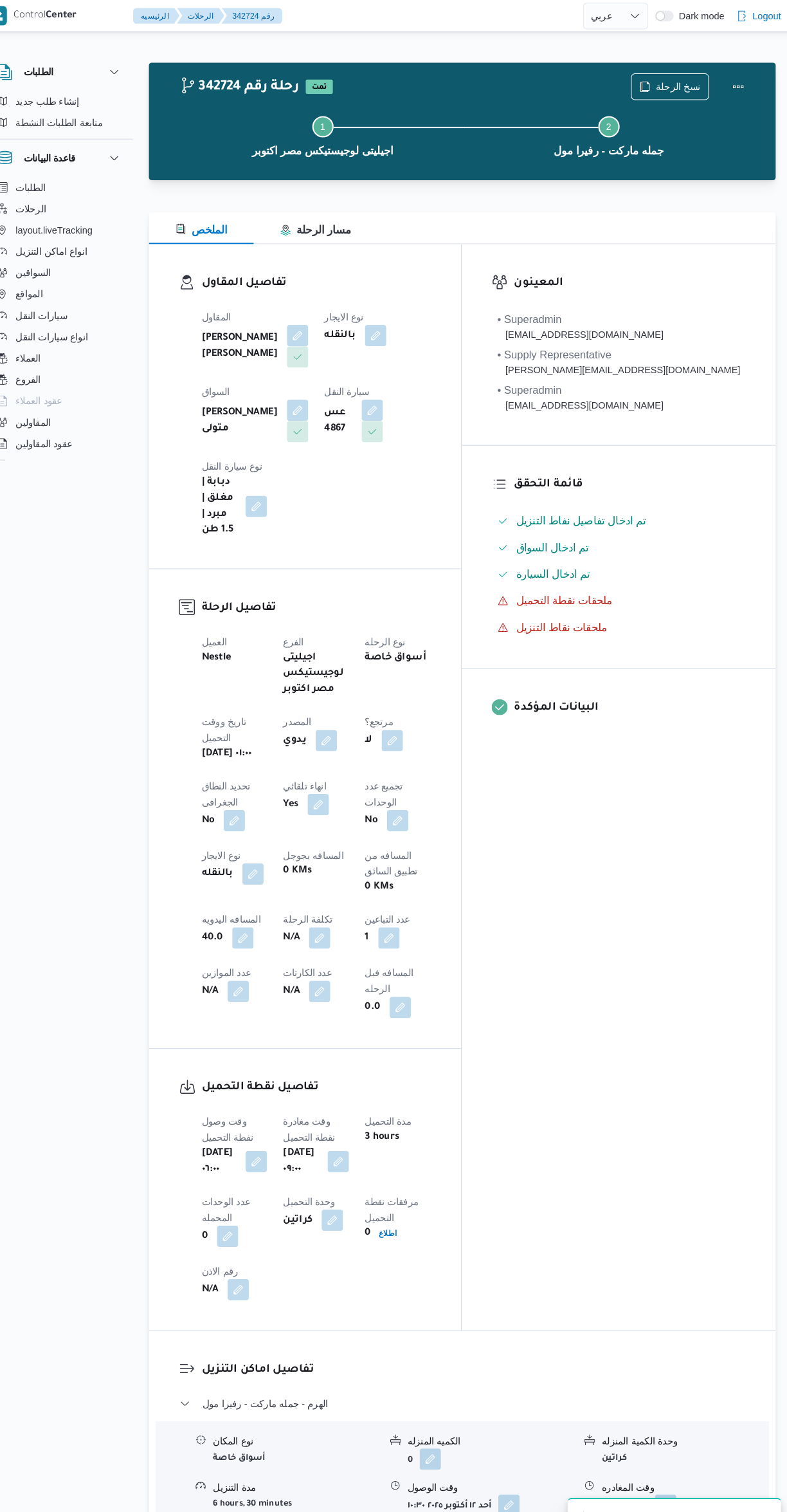
click at [662, 971] on div "المعينون • Superadmin karim.ragab@illa.com.eg • Supply Representative mohamed.s…" at bounding box center [621, 759] width 303 height 1047
select select "ar"
